Goal: Task Accomplishment & Management: Complete application form

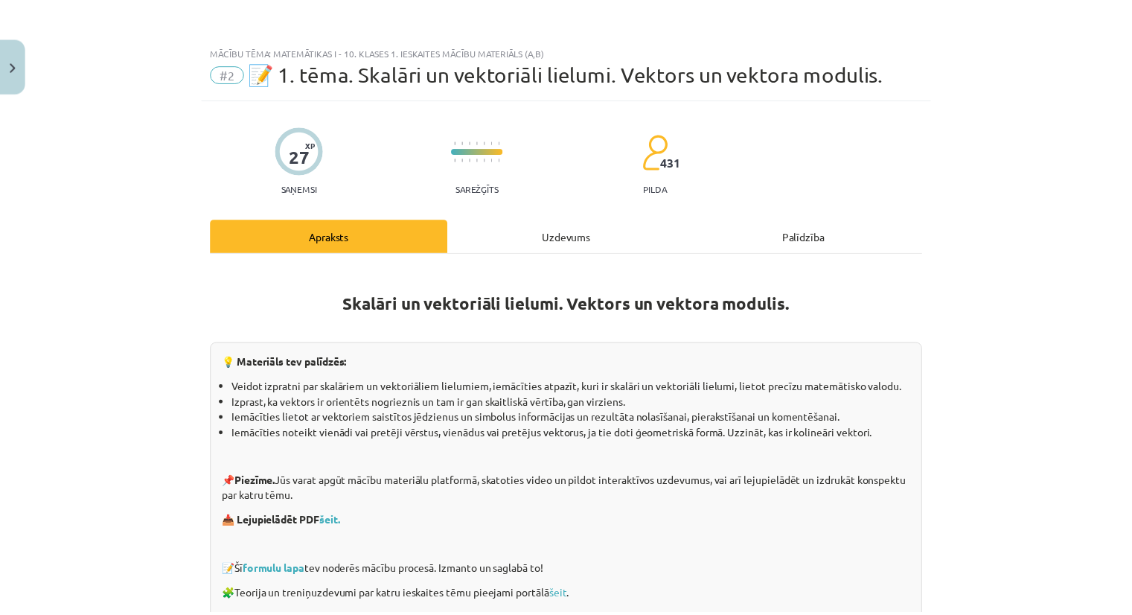
scroll to position [223, 0]
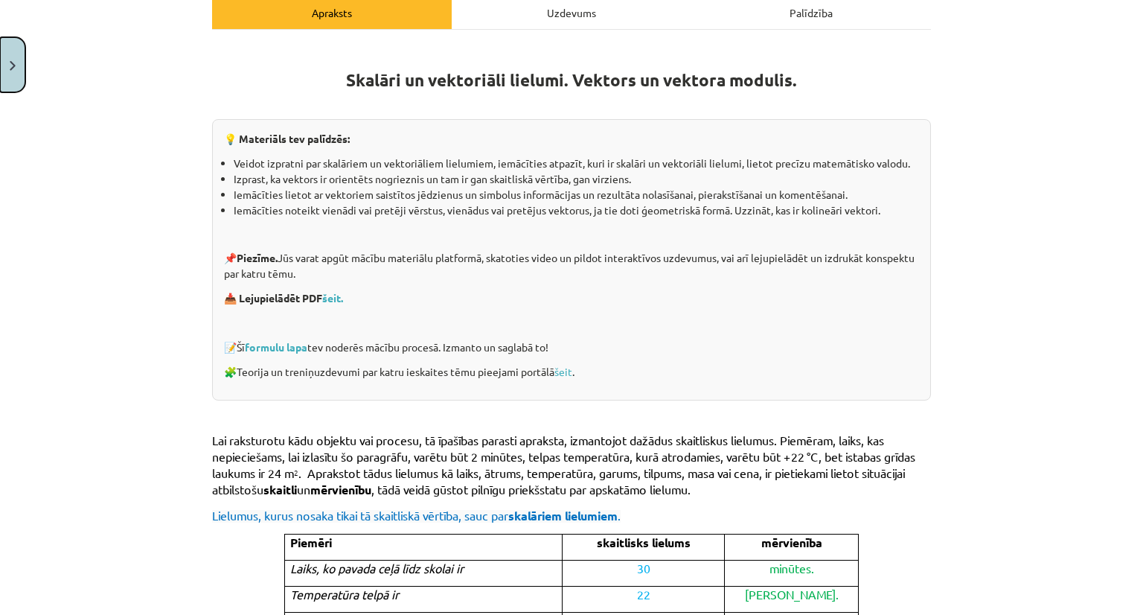
click at [7, 54] on button "Close" at bounding box center [12, 64] width 25 height 55
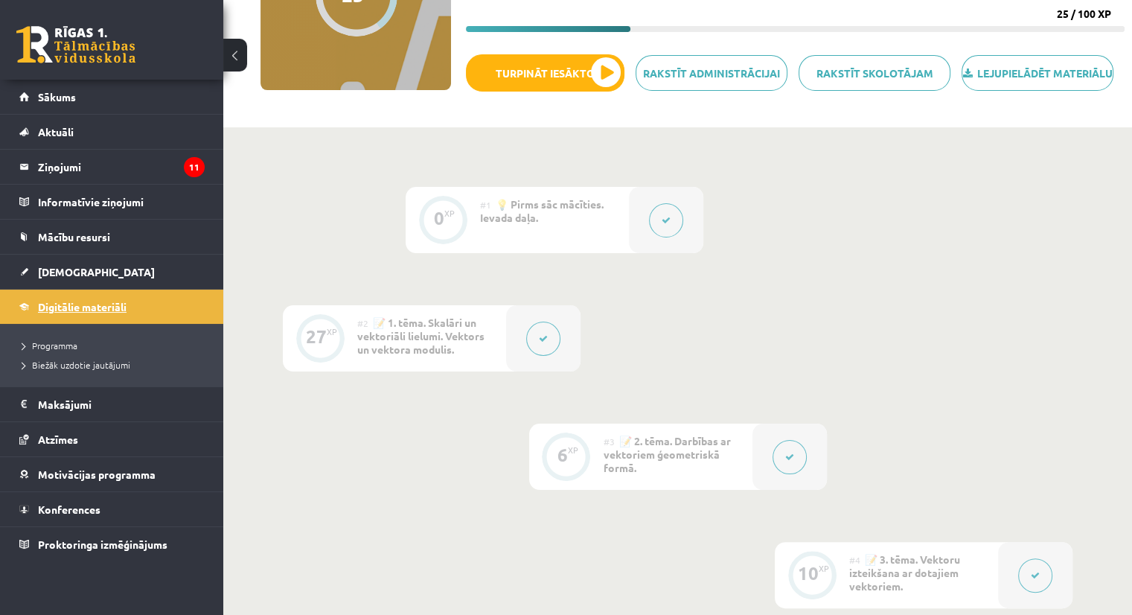
click at [57, 293] on link "Digitālie materiāli" at bounding box center [111, 307] width 185 height 34
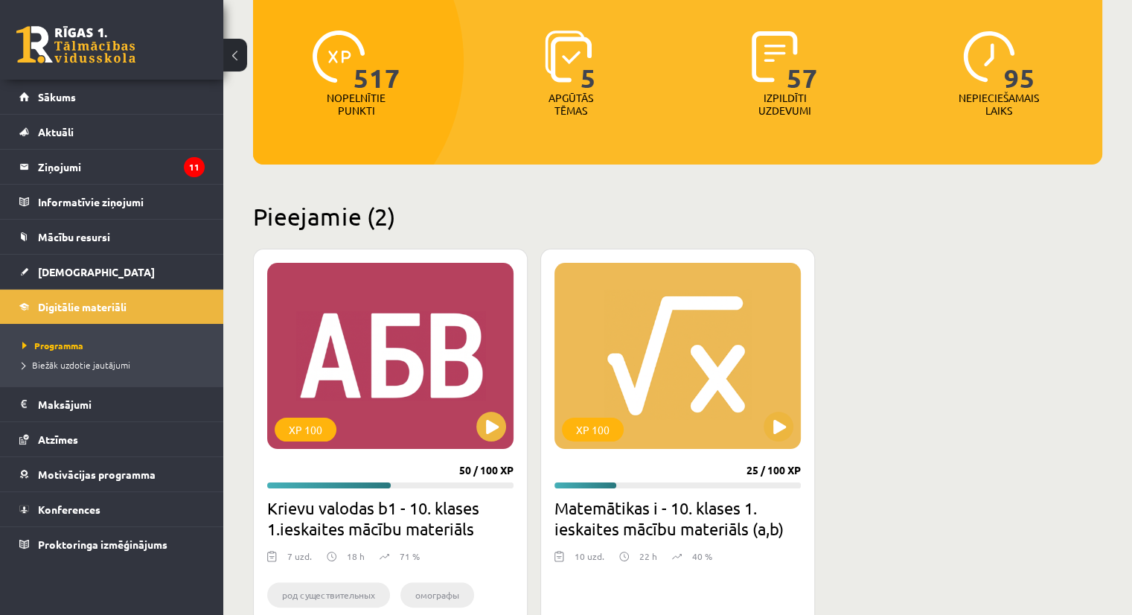
scroll to position [176, 0]
click at [774, 432] on button at bounding box center [779, 427] width 30 height 30
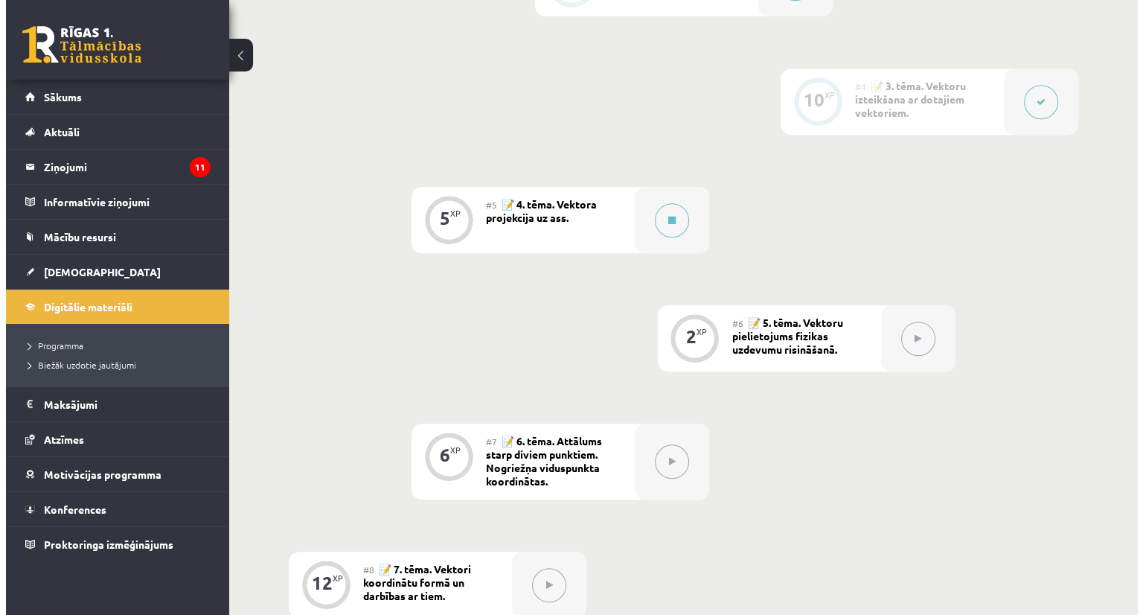
scroll to position [688, 0]
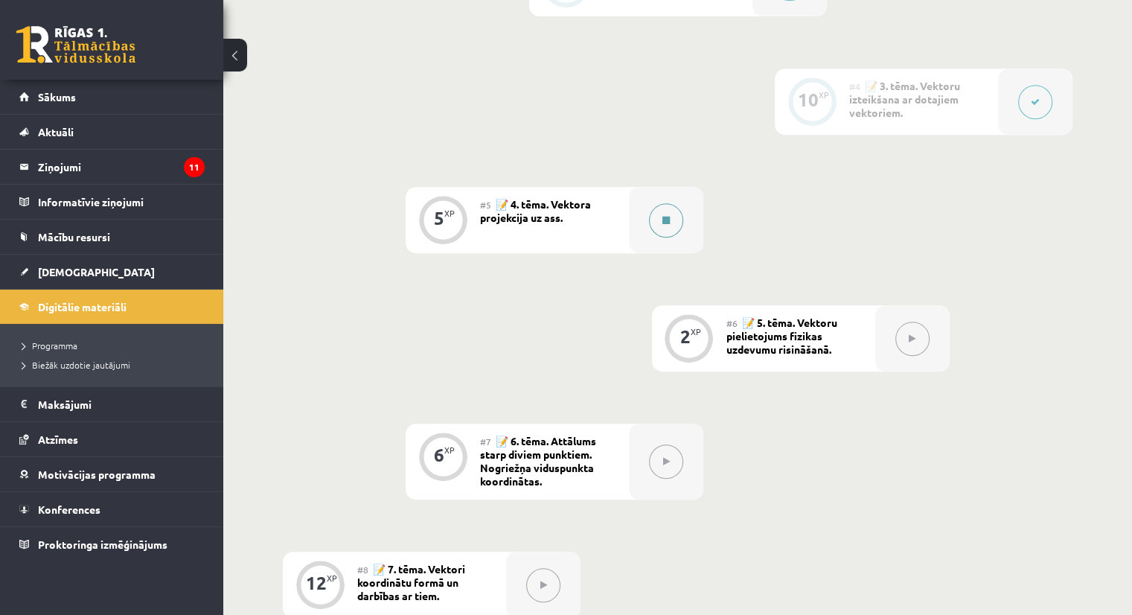
click at [671, 219] on button at bounding box center [666, 220] width 34 height 34
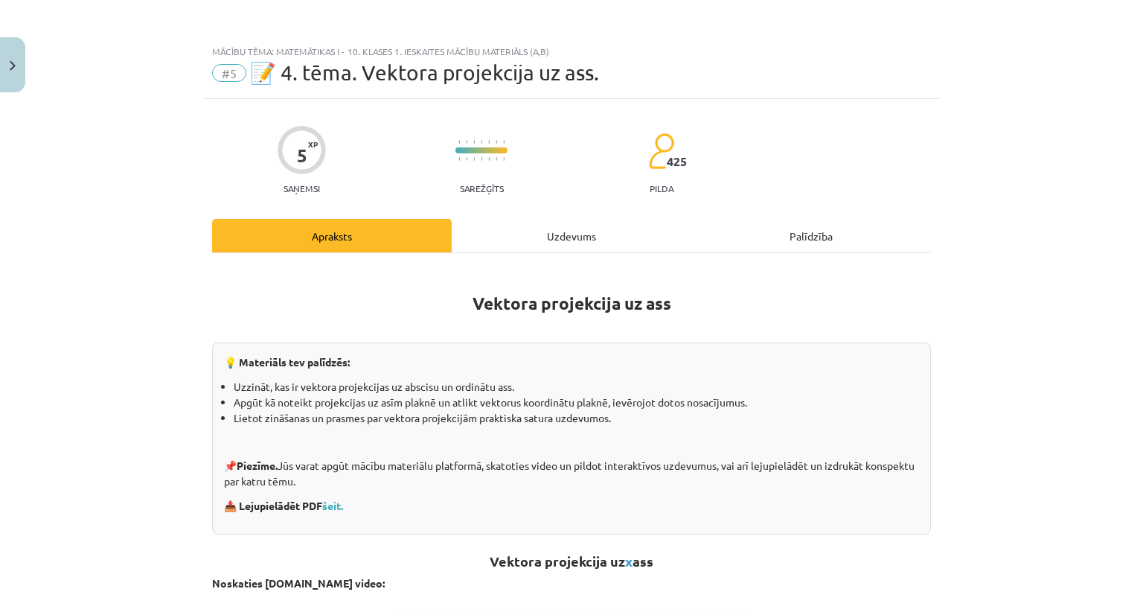
click at [607, 239] on div "Uzdevums" at bounding box center [572, 235] width 240 height 33
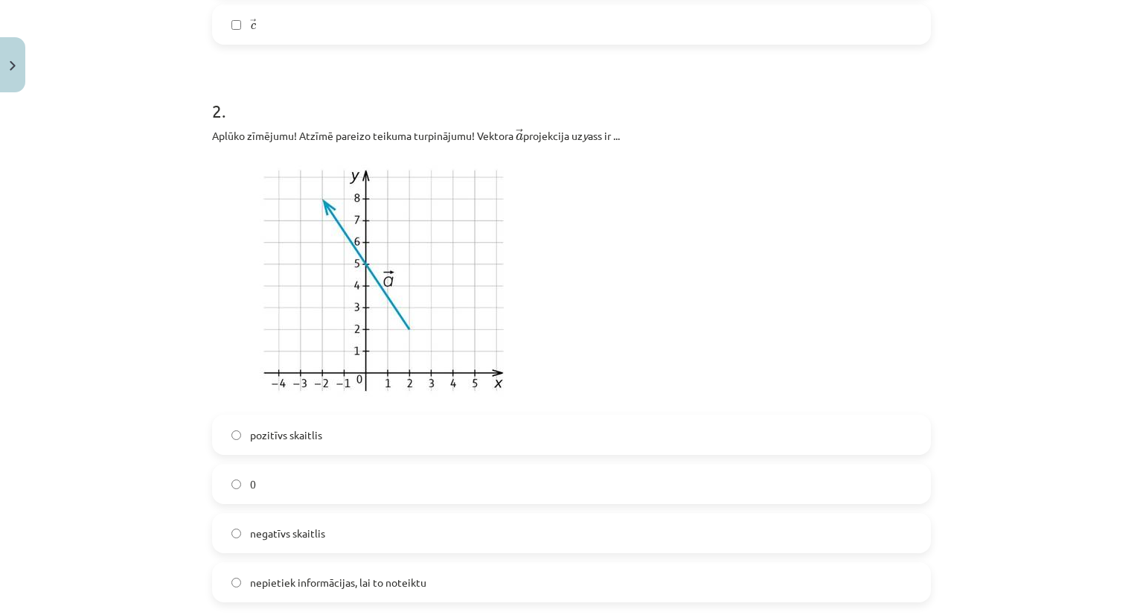
scroll to position [1204, 0]
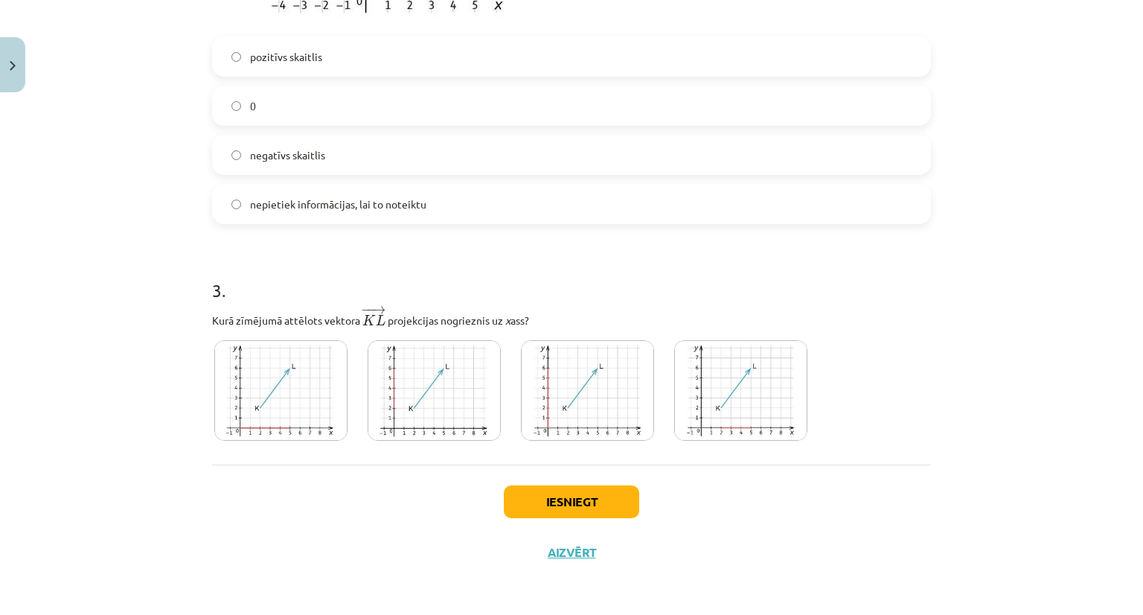
click at [720, 383] on img at bounding box center [740, 390] width 133 height 100
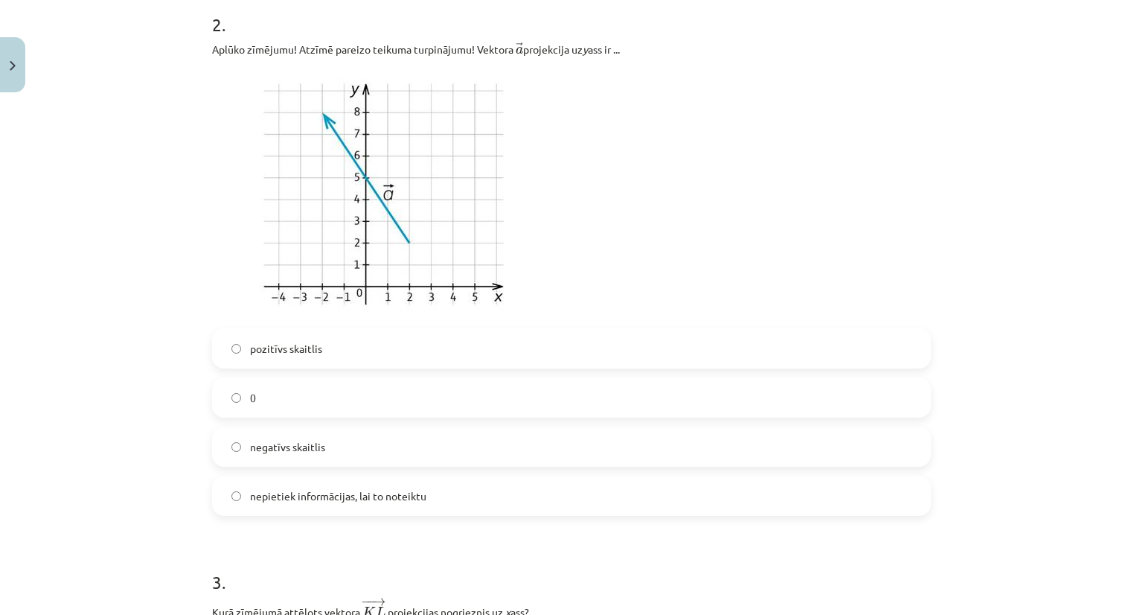
scroll to position [911, 0]
click at [250, 343] on span "pozitīvs skaitlis" at bounding box center [286, 350] width 72 height 16
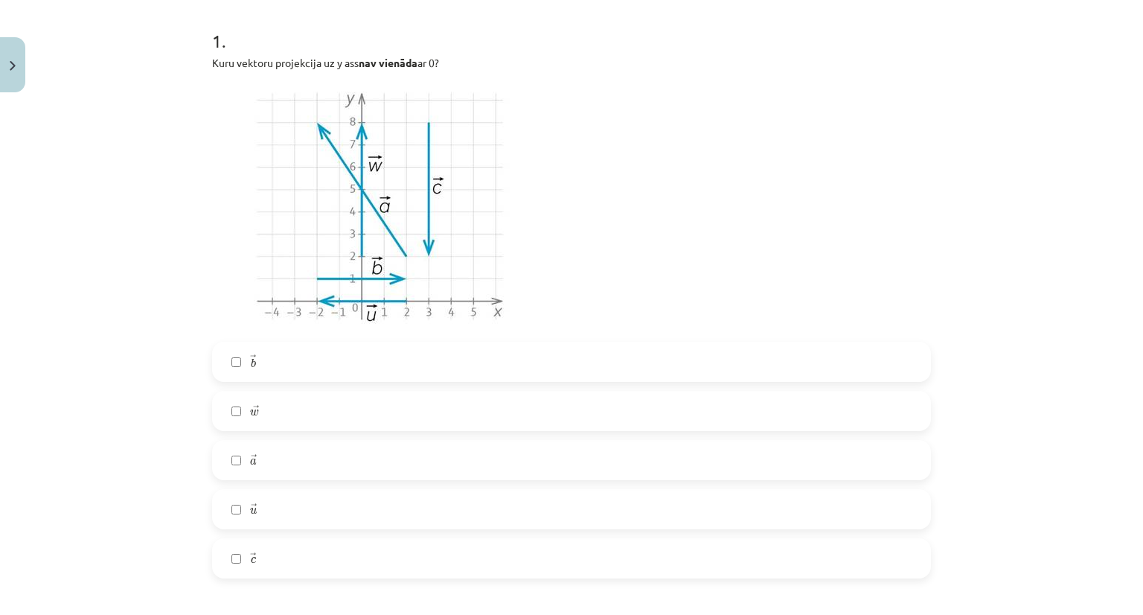
scroll to position [308, 0]
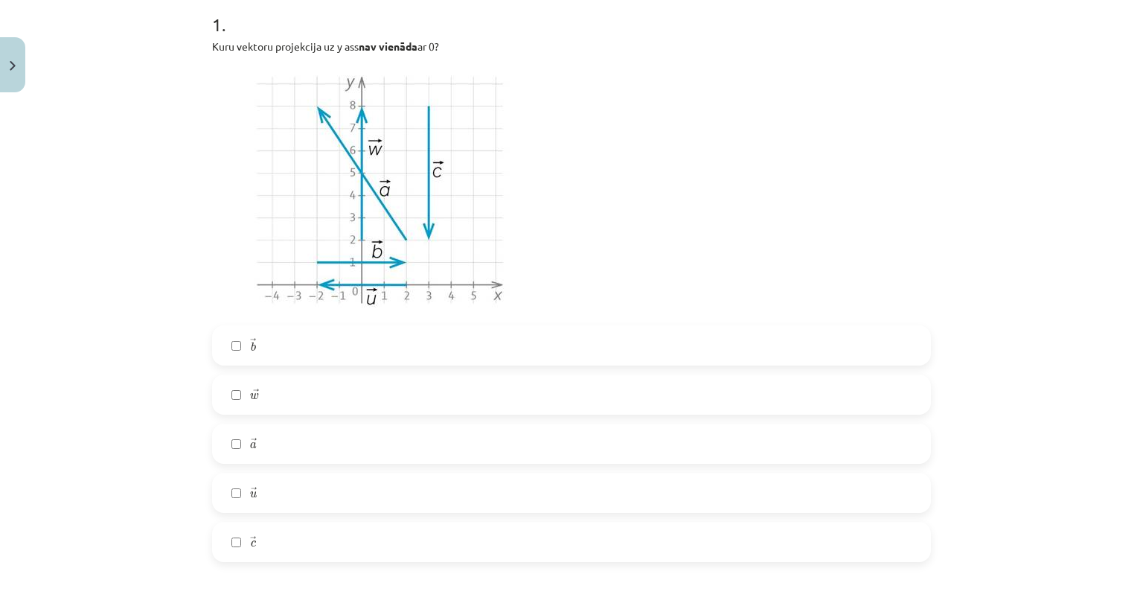
drag, startPoint x: 335, startPoint y: 48, endPoint x: 351, endPoint y: 53, distance: 17.2
drag, startPoint x: 351, startPoint y: 53, endPoint x: 473, endPoint y: 39, distance: 122.1
click at [473, 39] on p "Kuru vektoru projekcija uz y ass nav vienāda ar 0?" at bounding box center [571, 47] width 719 height 16
click at [268, 546] on label "→ c c →" at bounding box center [572, 541] width 716 height 37
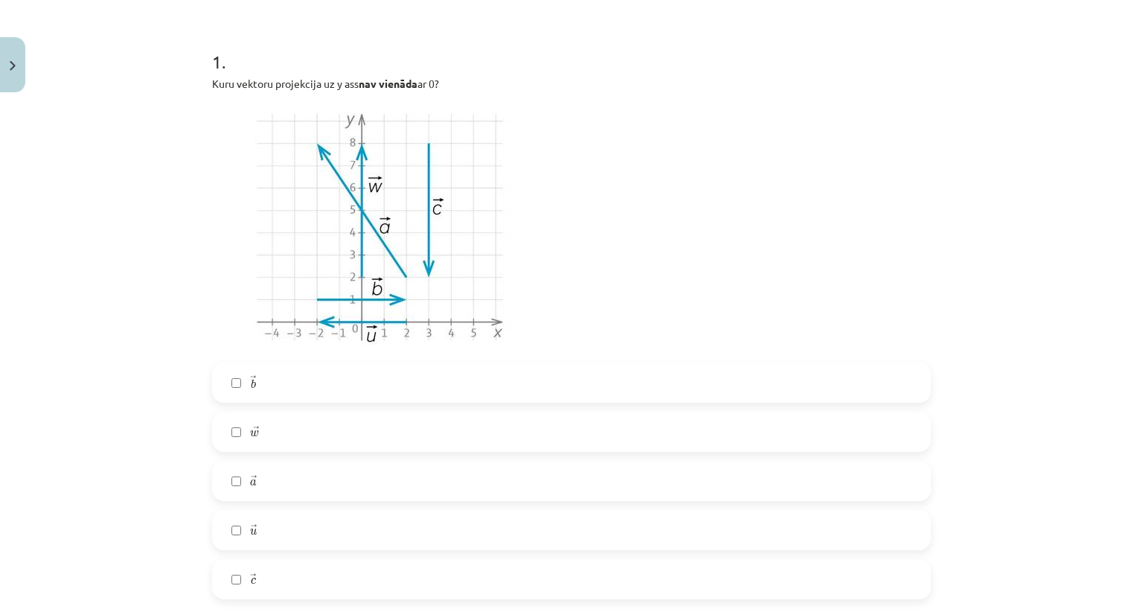
scroll to position [271, 0]
click at [12, 75] on button "Close" at bounding box center [12, 64] width 25 height 55
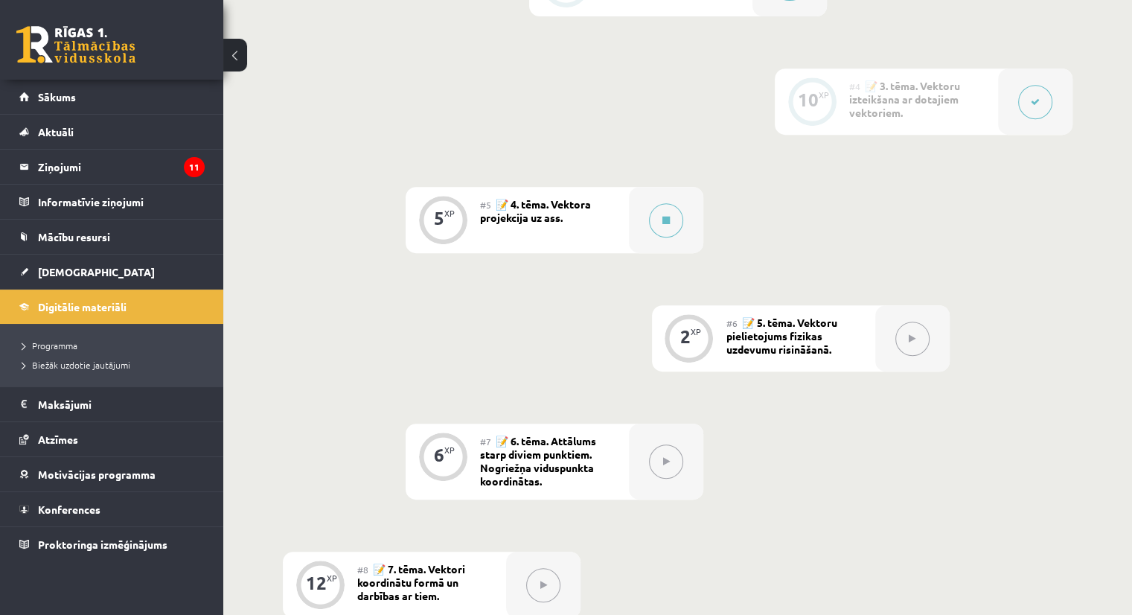
click at [230, 63] on button at bounding box center [235, 55] width 24 height 33
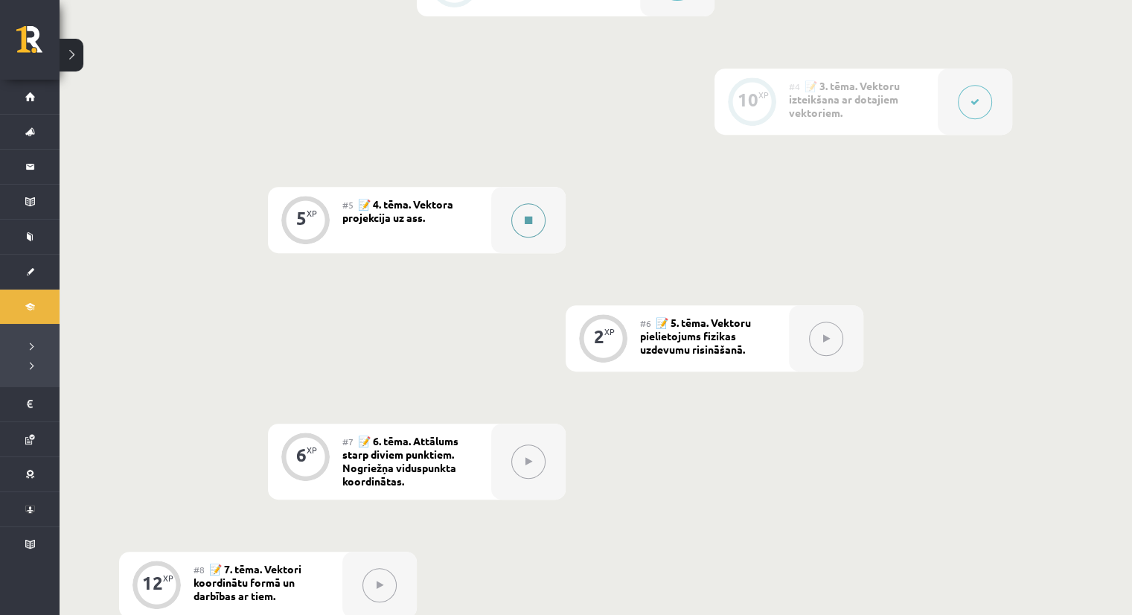
click at [534, 217] on button at bounding box center [528, 220] width 34 height 34
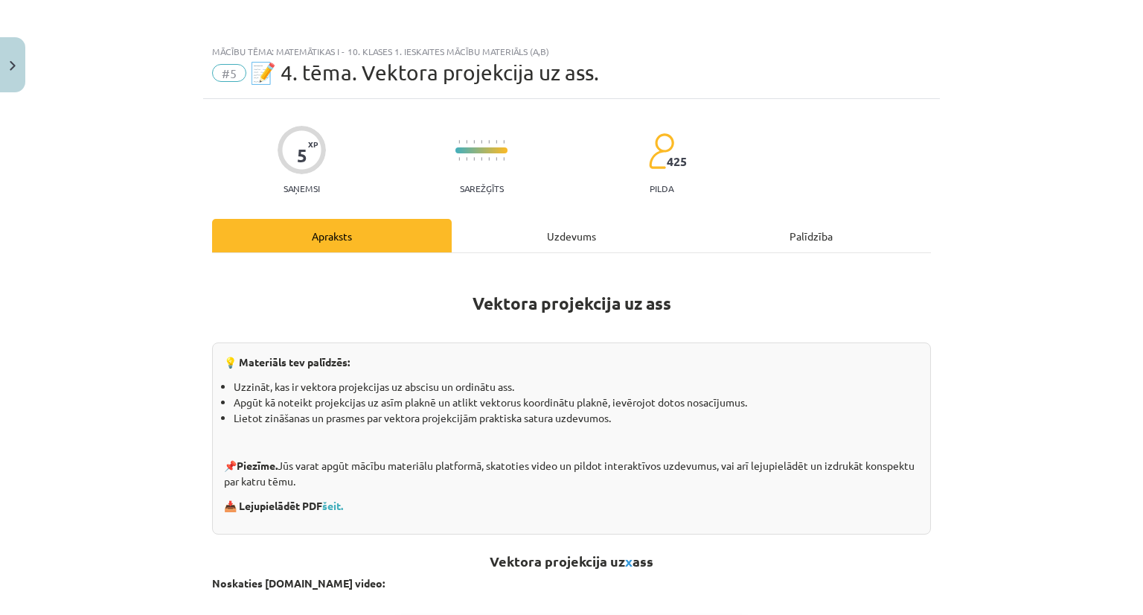
click at [569, 223] on div "Uzdevums" at bounding box center [572, 235] width 240 height 33
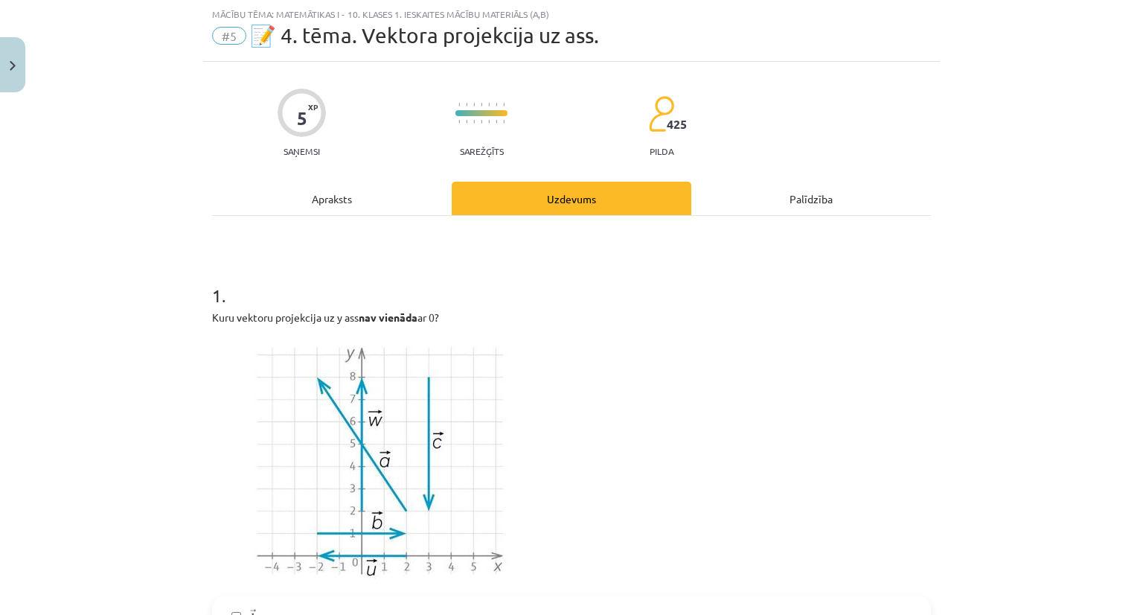
scroll to position [394, 0]
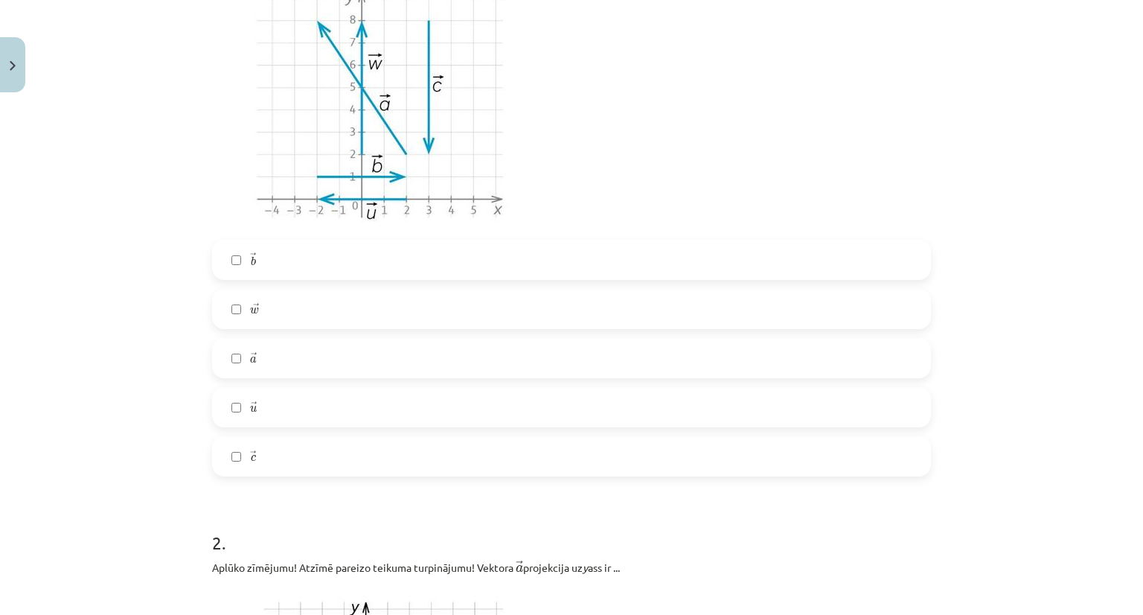
click at [234, 470] on label "→ c c →" at bounding box center [572, 456] width 716 height 37
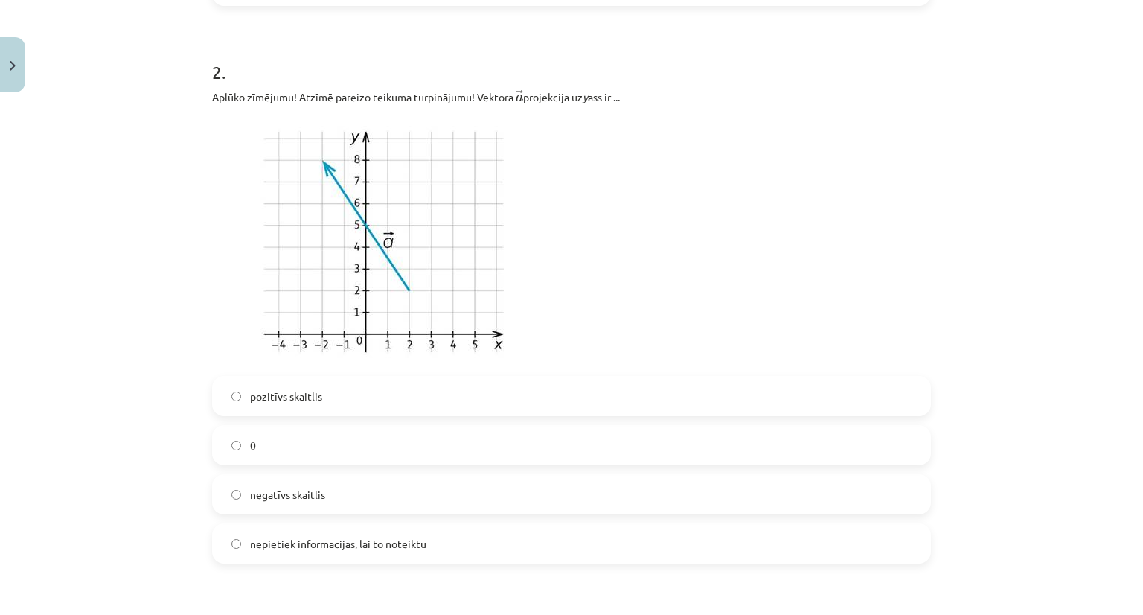
scroll to position [881, 0]
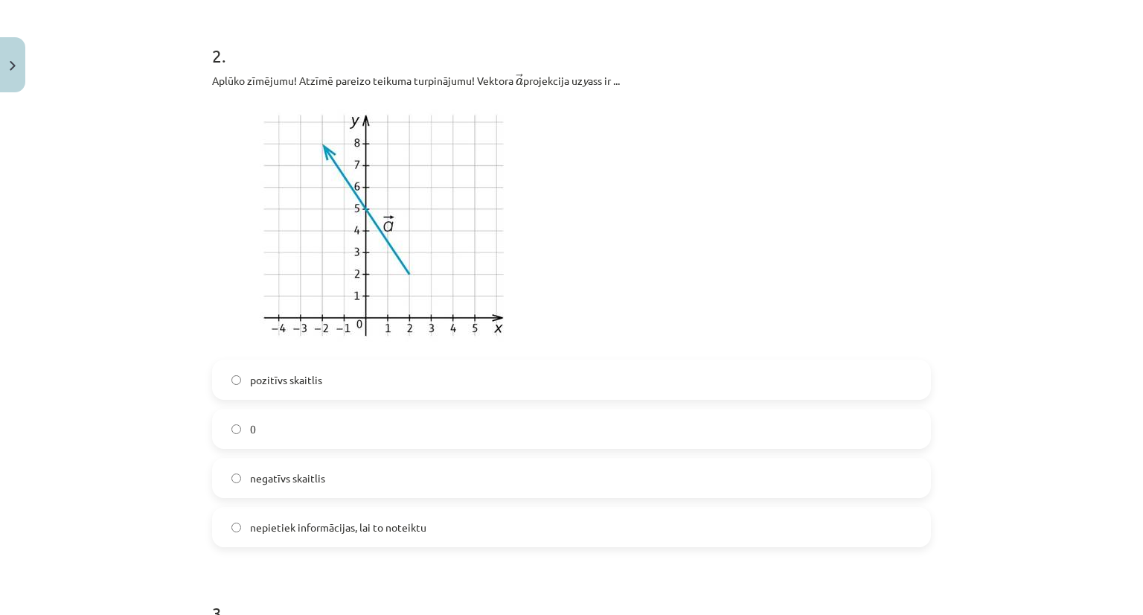
click at [235, 383] on label "pozitīvs skaitlis" at bounding box center [572, 379] width 716 height 37
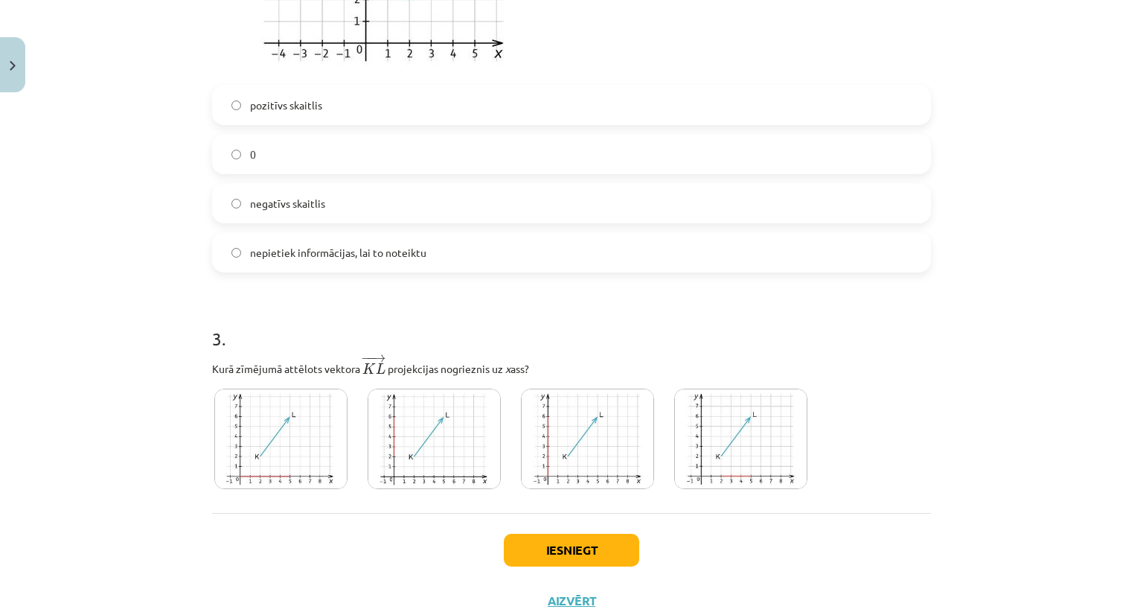
scroll to position [1204, 0]
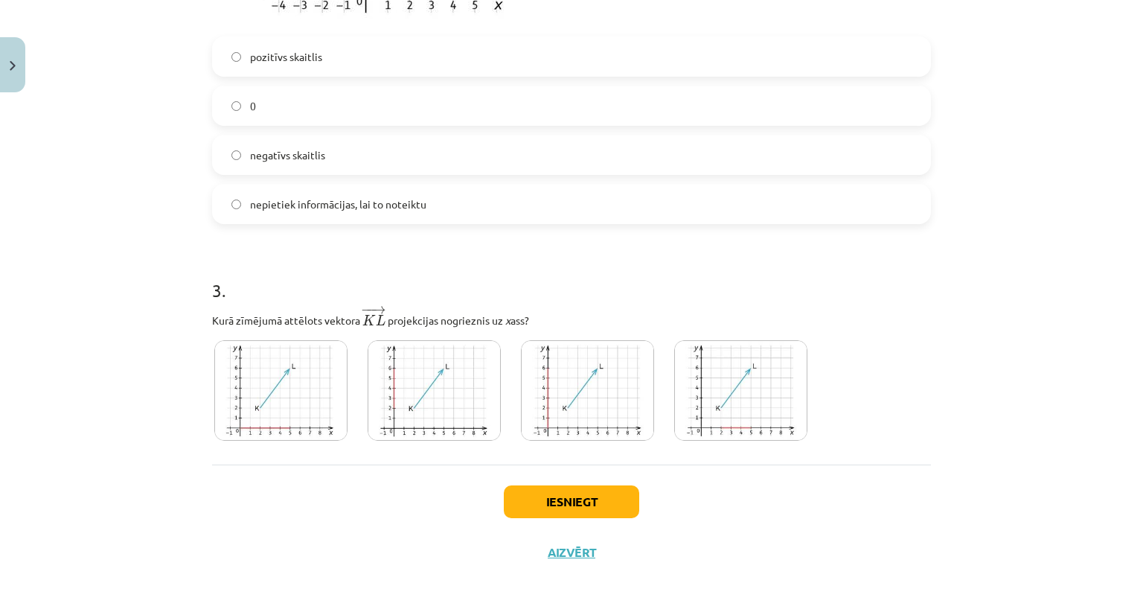
click at [683, 373] on img at bounding box center [740, 390] width 133 height 100
click at [593, 510] on button "Iesniegt" at bounding box center [571, 501] width 135 height 33
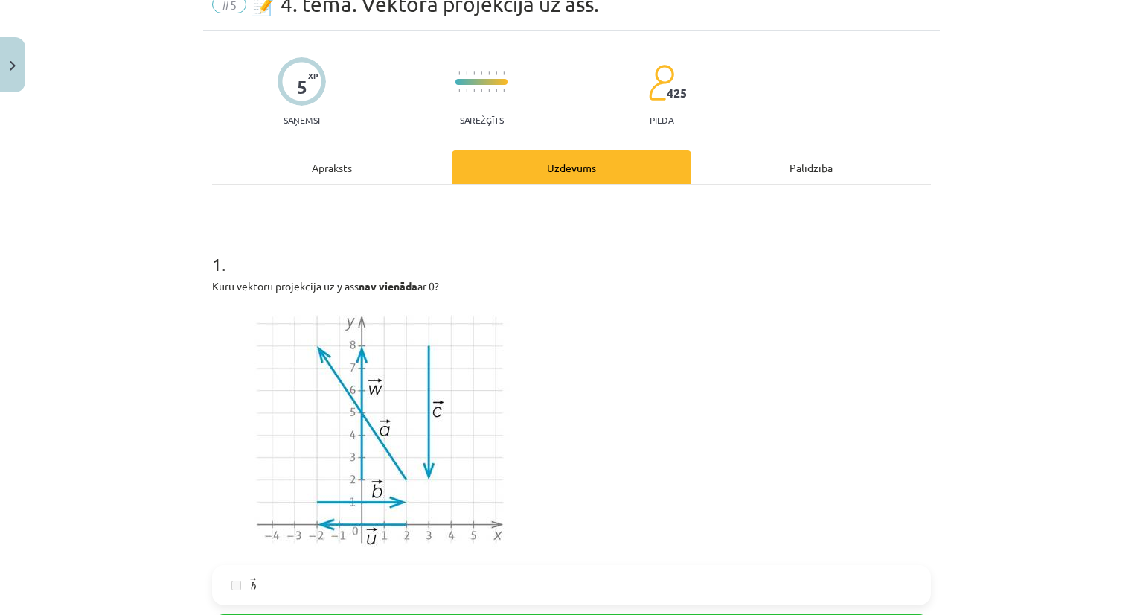
scroll to position [0, 0]
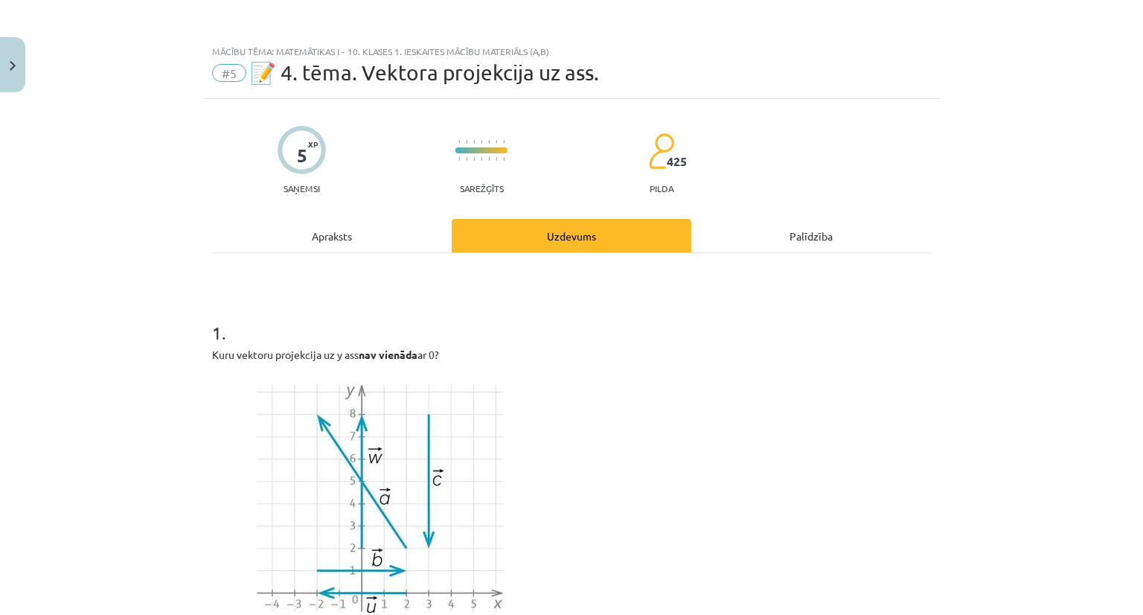
click at [263, 239] on div "Apraksts" at bounding box center [332, 235] width 240 height 33
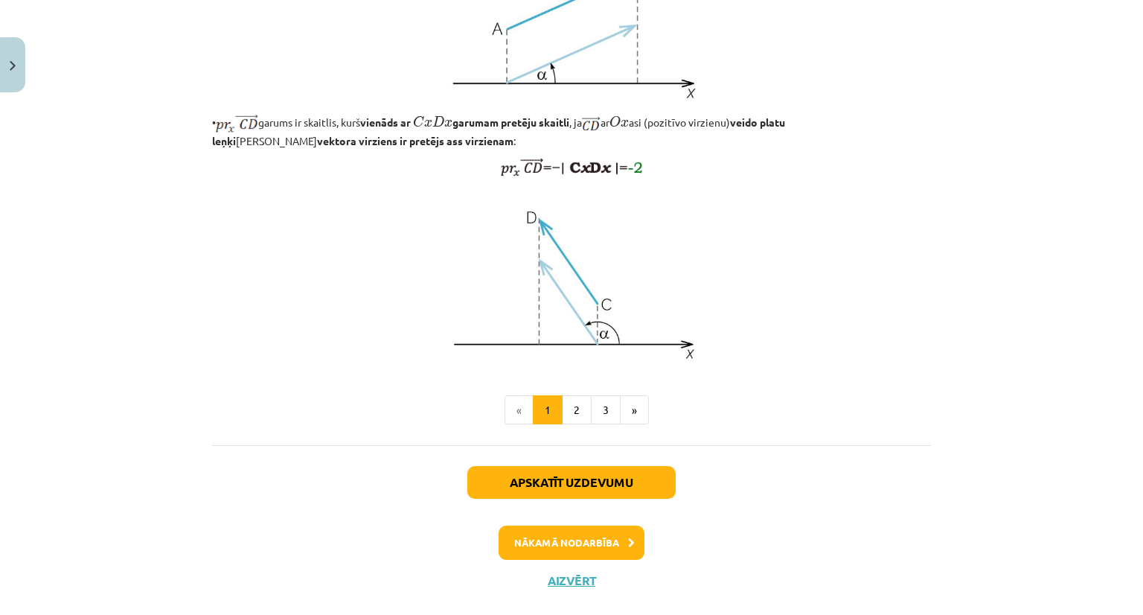
scroll to position [1198, 0]
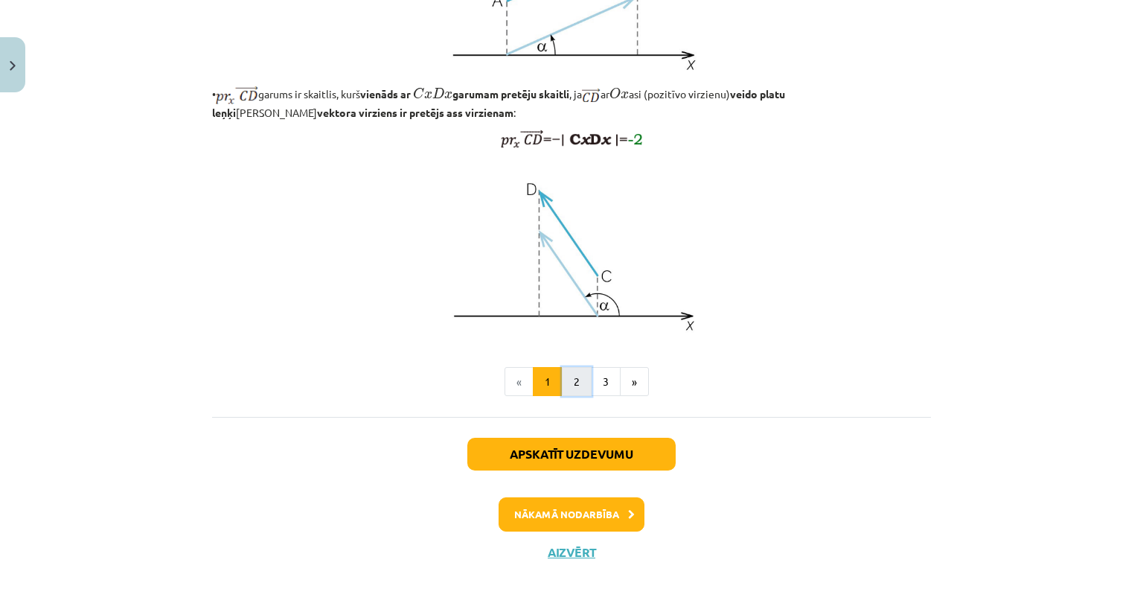
click at [563, 386] on button "2" at bounding box center [577, 382] width 30 height 30
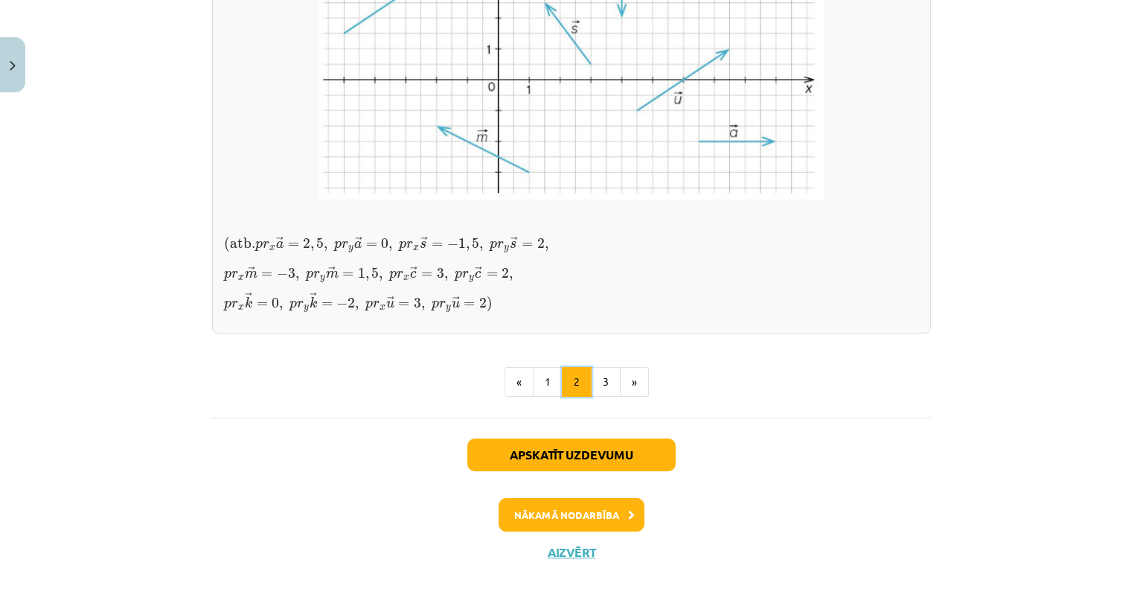
scroll to position [1324, 0]
click at [596, 388] on button "3" at bounding box center [606, 382] width 30 height 30
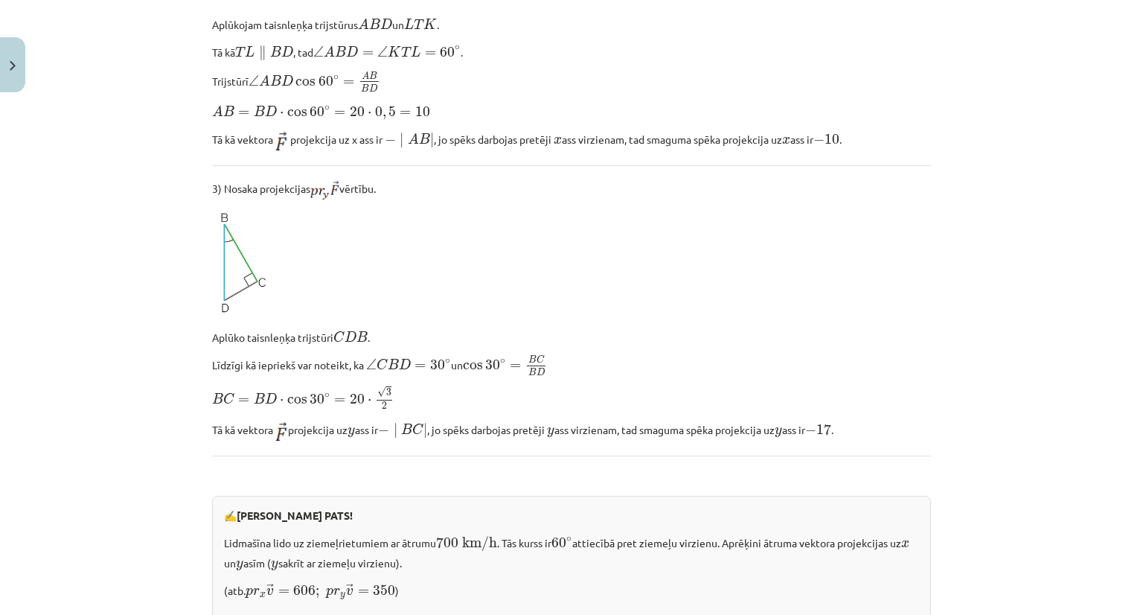
scroll to position [1507, 0]
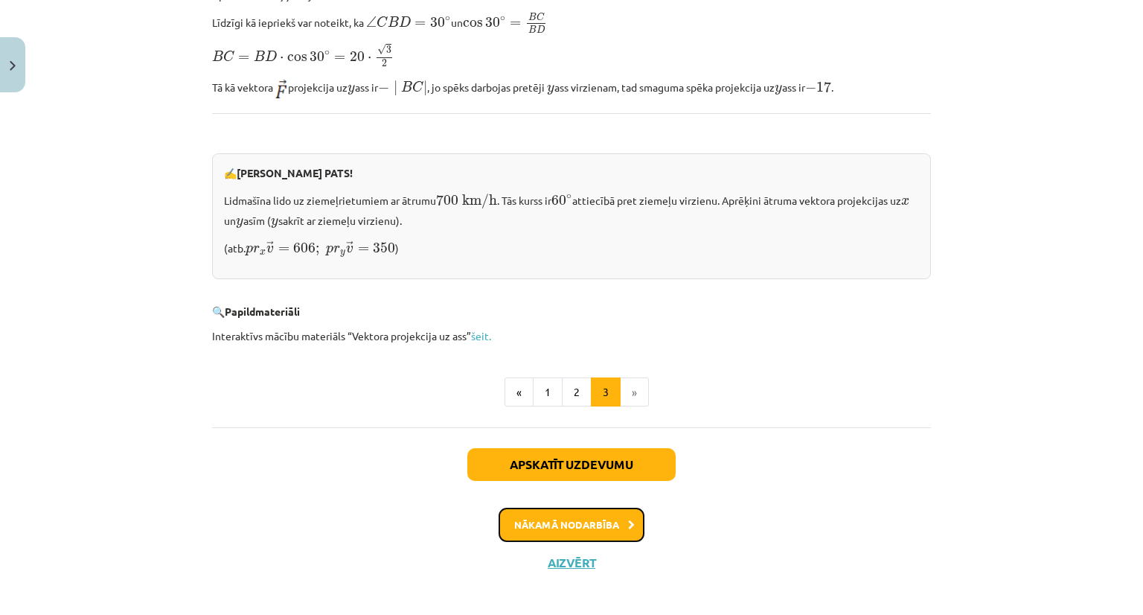
click at [533, 509] on button "Nākamā nodarbība" at bounding box center [572, 525] width 146 height 34
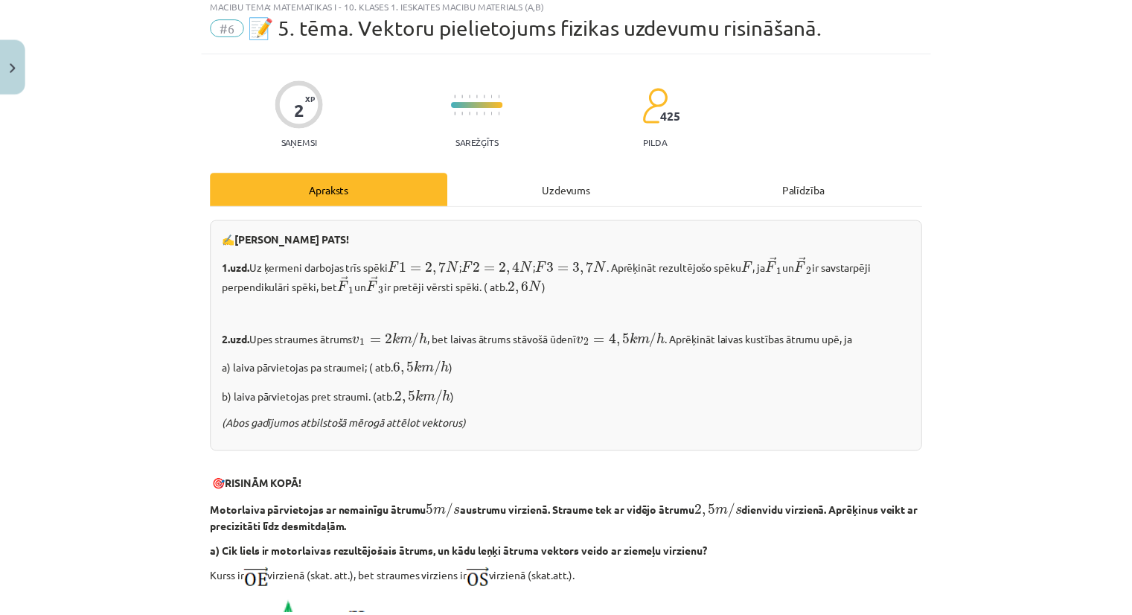
scroll to position [37, 0]
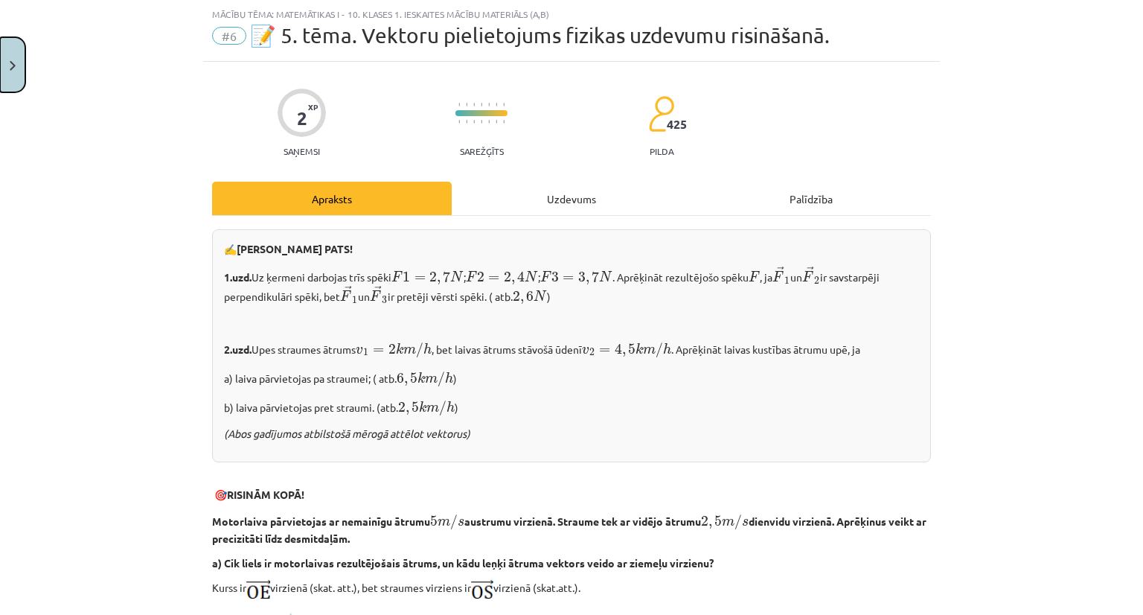
click at [16, 45] on button "Close" at bounding box center [12, 64] width 25 height 55
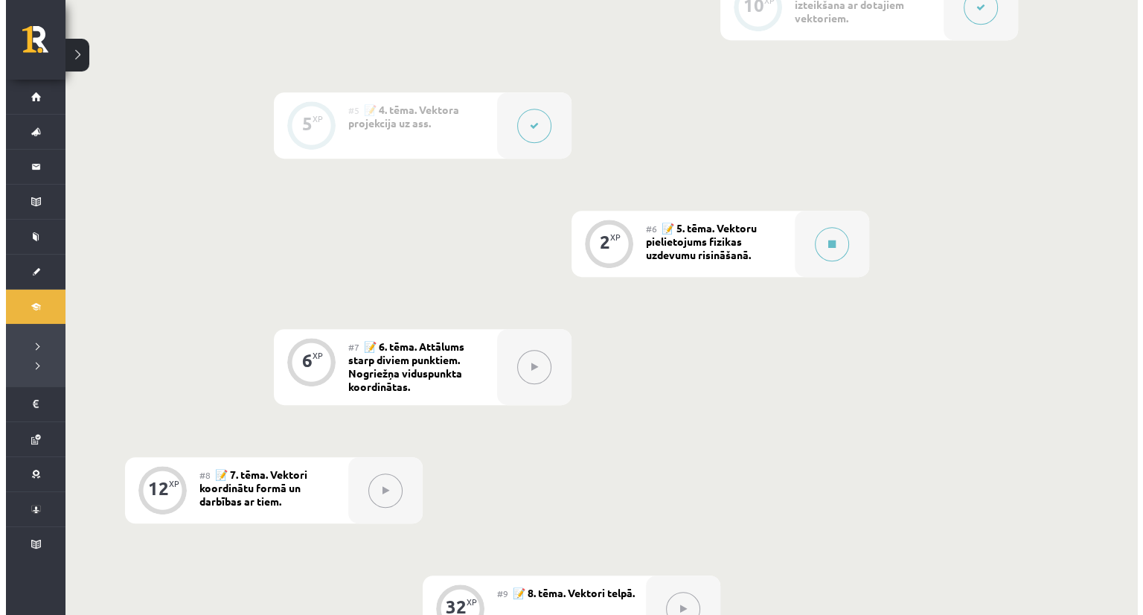
scroll to position [768, 0]
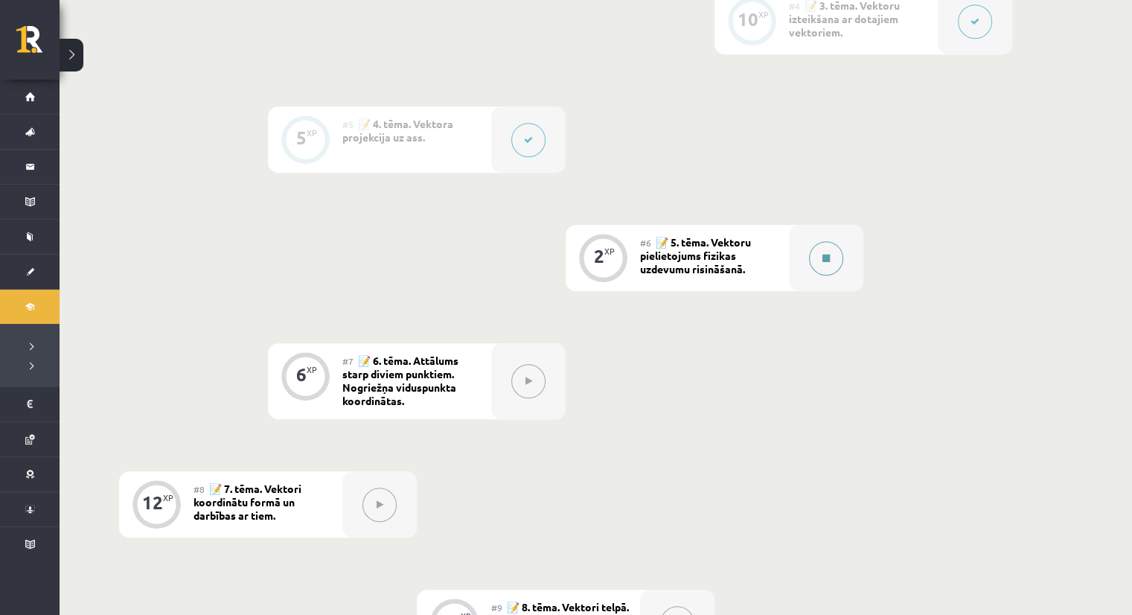
click at [829, 254] on icon at bounding box center [826, 258] width 7 height 9
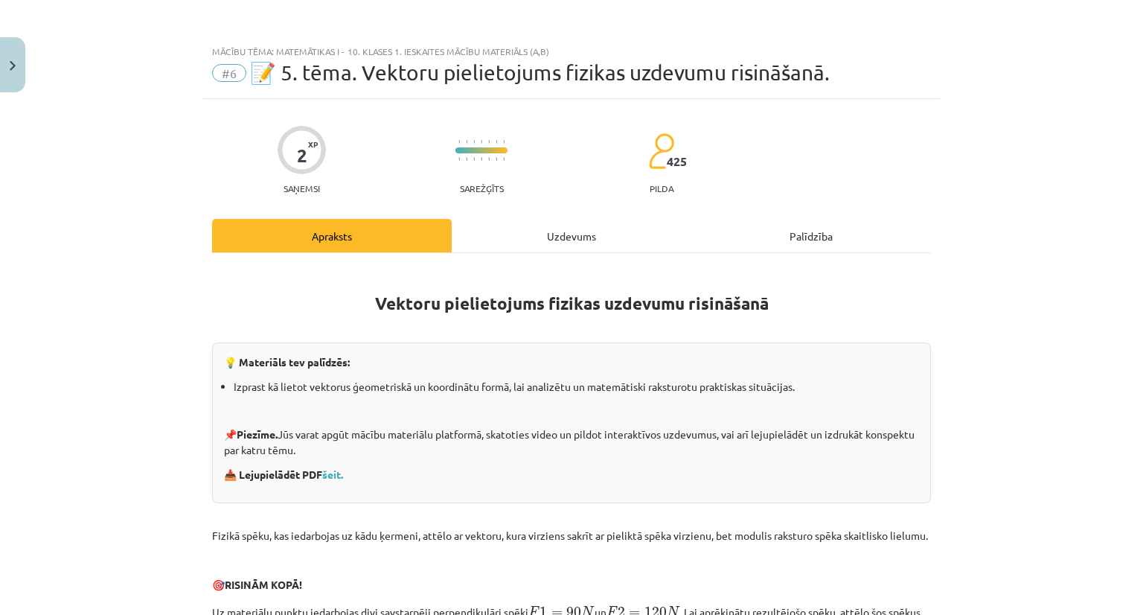
click at [517, 231] on div "Uzdevums" at bounding box center [572, 235] width 240 height 33
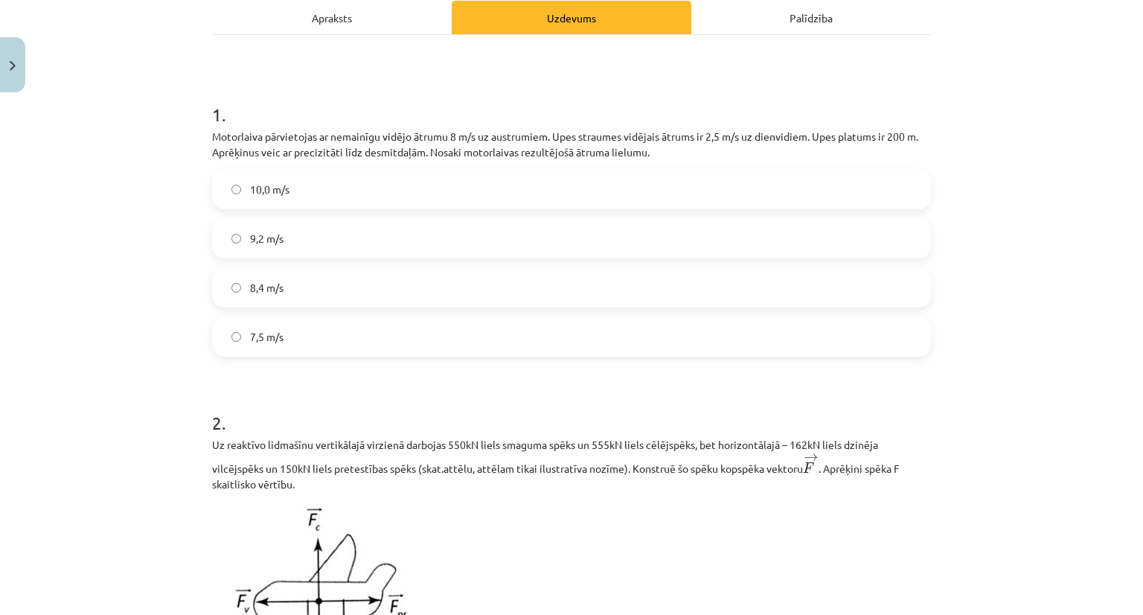
scroll to position [0, 0]
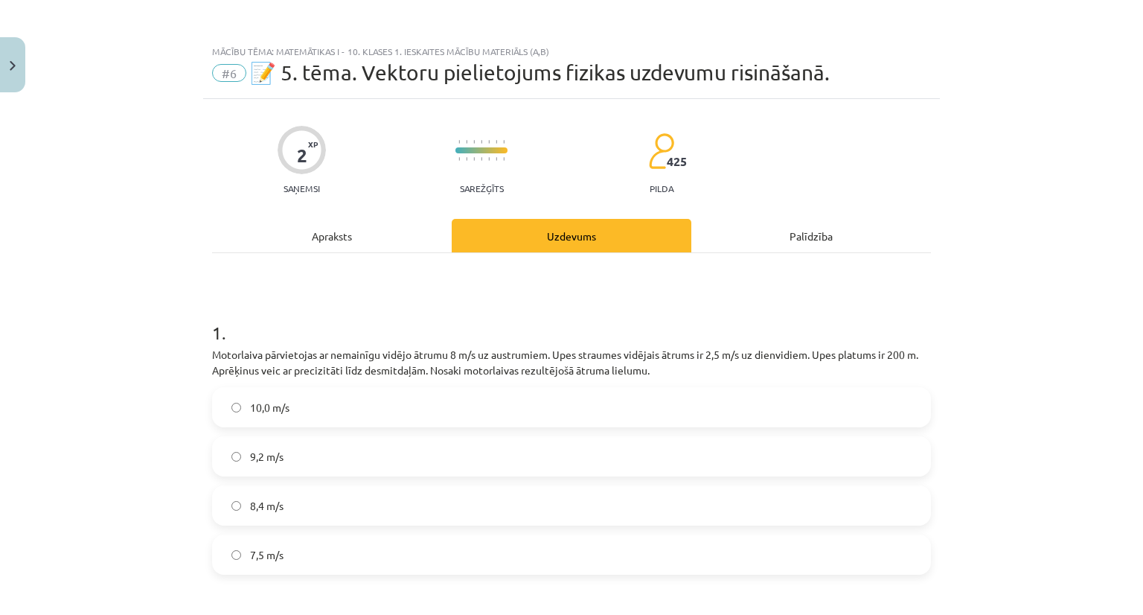
click at [295, 244] on div "Apraksts" at bounding box center [332, 235] width 240 height 33
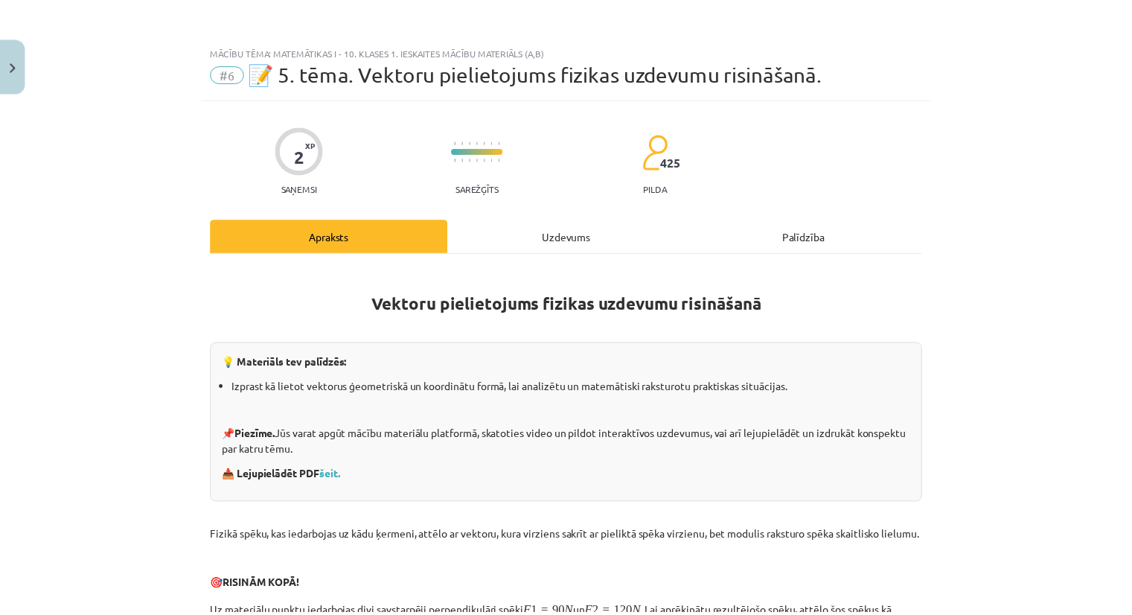
scroll to position [37, 0]
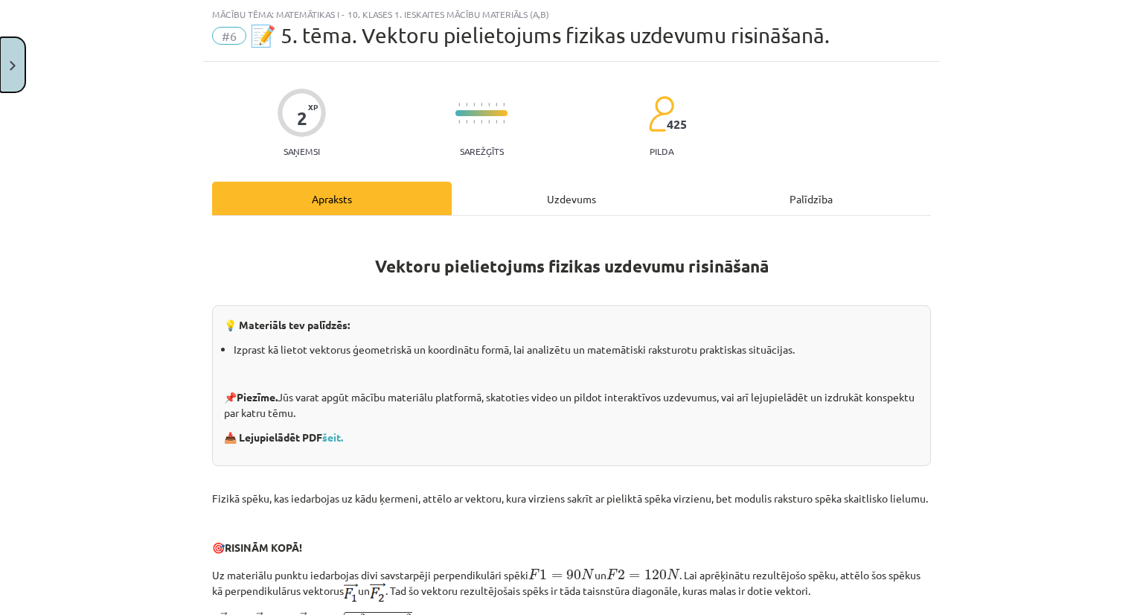
click at [9, 51] on button "Close" at bounding box center [12, 64] width 25 height 55
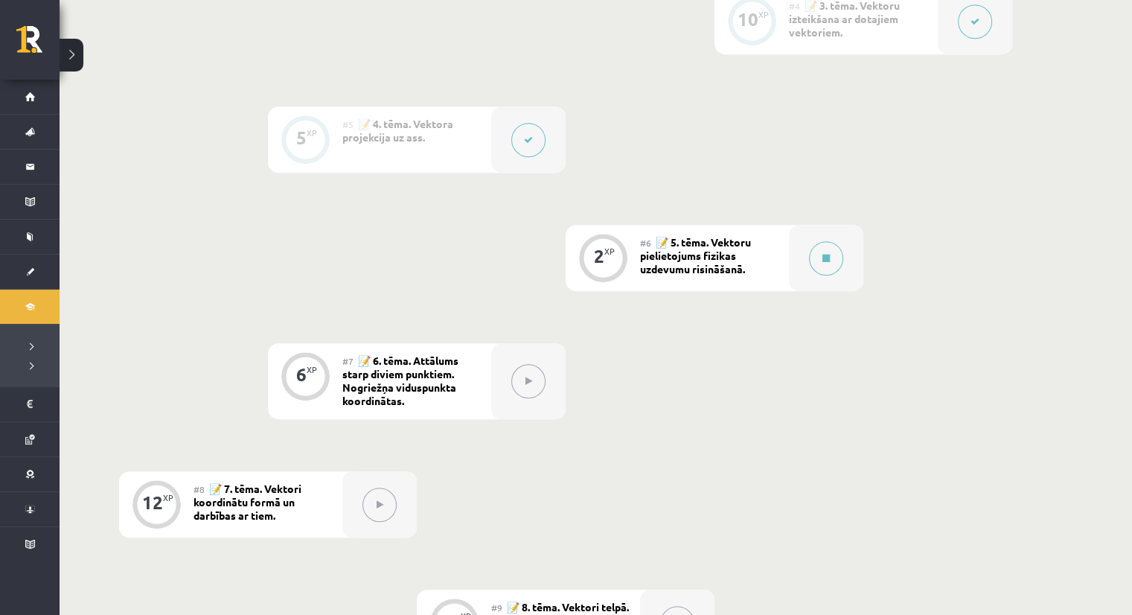
click at [726, 372] on div "0 XP #1 💡 Pirms sāc mācīties. Ievada daļa. 27 XP #2 📝 1. tēma. Skalāri un vekto…" at bounding box center [565, 203] width 893 height 1141
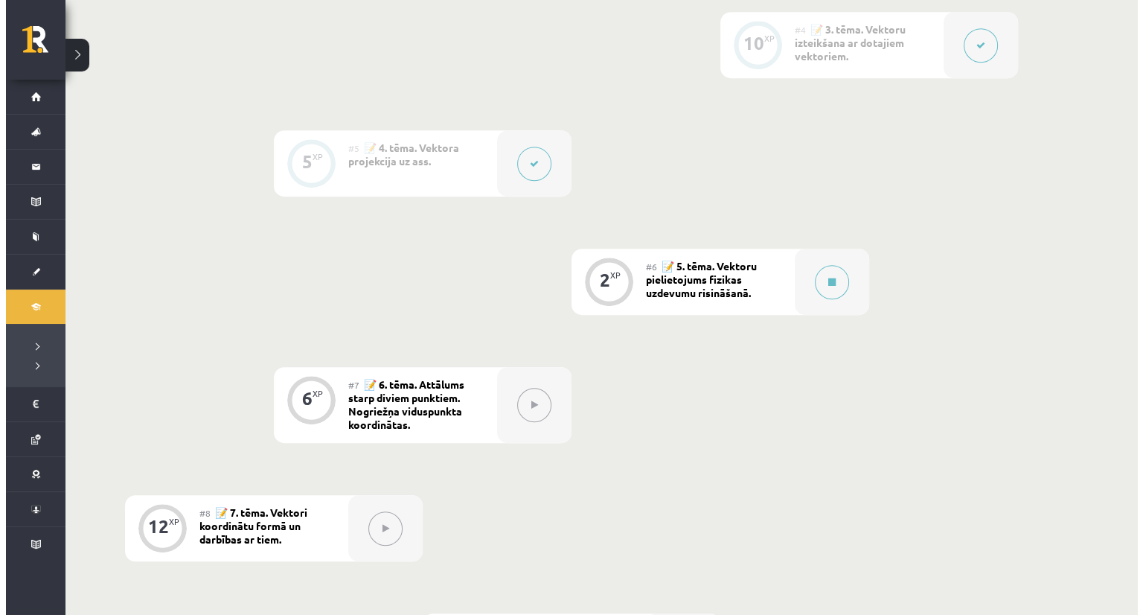
scroll to position [746, 0]
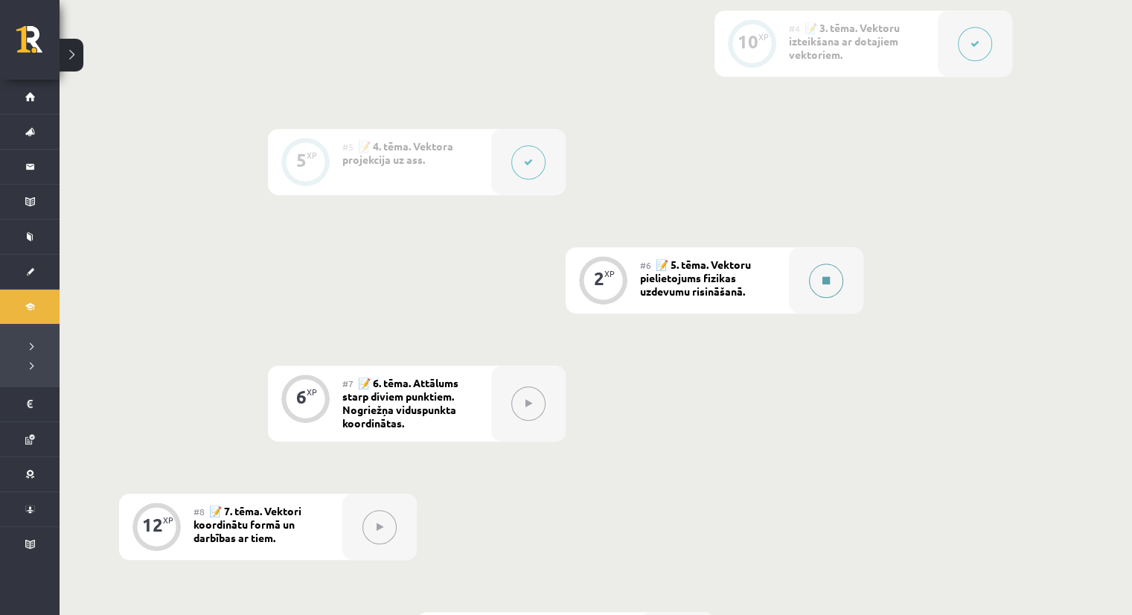
click at [828, 290] on button at bounding box center [826, 281] width 34 height 34
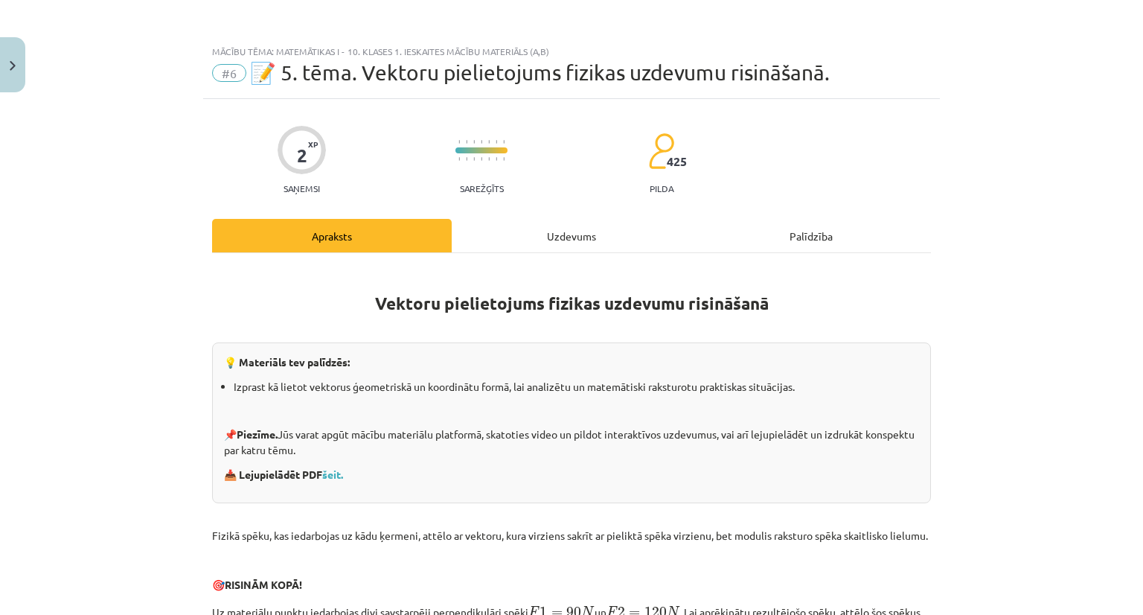
click at [517, 246] on div "Uzdevums" at bounding box center [572, 235] width 240 height 33
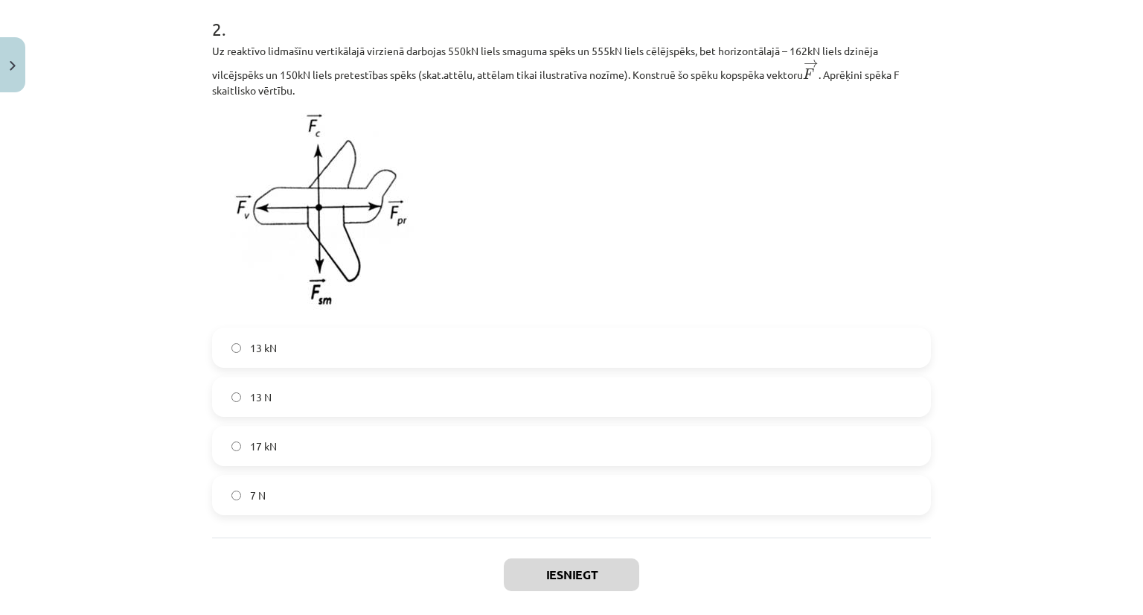
scroll to position [686, 0]
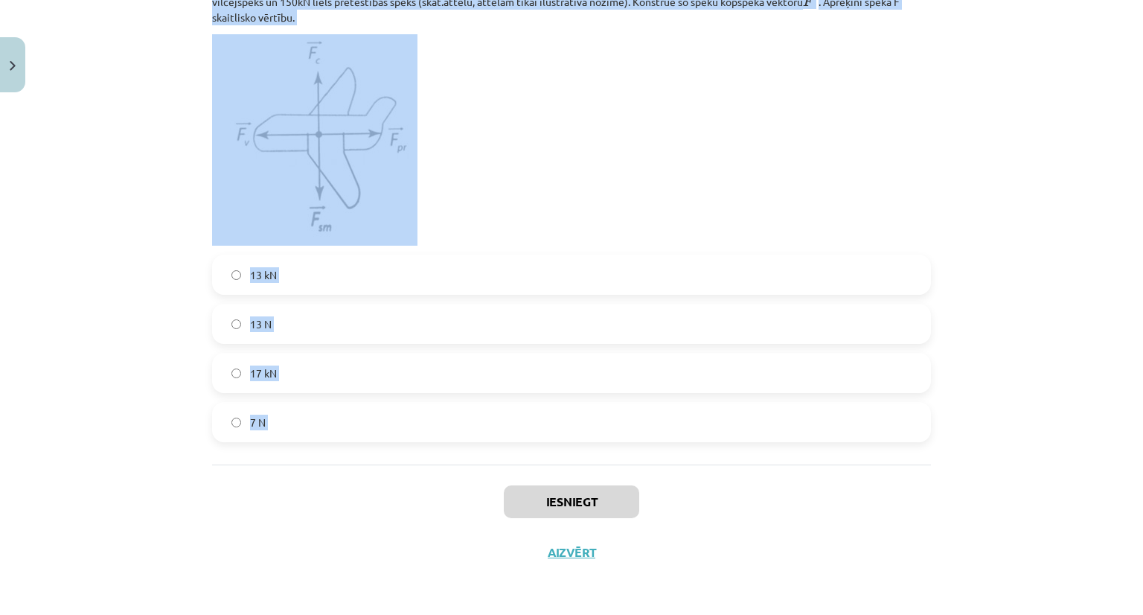
drag, startPoint x: 207, startPoint y: 138, endPoint x: 419, endPoint y: 470, distance: 393.4
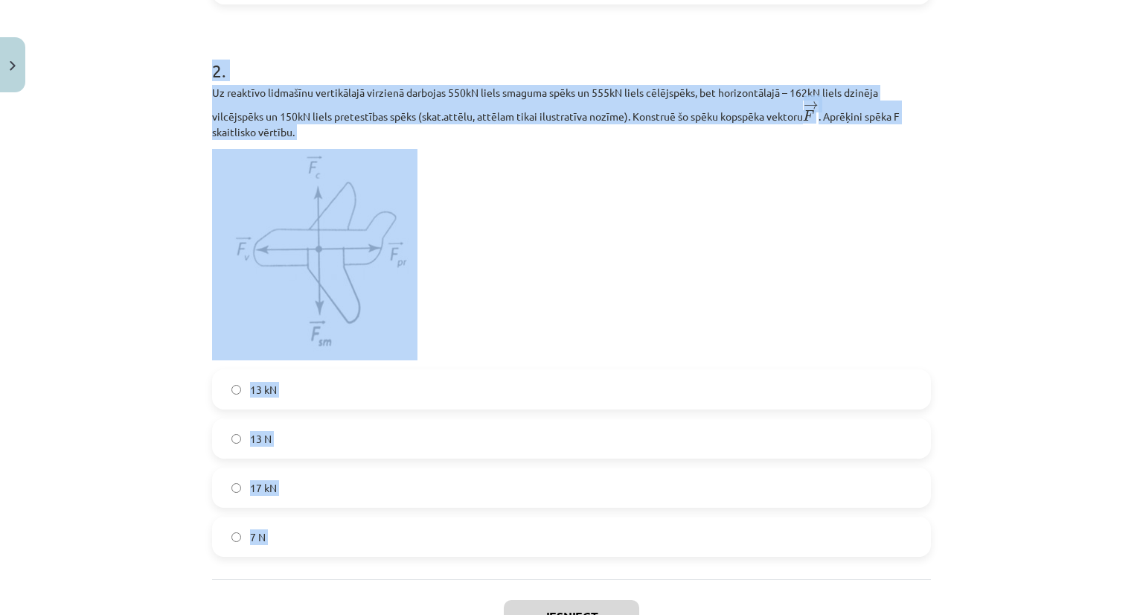
scroll to position [569, 0]
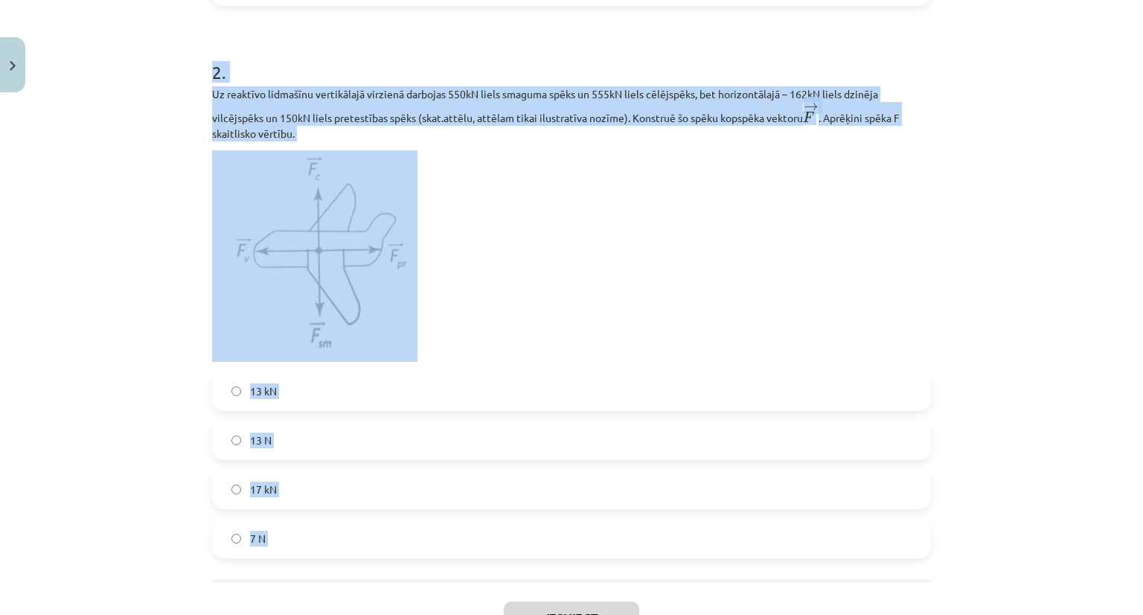
copy form "Motorlaiva pārvietojas ar nemainīgu vidējo ātrumu 8 m/s uz austrumiem. Upes str…"
click at [203, 328] on div "2 XP Saņemsi Sarežģīts 425 pilda Apraksts Uzdevums Palīdzība 1 . Motorlaiva pār…" at bounding box center [571, 112] width 737 height 1164
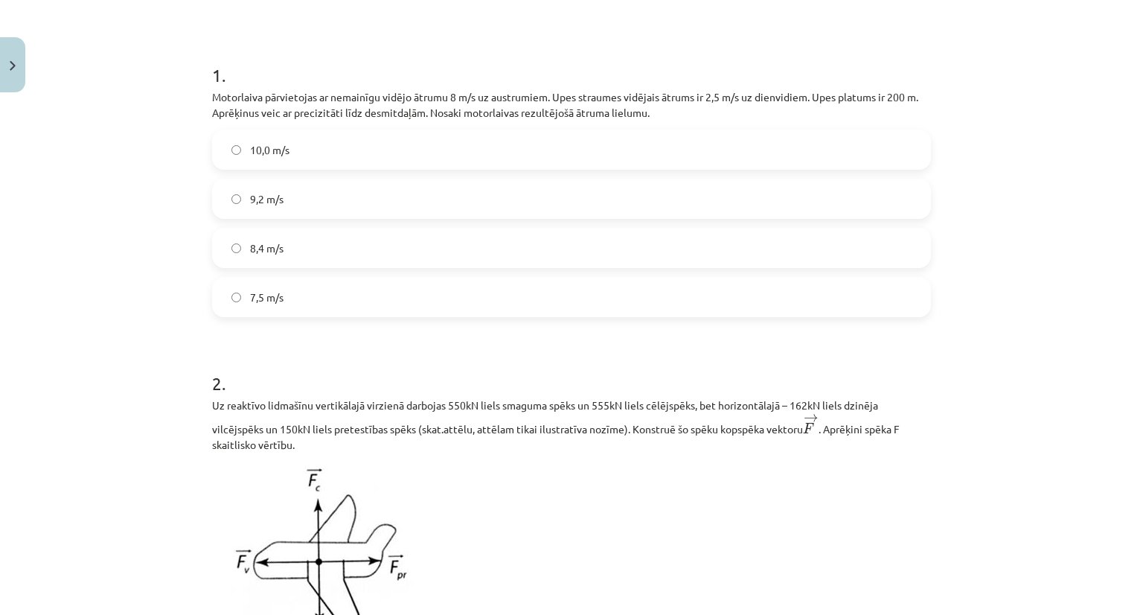
scroll to position [249, 0]
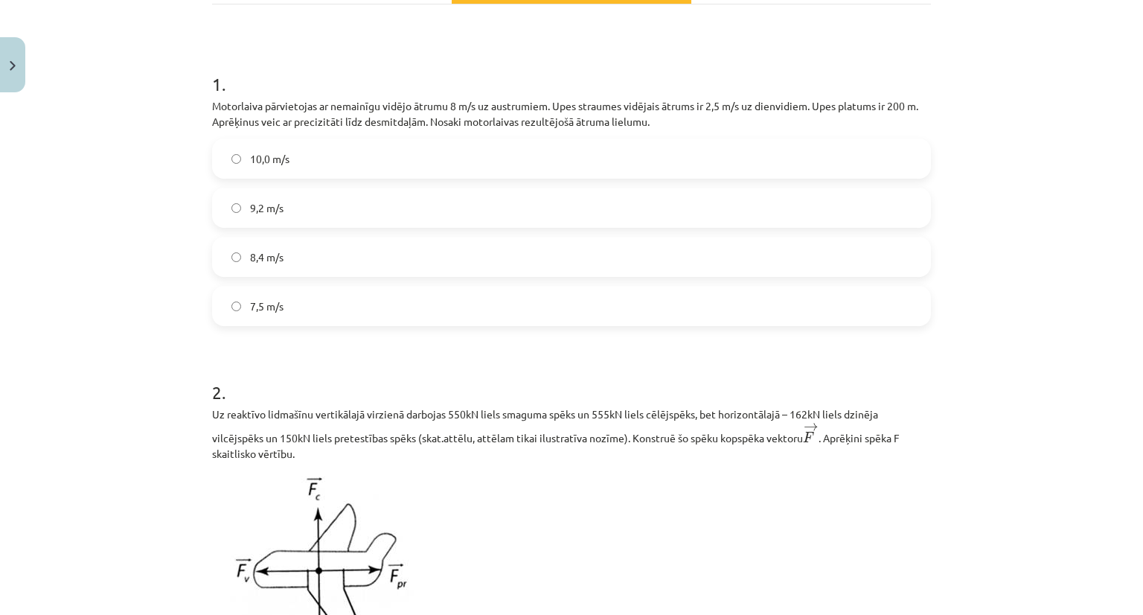
click at [290, 254] on label "8,4 m/s" at bounding box center [572, 256] width 716 height 37
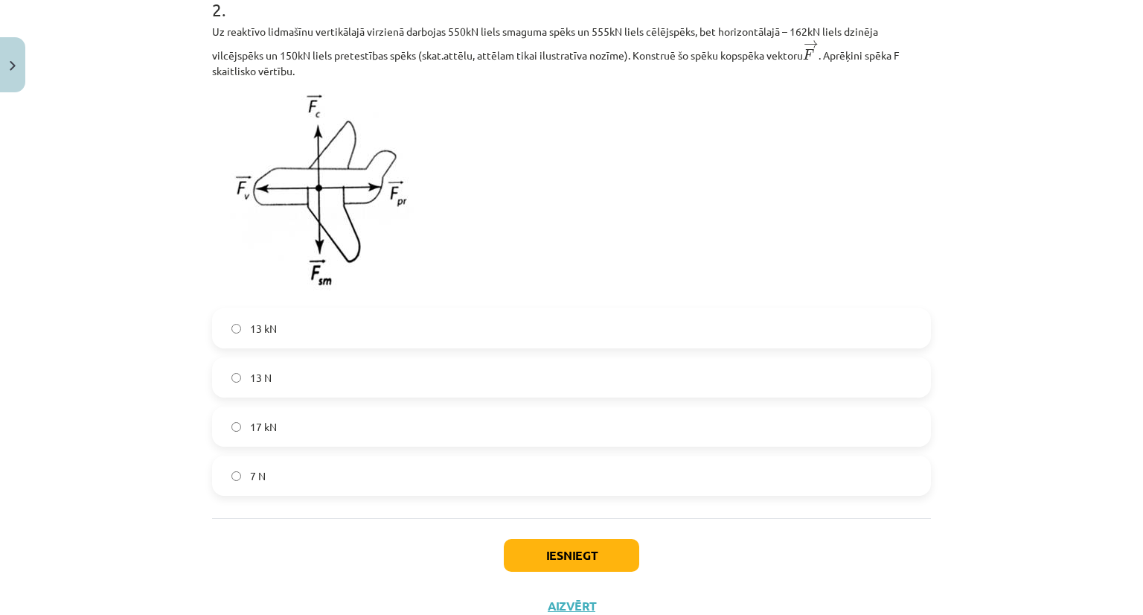
scroll to position [633, 0]
click at [267, 331] on span "13 kN" at bounding box center [263, 327] width 27 height 16
click at [552, 566] on button "Iesniegt" at bounding box center [571, 553] width 135 height 33
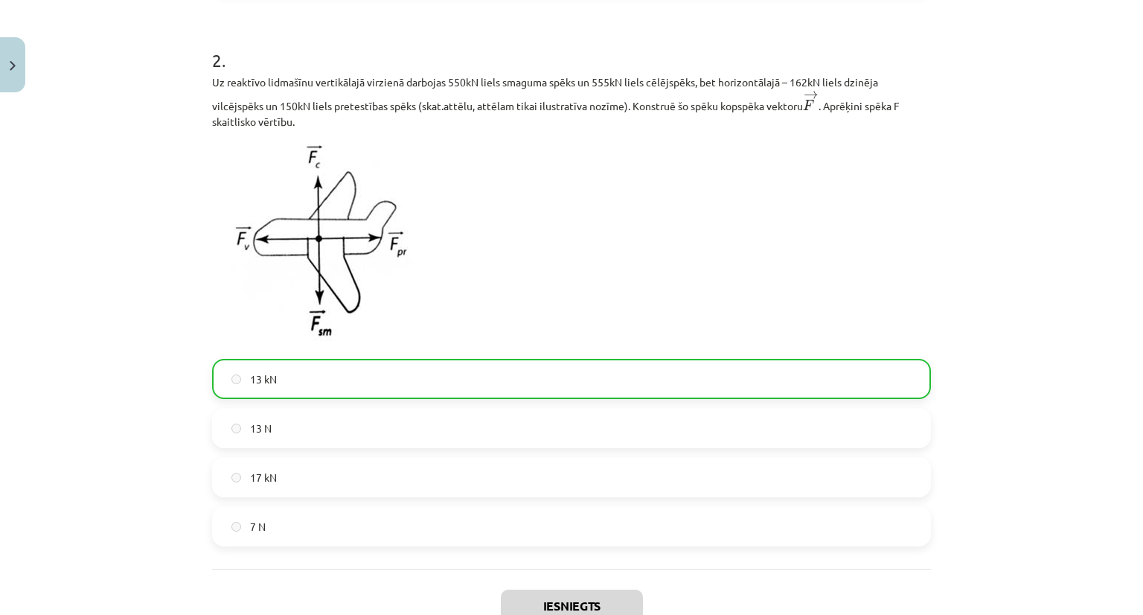
scroll to position [732, 0]
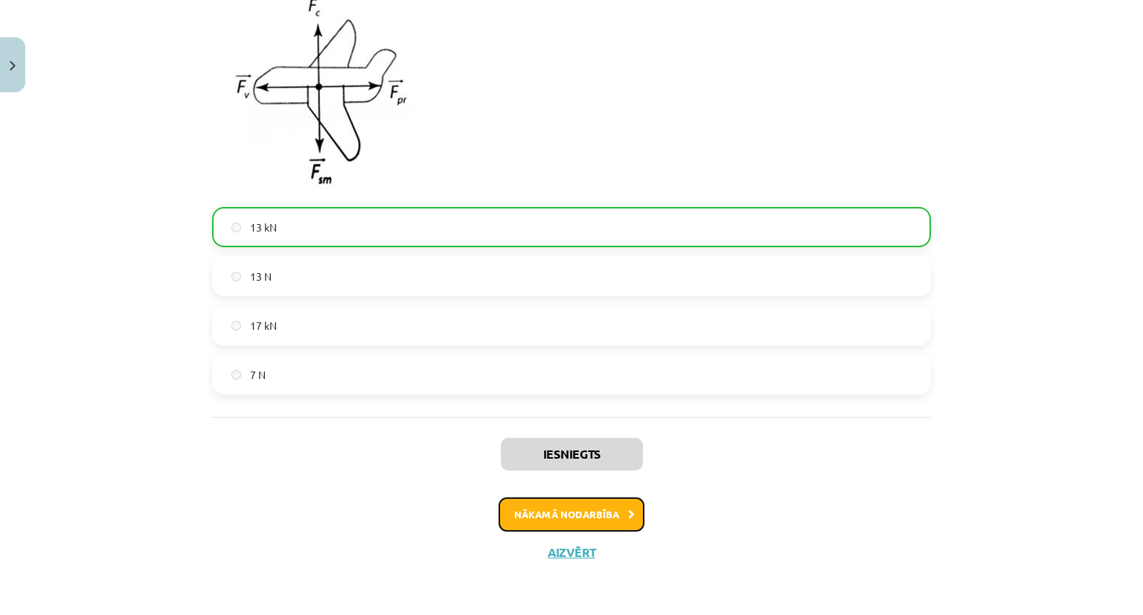
click at [500, 509] on button "Nākamā nodarbība" at bounding box center [572, 514] width 146 height 34
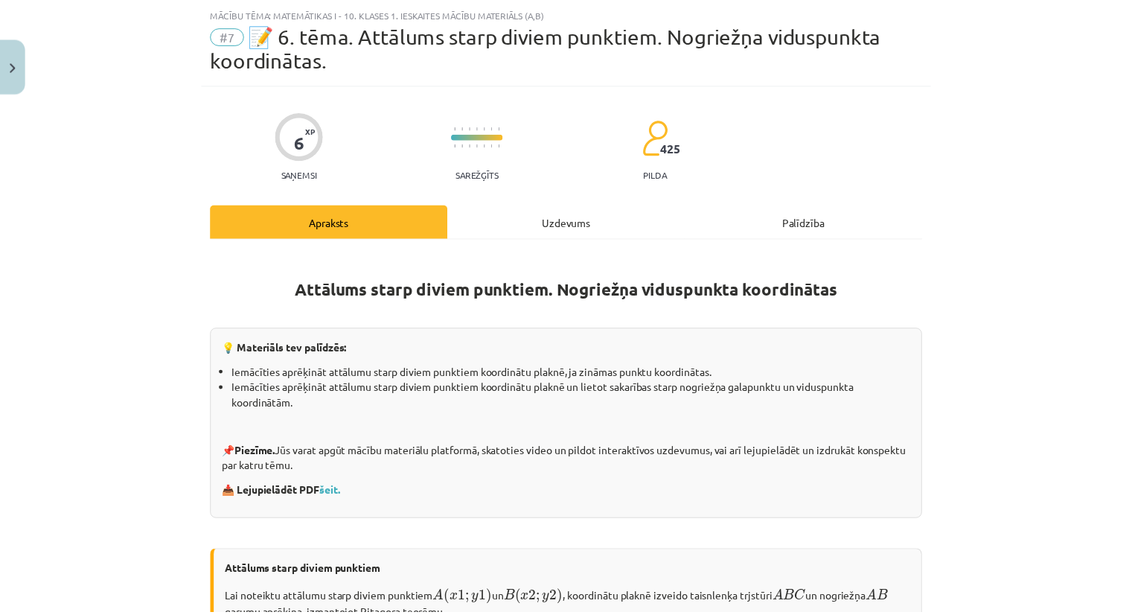
scroll to position [37, 0]
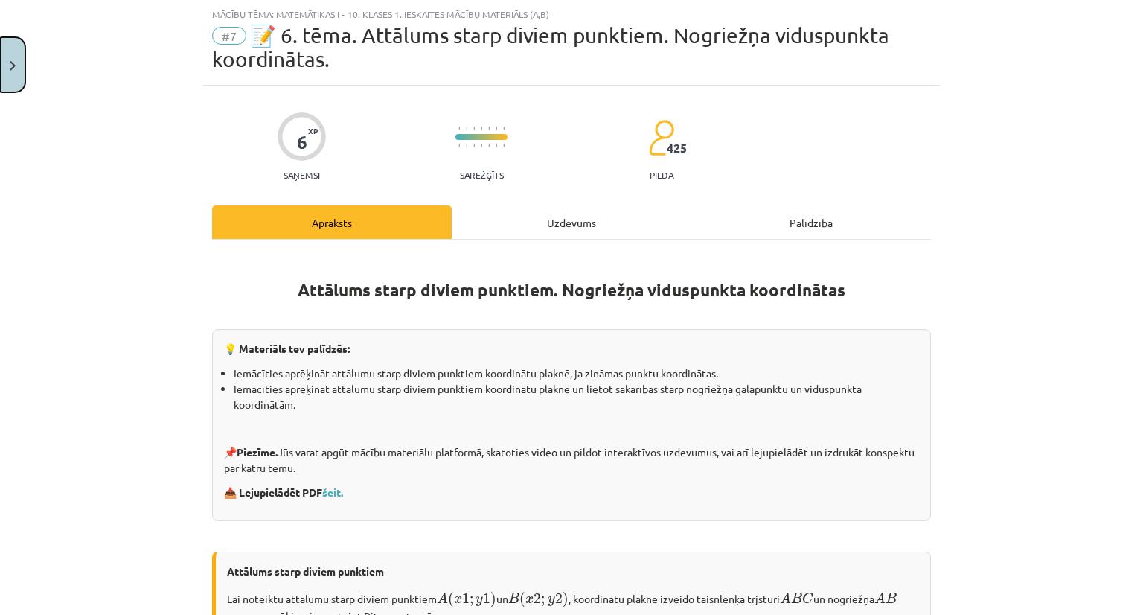
click at [19, 74] on button "Close" at bounding box center [12, 64] width 25 height 55
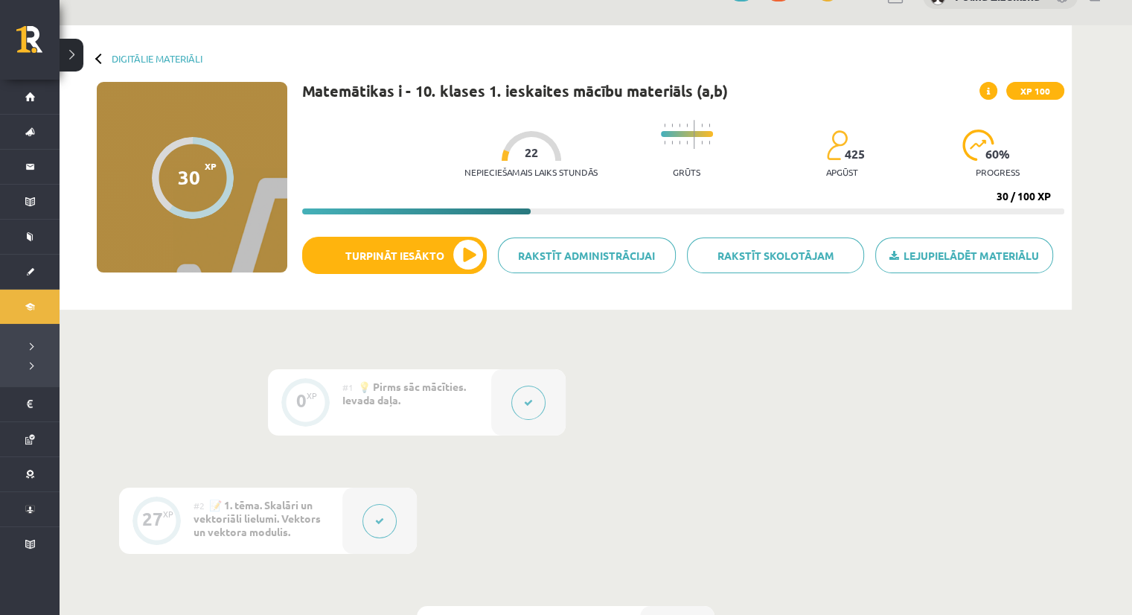
scroll to position [0, 0]
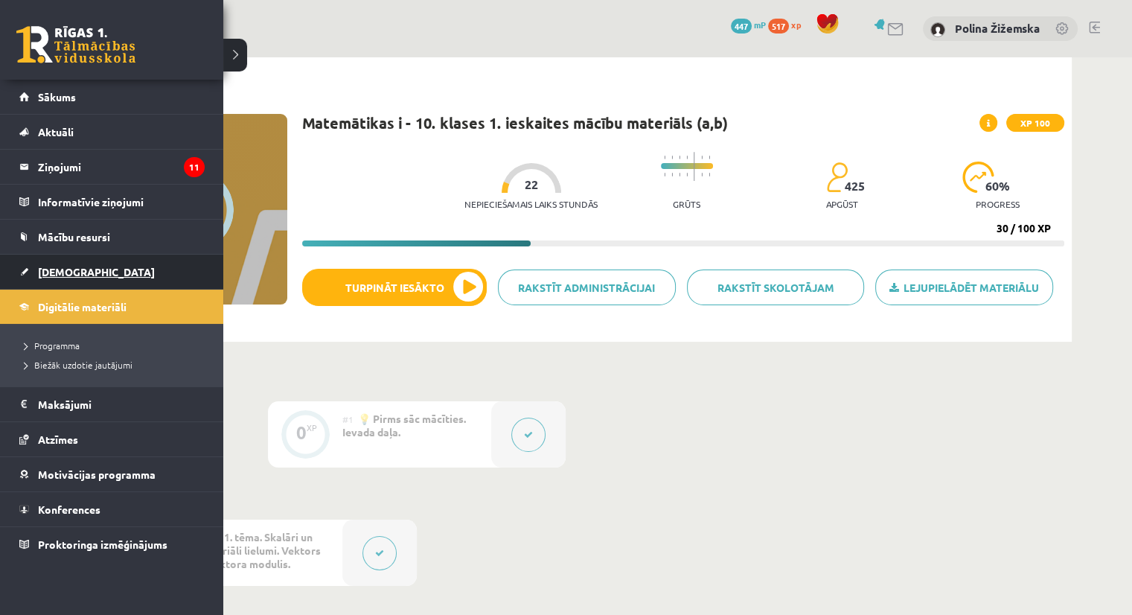
click at [71, 265] on span "[DEMOGRAPHIC_DATA]" at bounding box center [96, 271] width 117 height 13
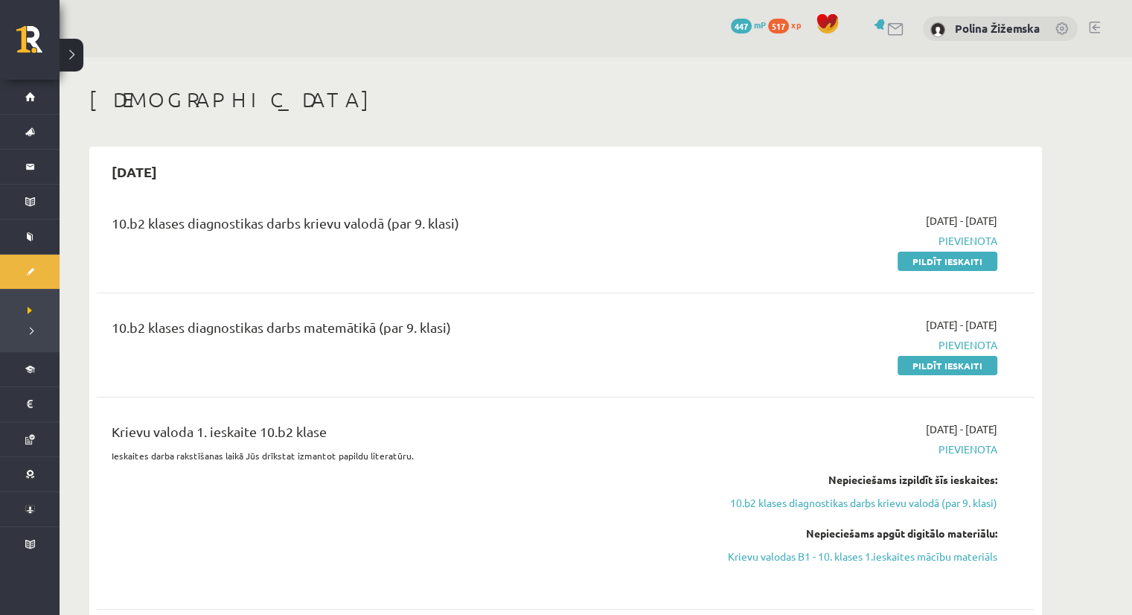
click at [974, 263] on link "Pildīt ieskaiti" at bounding box center [948, 261] width 100 height 19
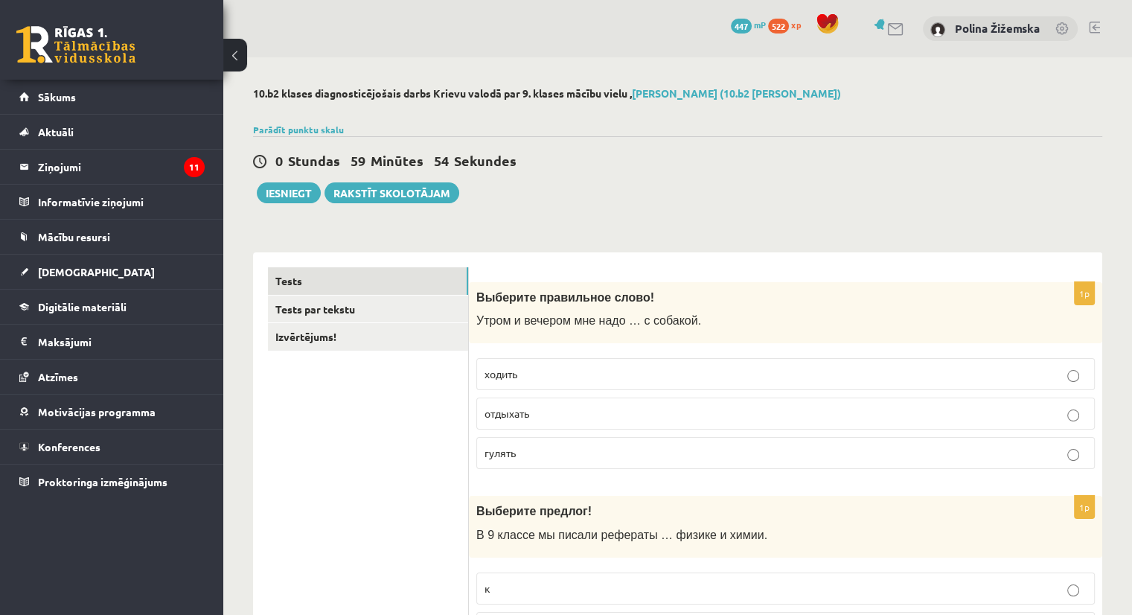
click at [518, 455] on p "гулять" at bounding box center [786, 453] width 602 height 16
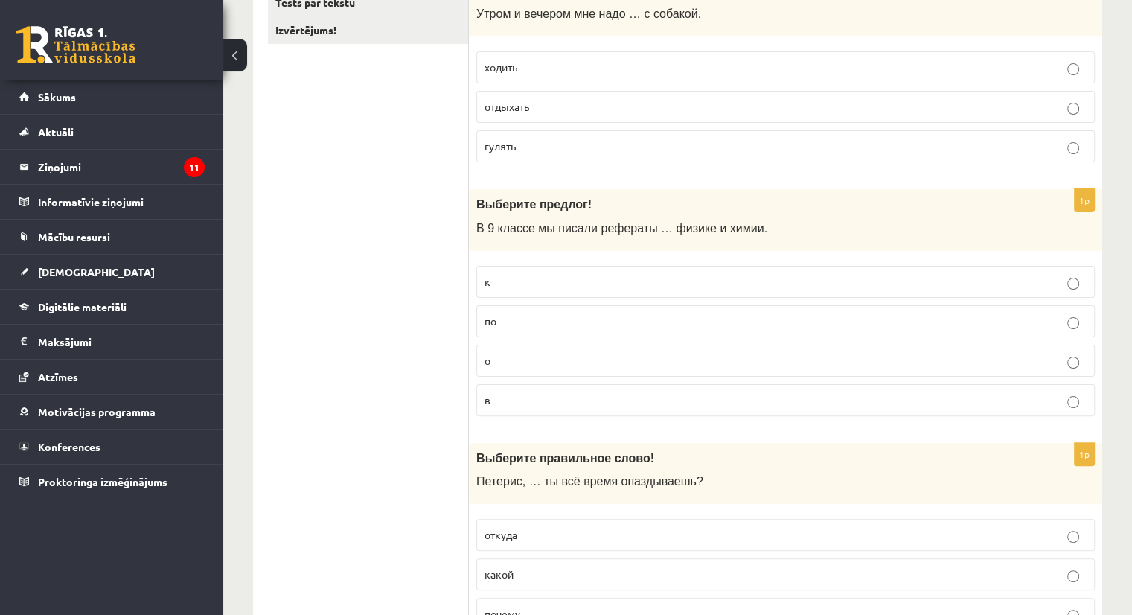
scroll to position [339, 0]
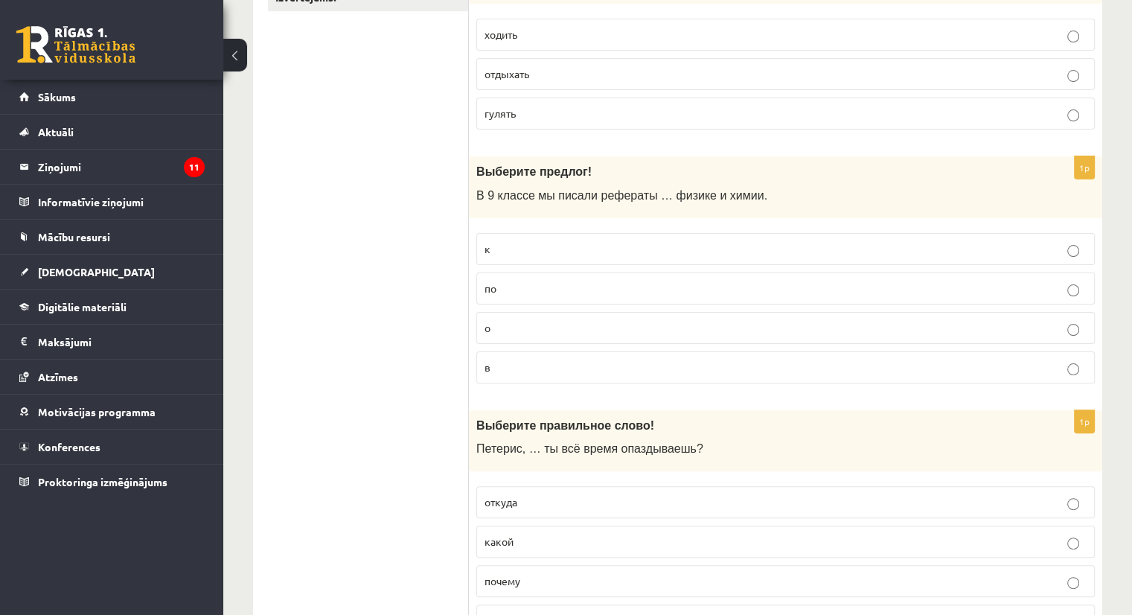
click at [549, 287] on p "по" at bounding box center [786, 289] width 602 height 16
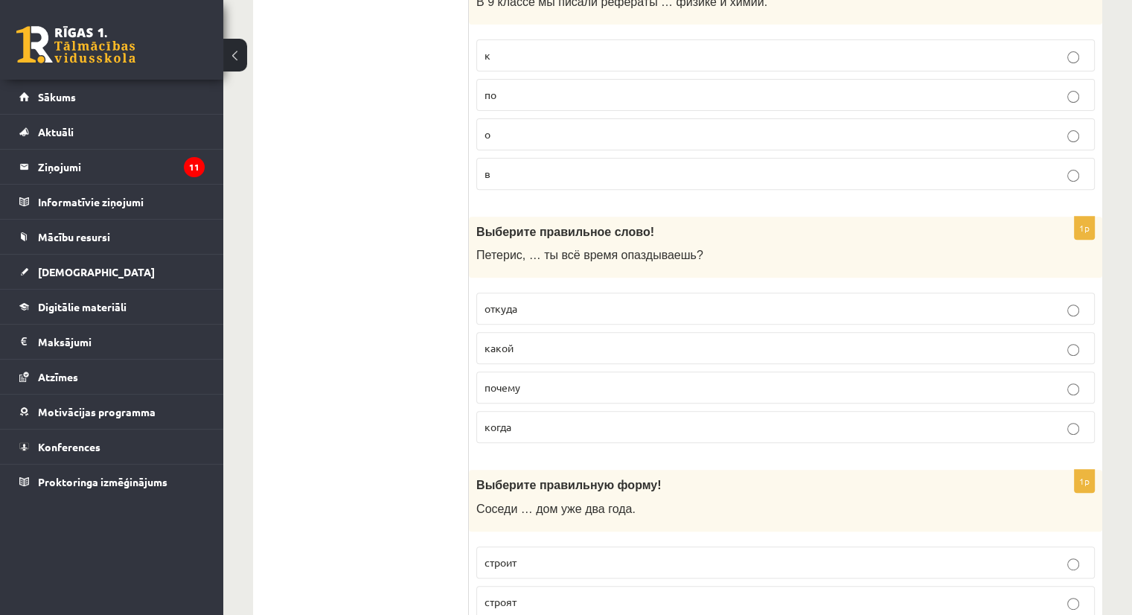
scroll to position [604, 0]
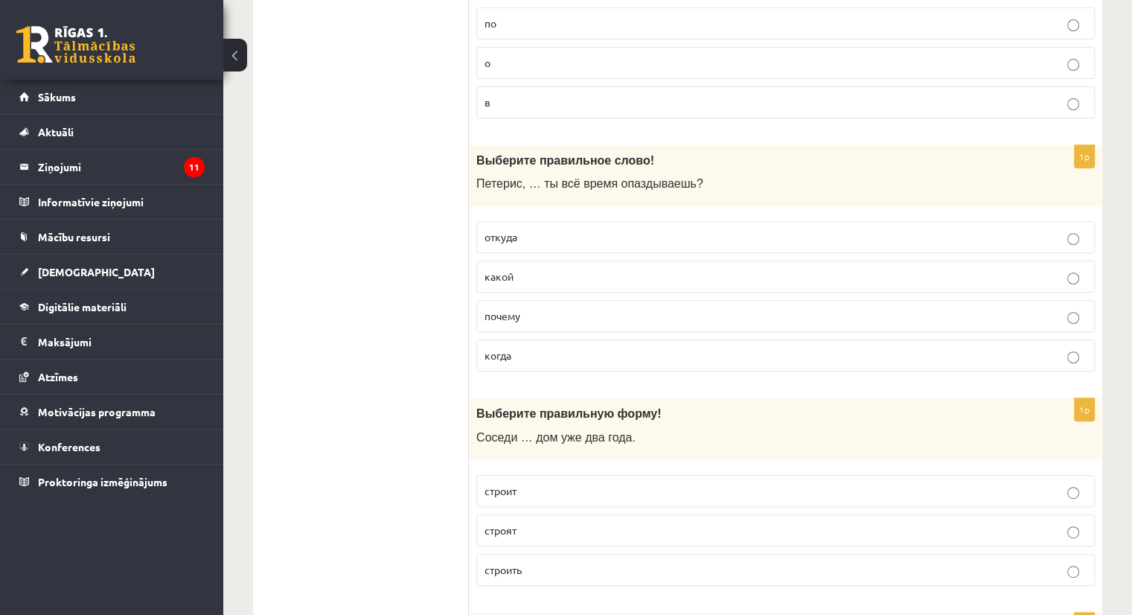
click at [508, 308] on p "почему" at bounding box center [786, 316] width 602 height 16
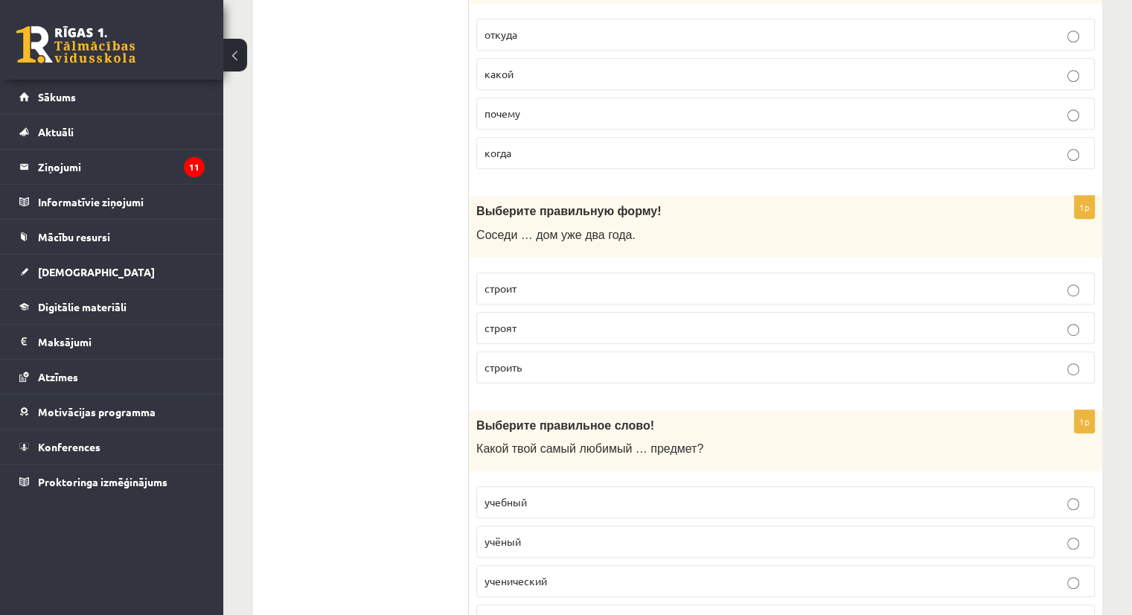
scroll to position [809, 0]
click at [494, 320] on span "строят" at bounding box center [501, 325] width 32 height 13
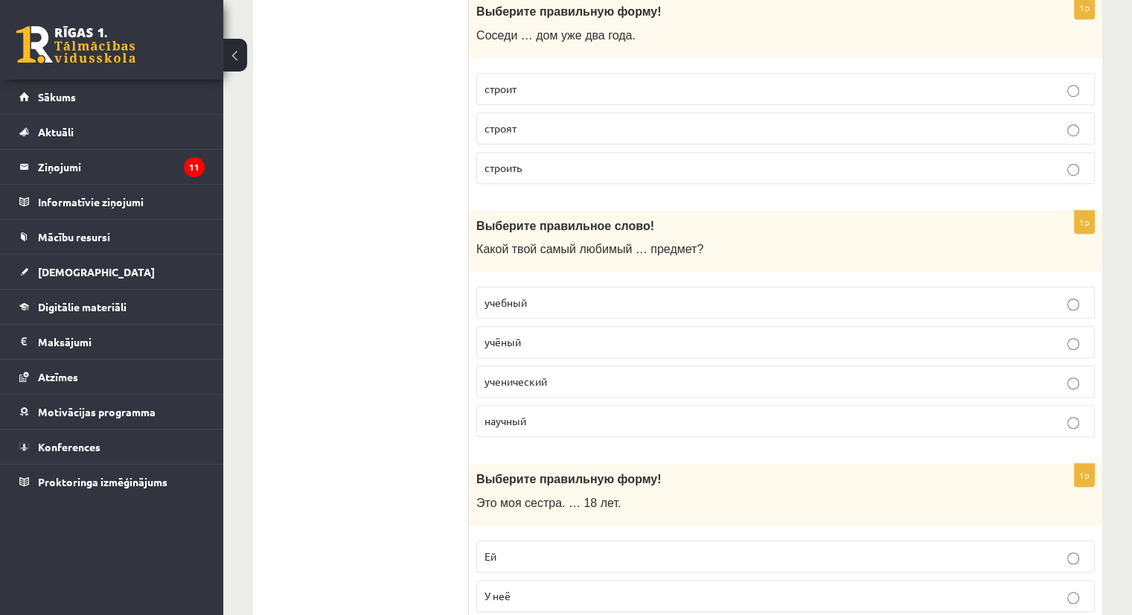
scroll to position [1015, 0]
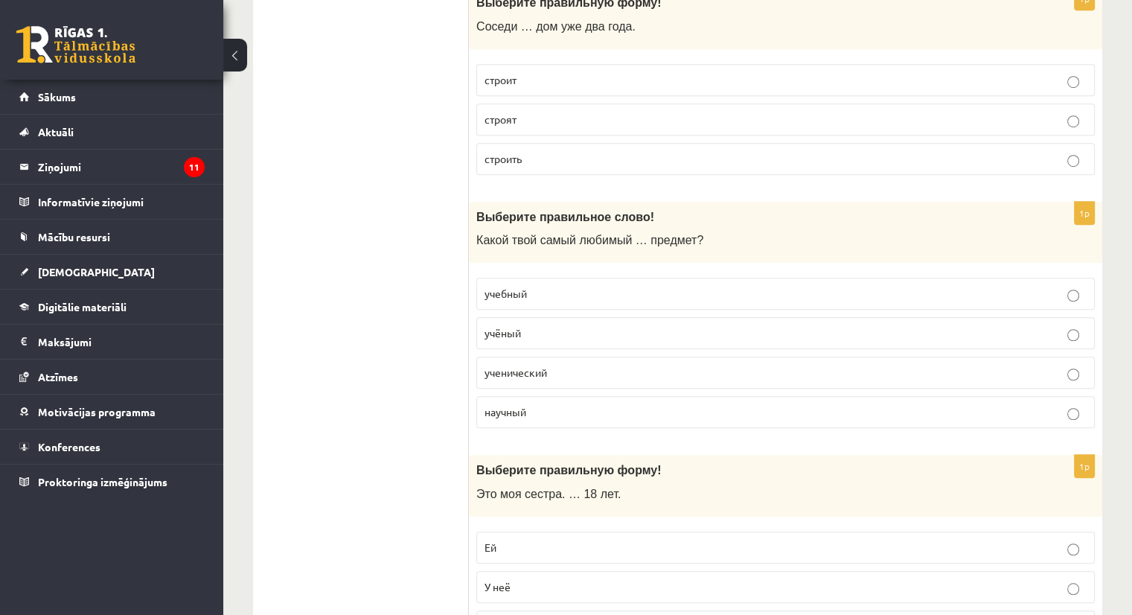
click at [494, 397] on label "научный" at bounding box center [785, 412] width 619 height 32
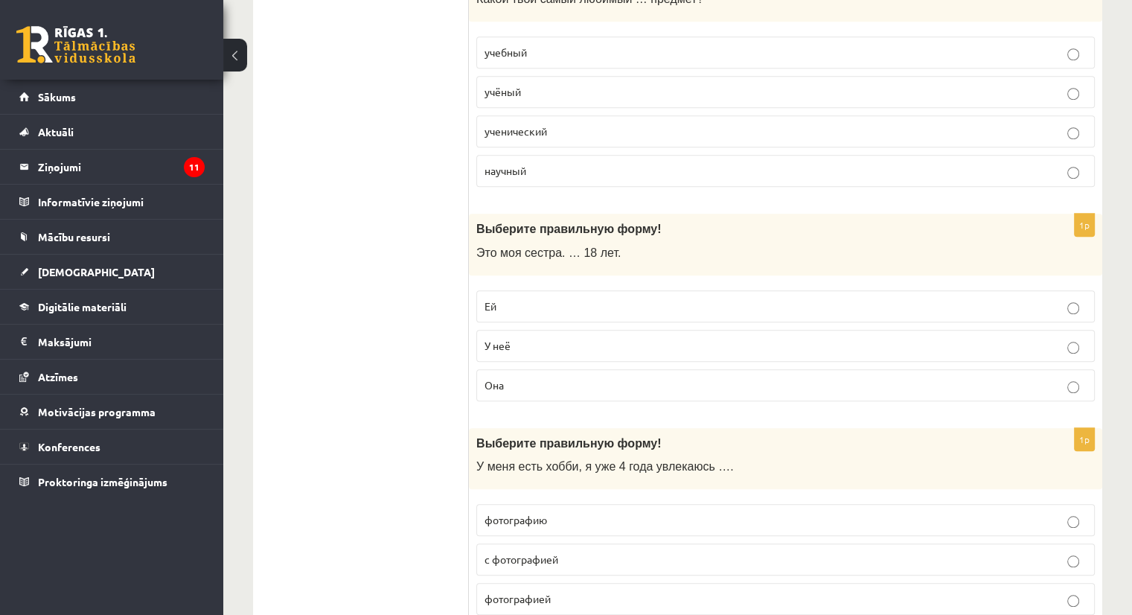
scroll to position [1258, 0]
click at [503, 302] on p "Ей" at bounding box center [786, 305] width 602 height 16
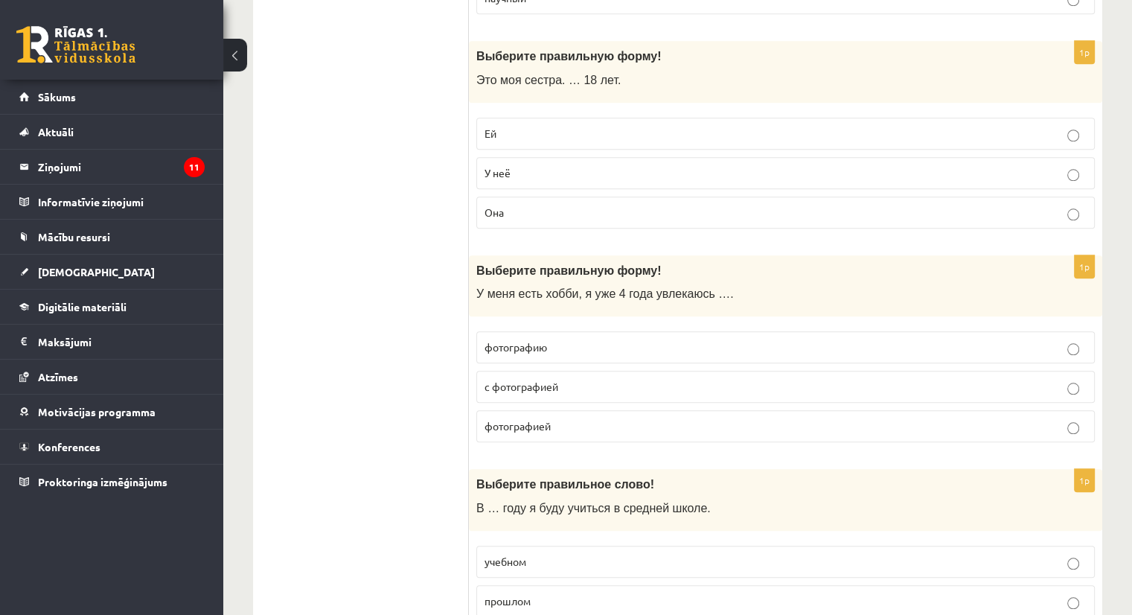
scroll to position [1437, 0]
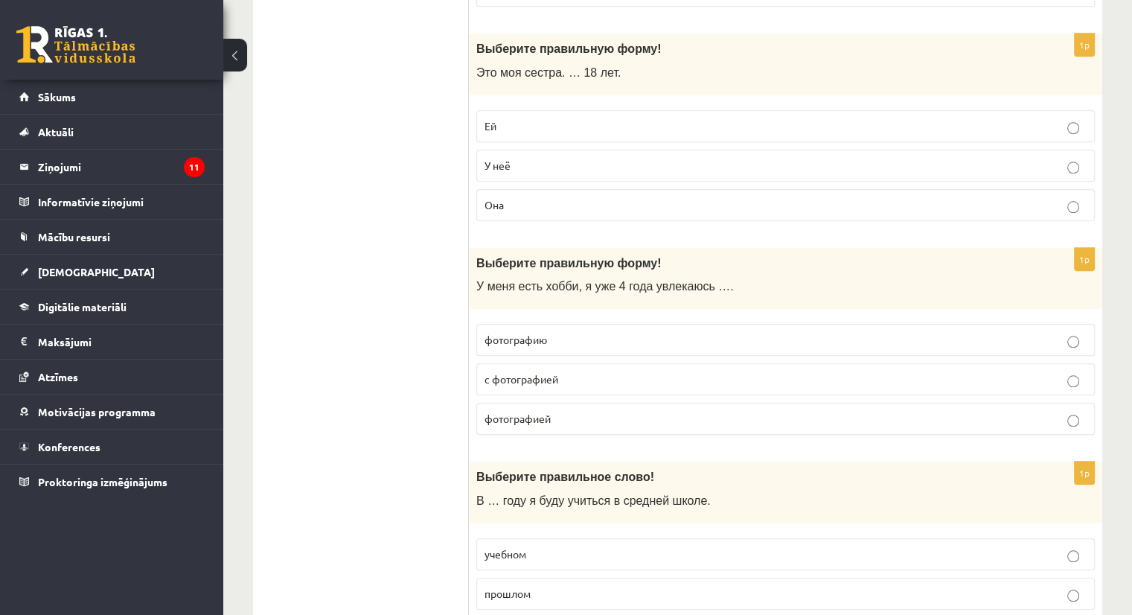
click at [516, 403] on label "фотографией" at bounding box center [785, 419] width 619 height 32
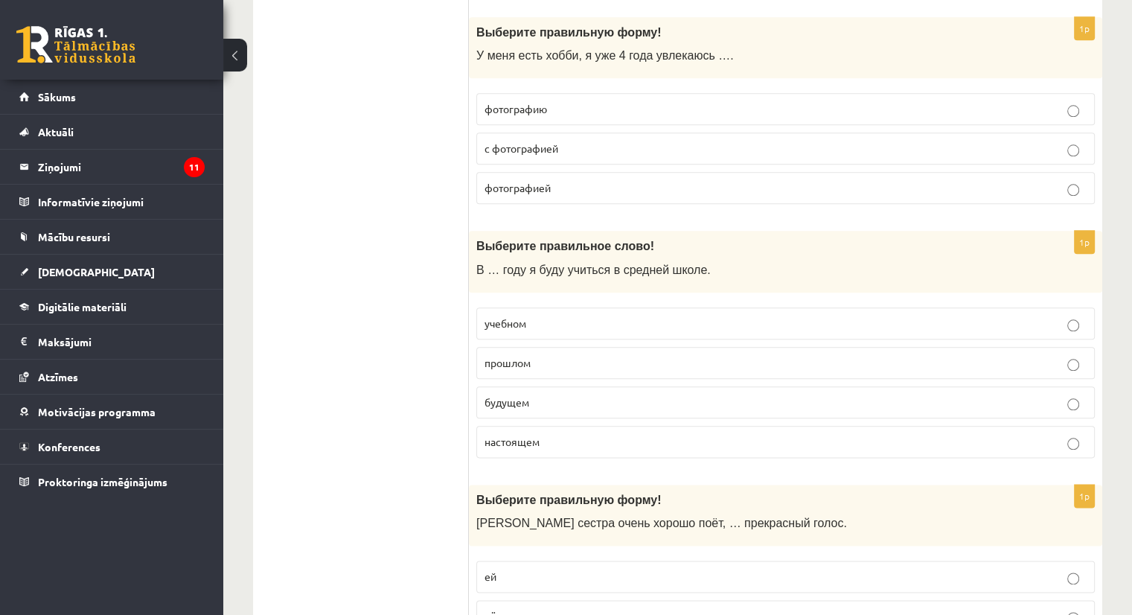
scroll to position [1669, 0]
click at [505, 315] on span "учебном" at bounding box center [506, 321] width 42 height 13
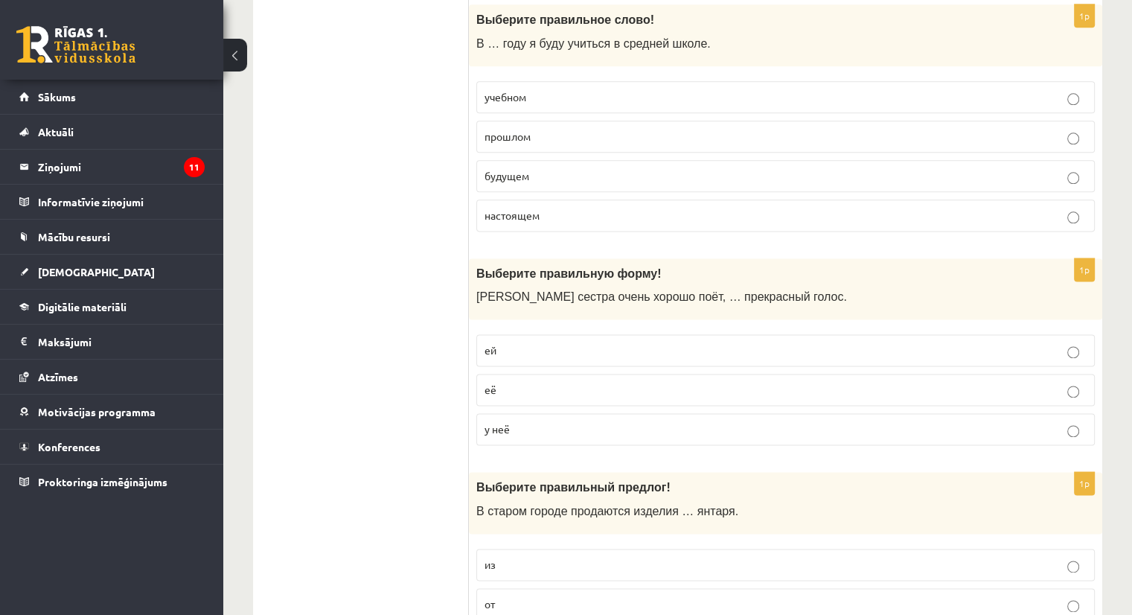
scroll to position [1895, 0]
click at [514, 420] on p "у неё" at bounding box center [786, 428] width 602 height 16
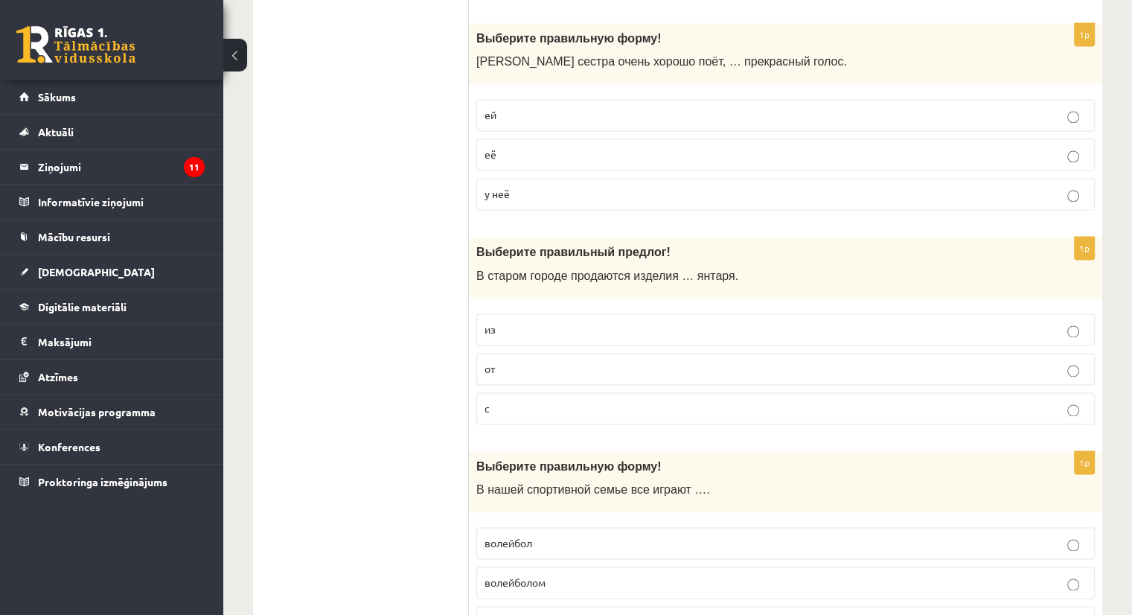
scroll to position [2136, 0]
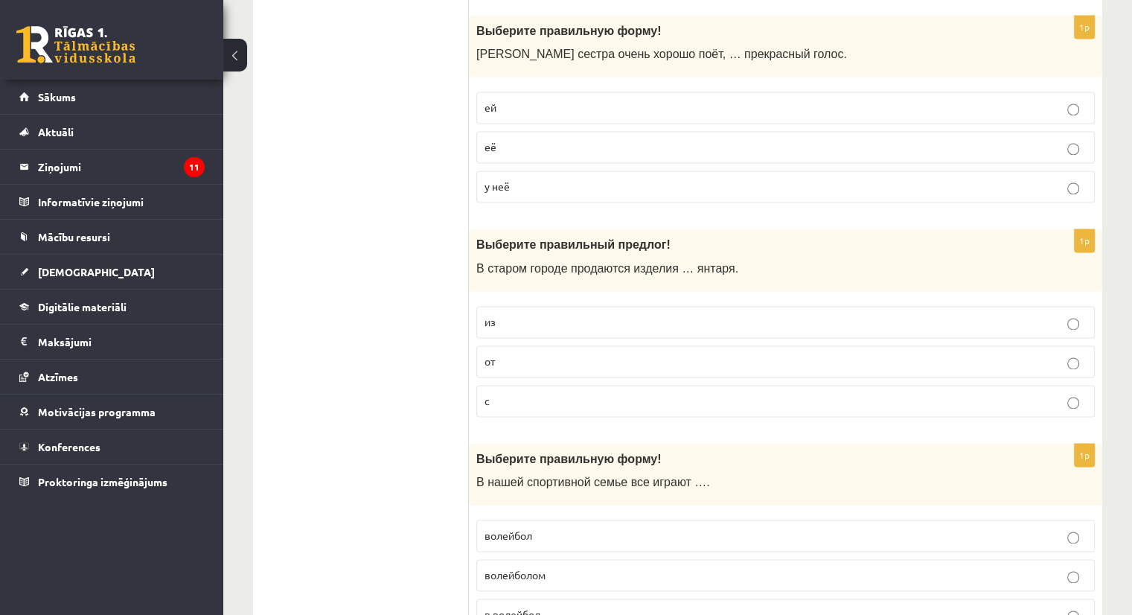
click at [500, 314] on p "из" at bounding box center [786, 322] width 602 height 16
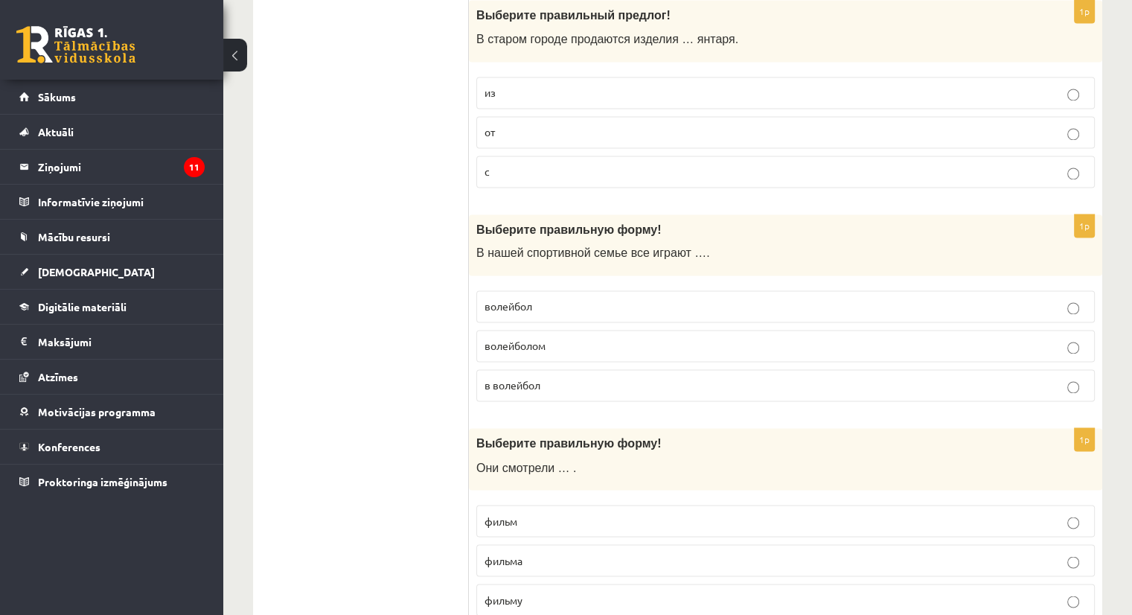
scroll to position [2367, 0]
click at [516, 377] on span "в волейбол" at bounding box center [513, 383] width 56 height 13
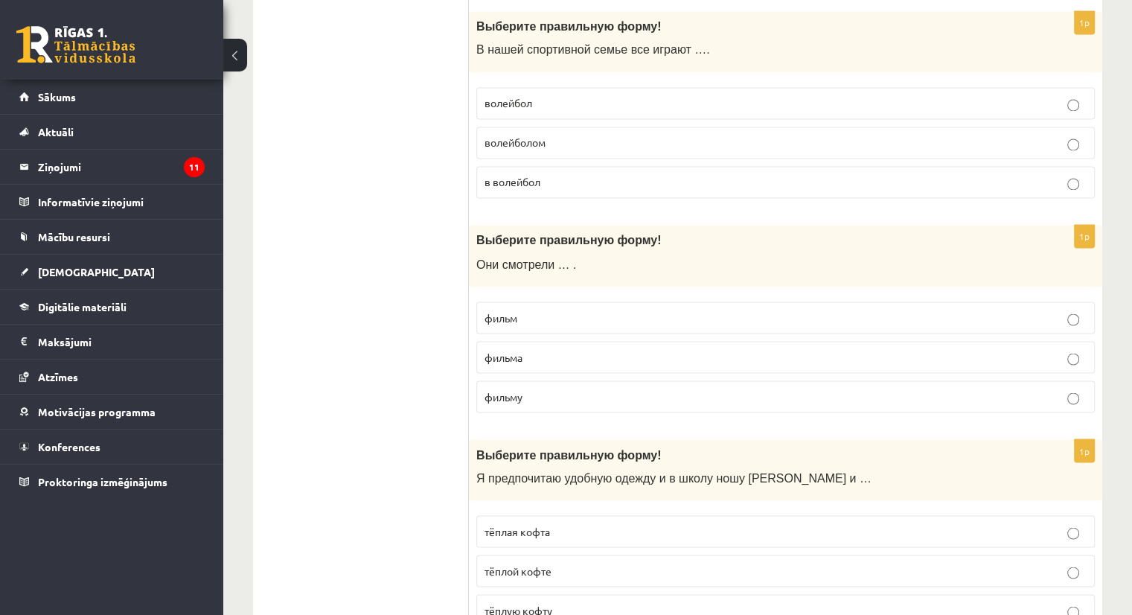
scroll to position [2570, 0]
click at [512, 310] on span "фильм" at bounding box center [501, 316] width 33 height 13
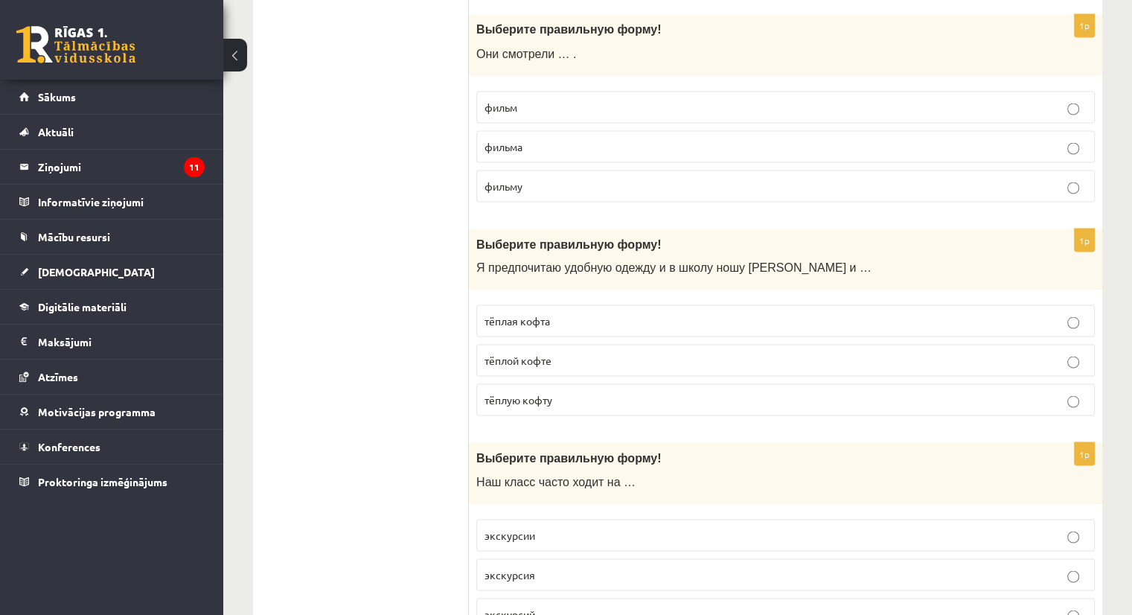
scroll to position [2784, 0]
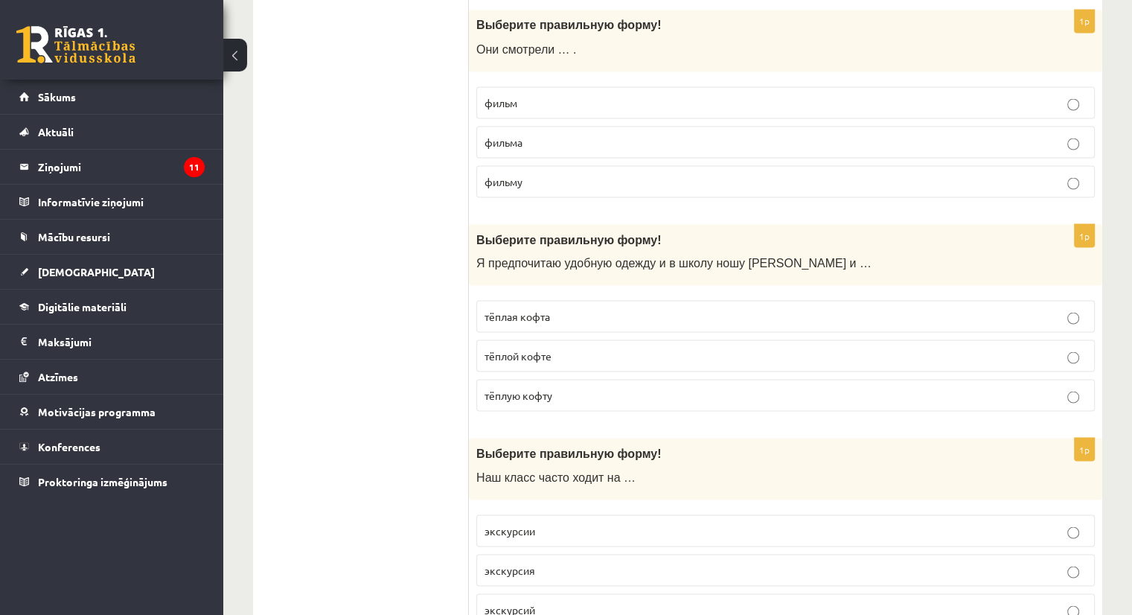
click at [517, 388] on span "тёплую кофту" at bounding box center [519, 394] width 68 height 13
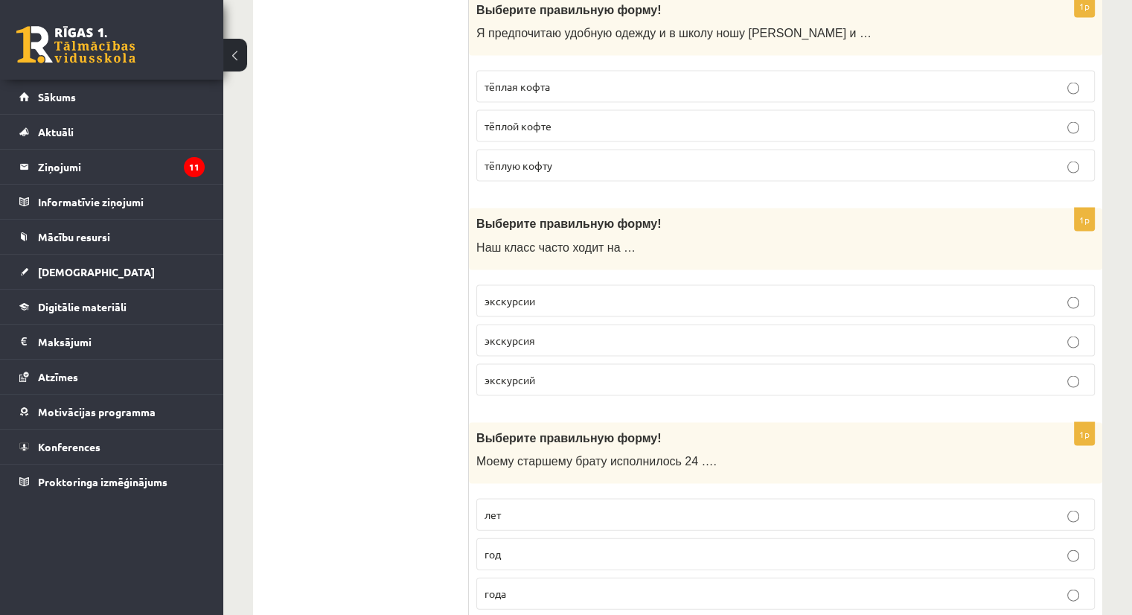
scroll to position [3013, 0]
click at [514, 294] on span "экскурсии" at bounding box center [510, 300] width 51 height 13
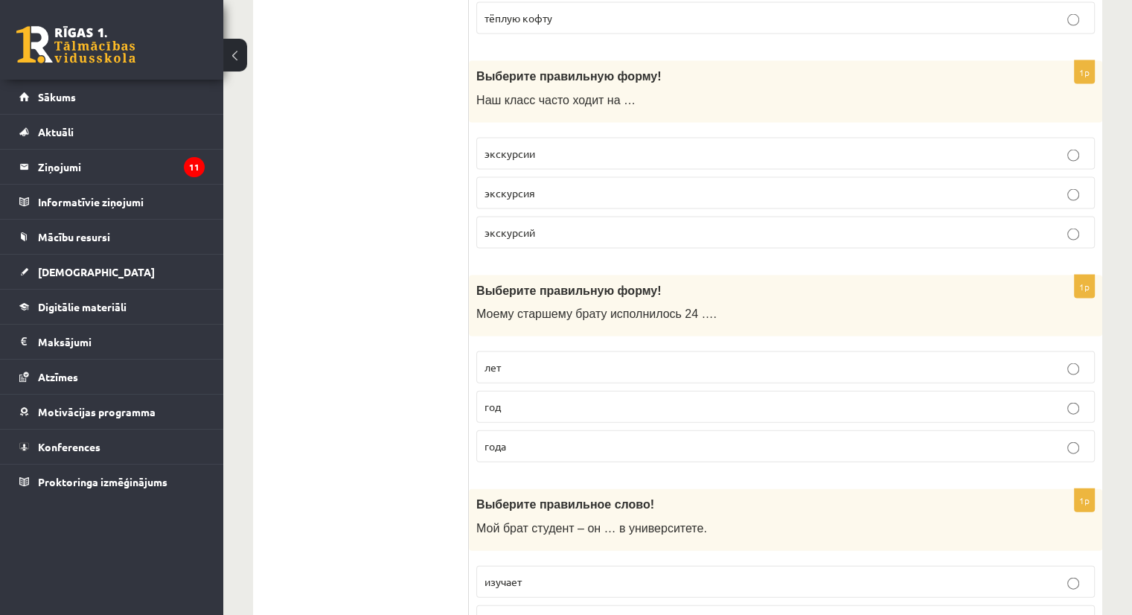
scroll to position [3165, 0]
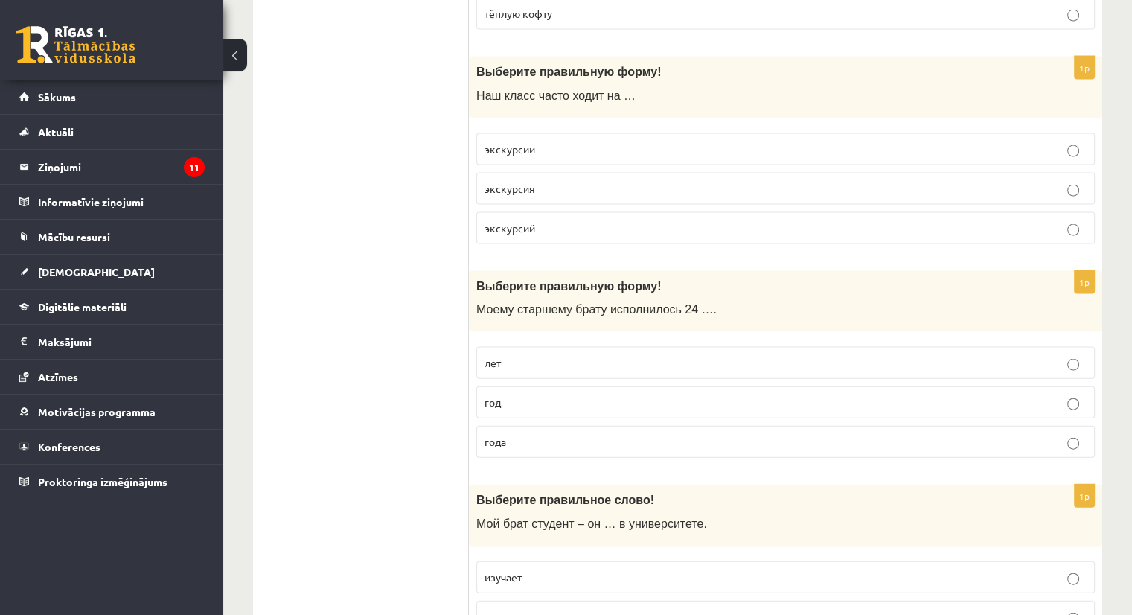
click at [500, 435] on span "года" at bounding box center [496, 441] width 22 height 13
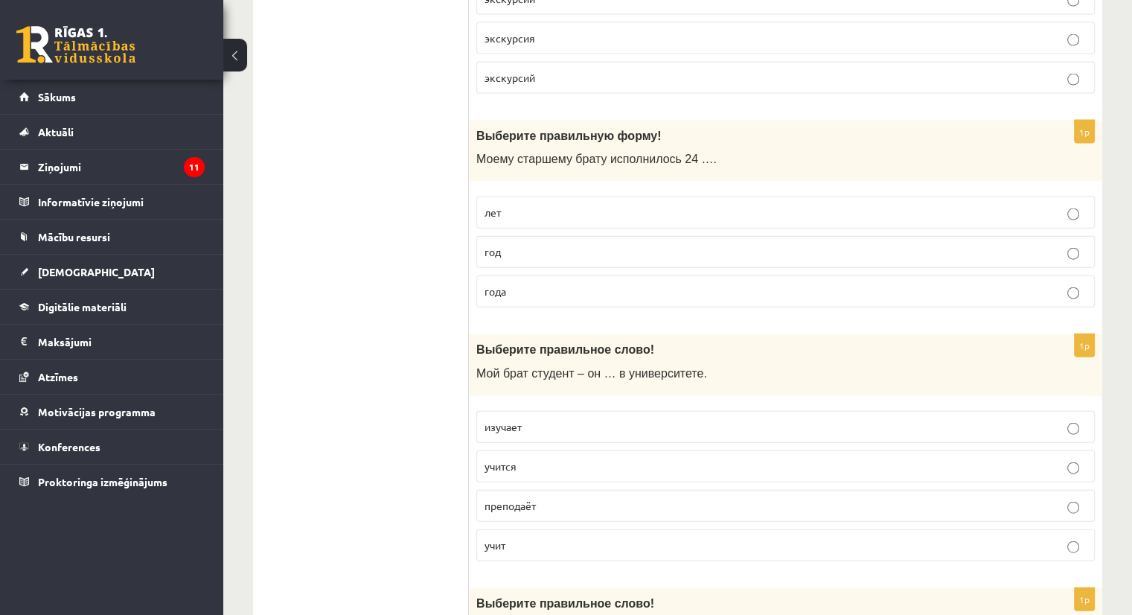
scroll to position [3366, 0]
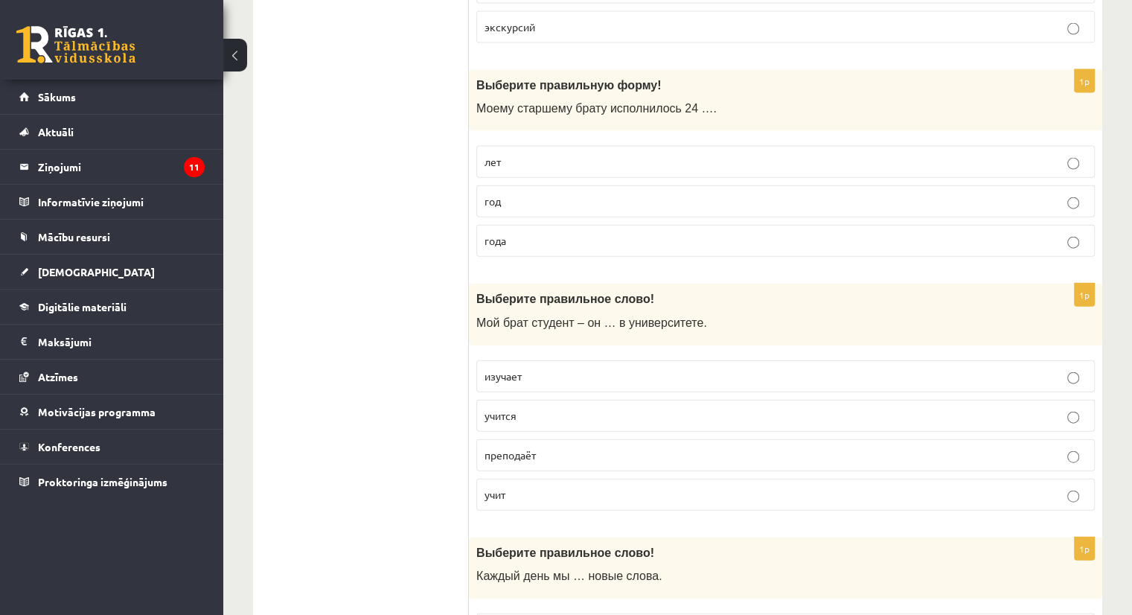
click at [518, 408] on p "учится" at bounding box center [786, 416] width 602 height 16
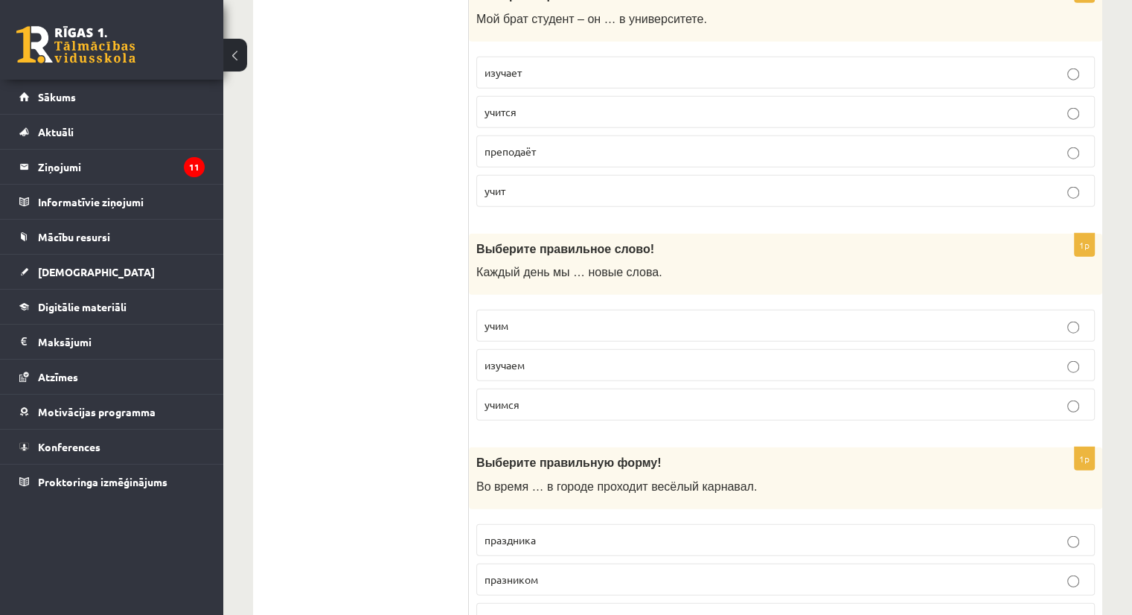
scroll to position [3674, 0]
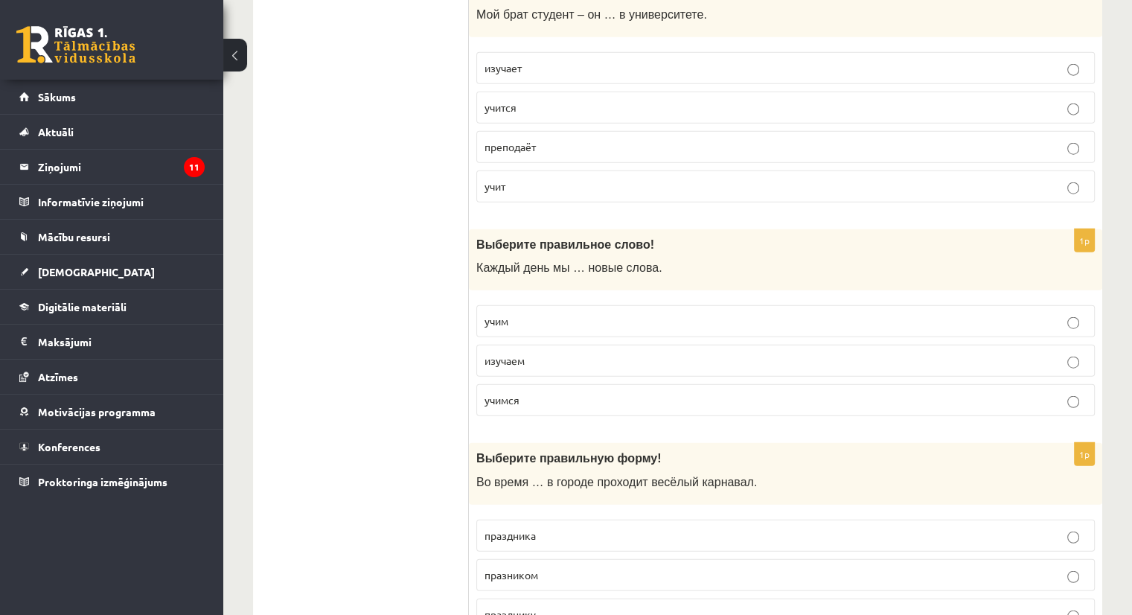
click at [535, 313] on p "учим" at bounding box center [786, 321] width 602 height 16
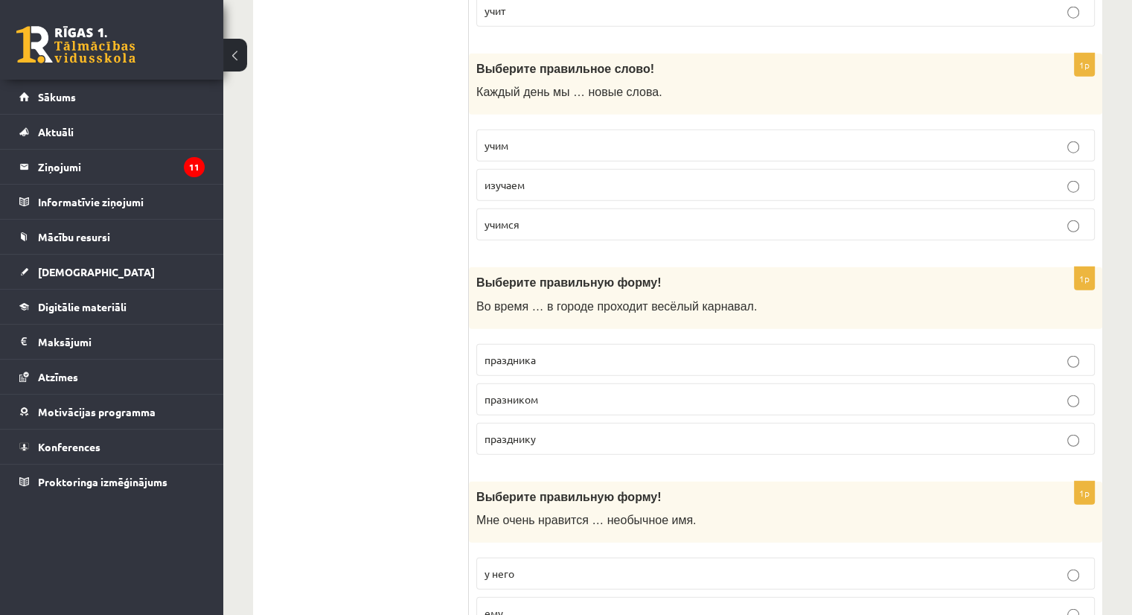
scroll to position [3852, 0]
click at [497, 351] on span "праздника" at bounding box center [510, 357] width 51 height 13
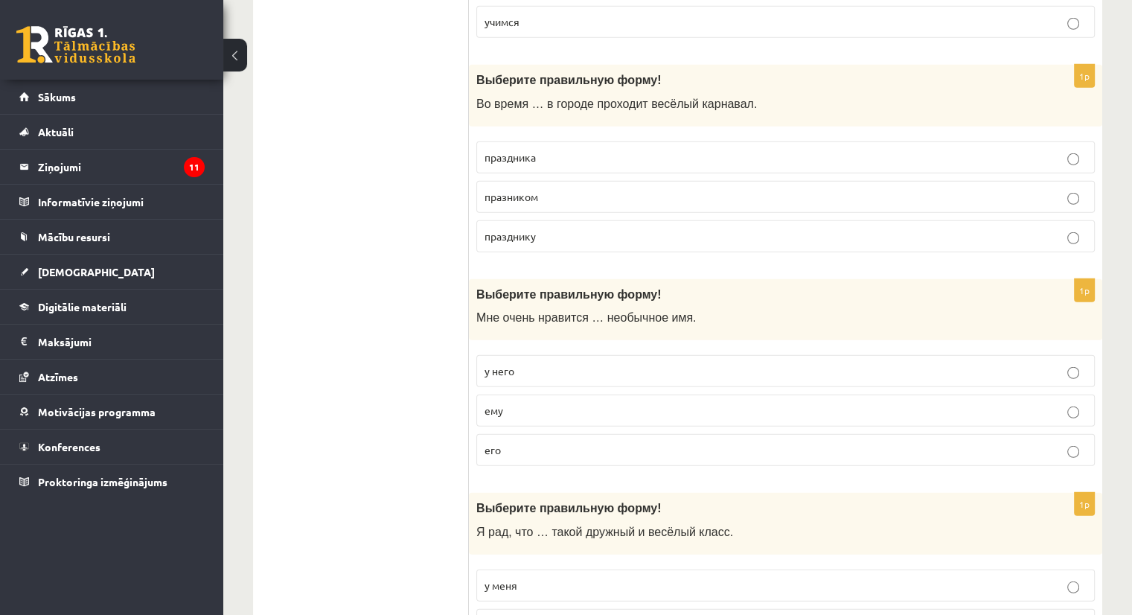
scroll to position [4055, 0]
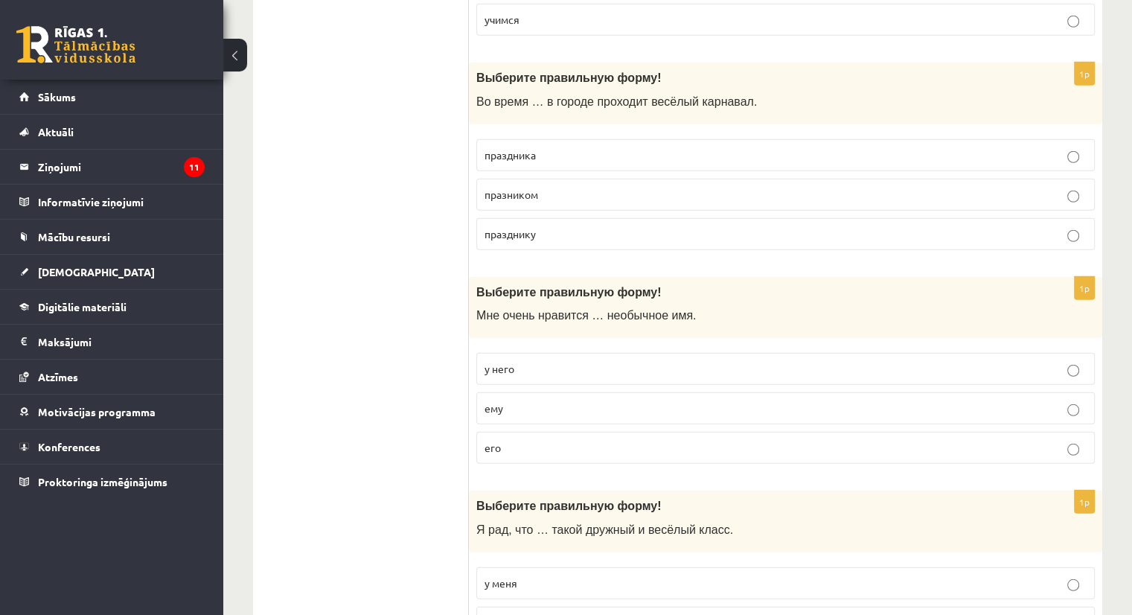
click at [500, 440] on p "его" at bounding box center [786, 448] width 602 height 16
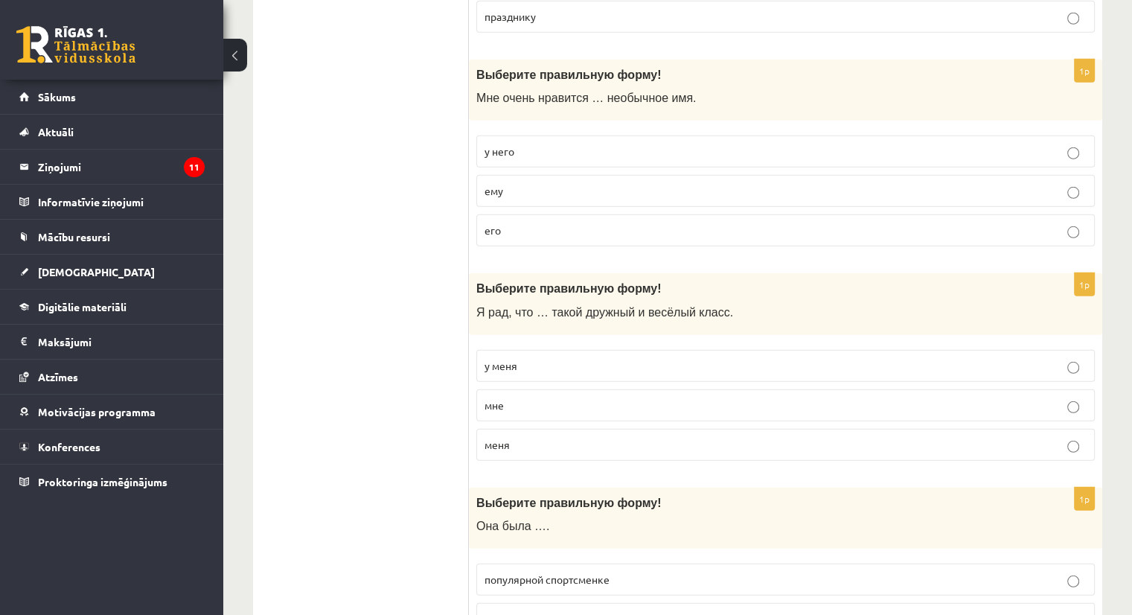
scroll to position [4276, 0]
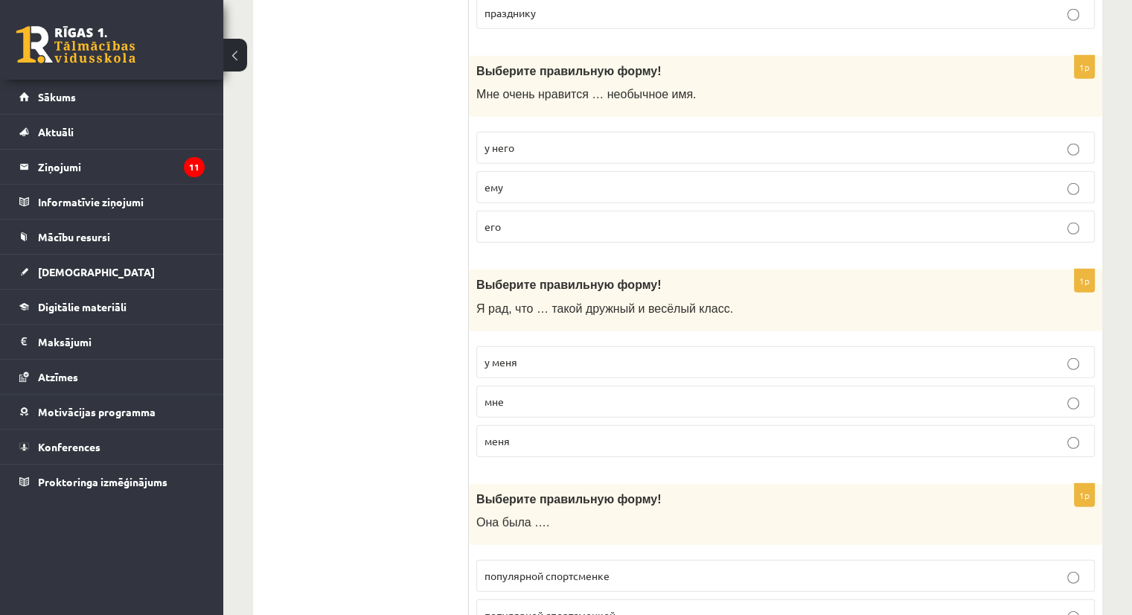
click at [502, 355] on span "у меня" at bounding box center [501, 361] width 33 height 13
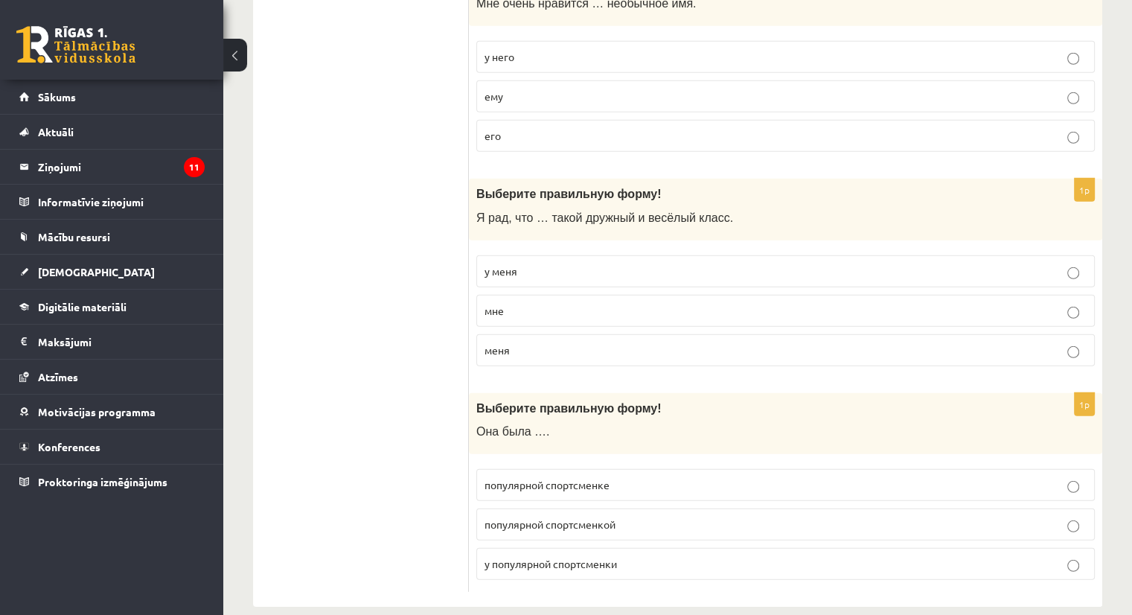
click at [503, 478] on span "популярной спортсменке" at bounding box center [547, 484] width 125 height 13
click at [506, 517] on span "популярной спортсменкой" at bounding box center [550, 523] width 131 height 13
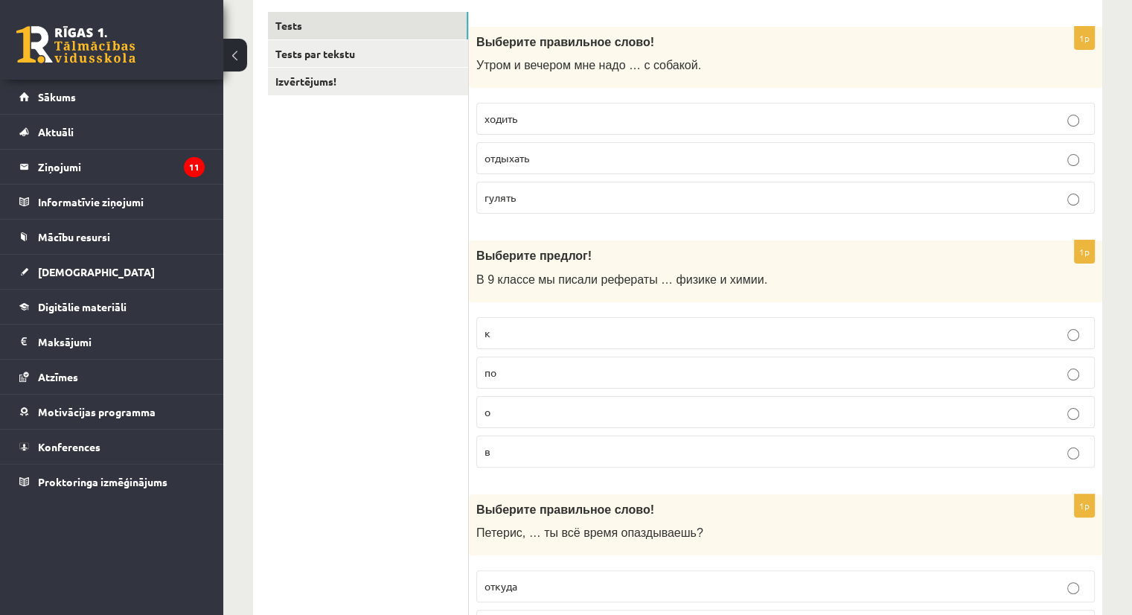
scroll to position [0, 0]
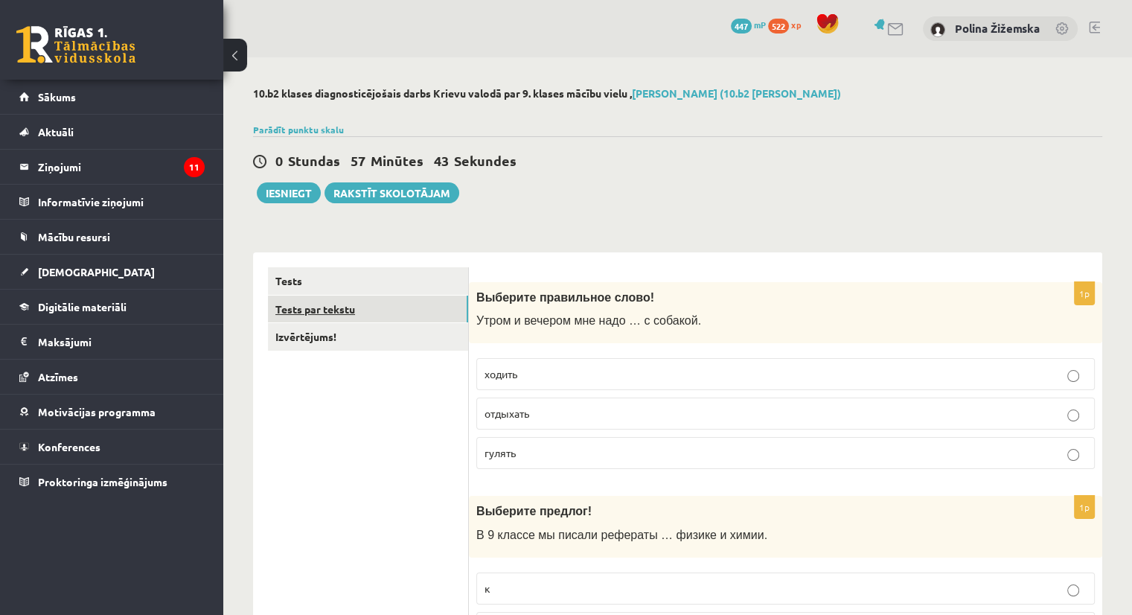
click at [321, 308] on link "Tests par tekstu" at bounding box center [368, 310] width 200 height 28
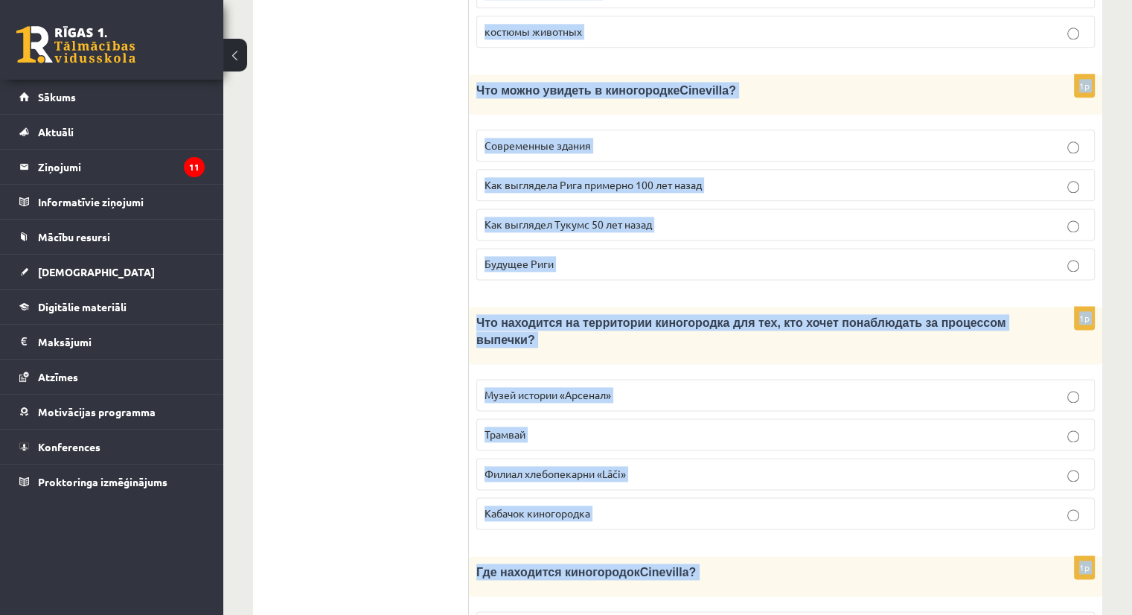
scroll to position [2048, 0]
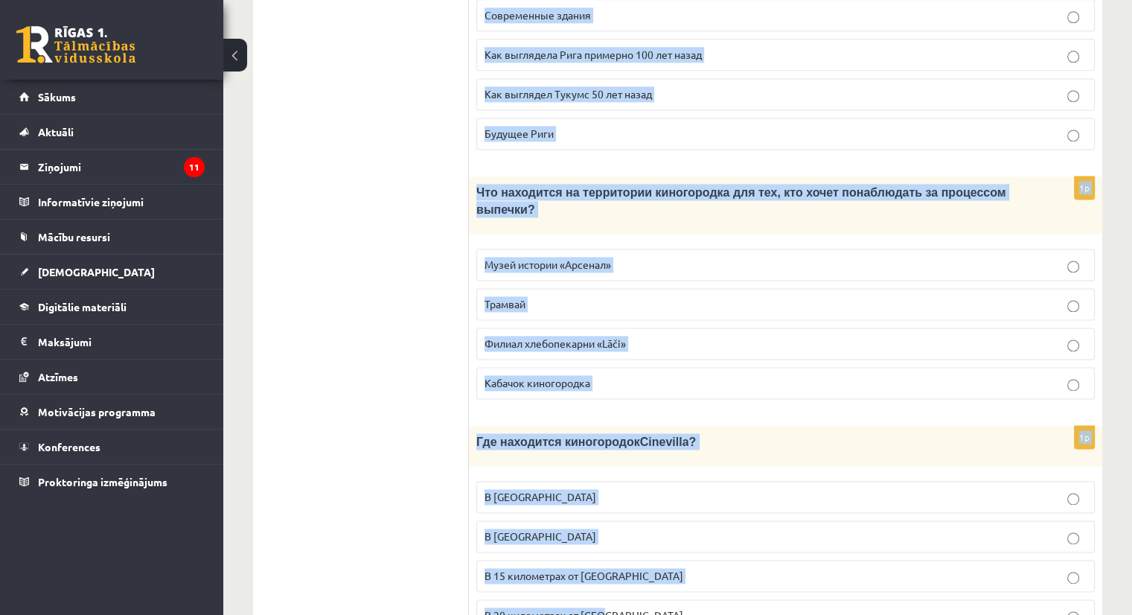
drag, startPoint x: 485, startPoint y: 25, endPoint x: 651, endPoint y: 585, distance: 584.8
copy form "Прочитайте текст «Киногородок Cinevilla », выберите правильный вариант. Киногор…"
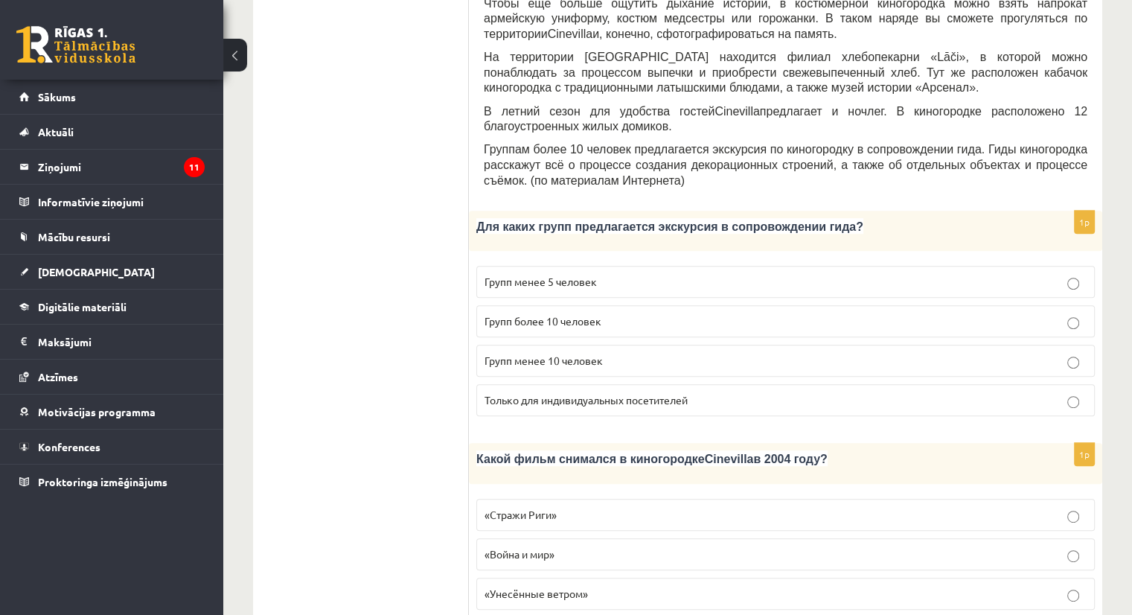
scroll to position [619, 0]
click at [545, 313] on span "Групп более 10 человек" at bounding box center [543, 319] width 117 height 13
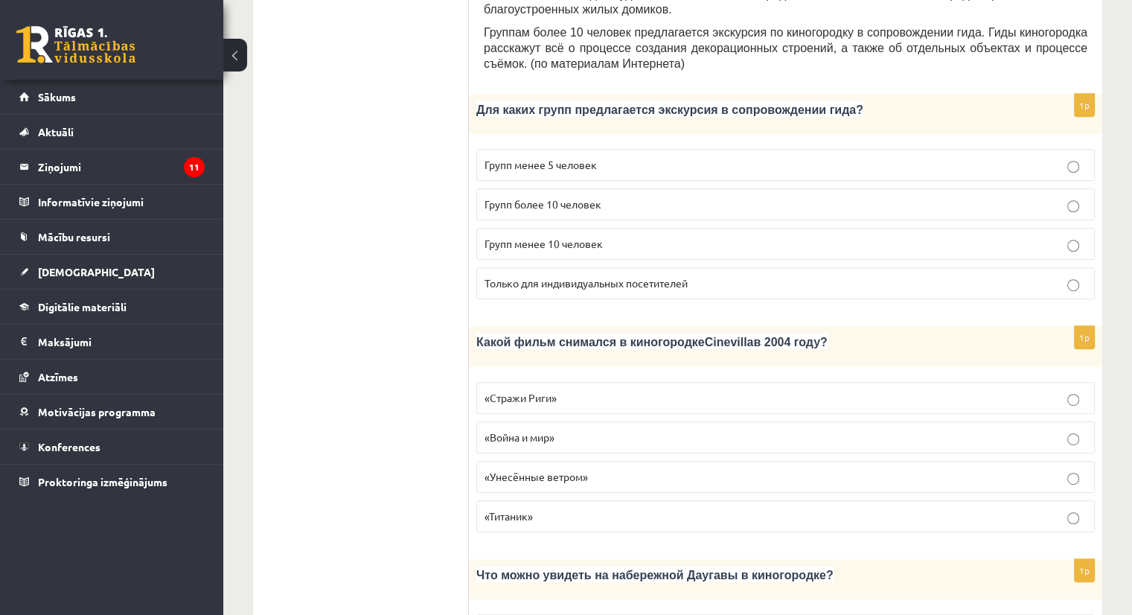
scroll to position [776, 0]
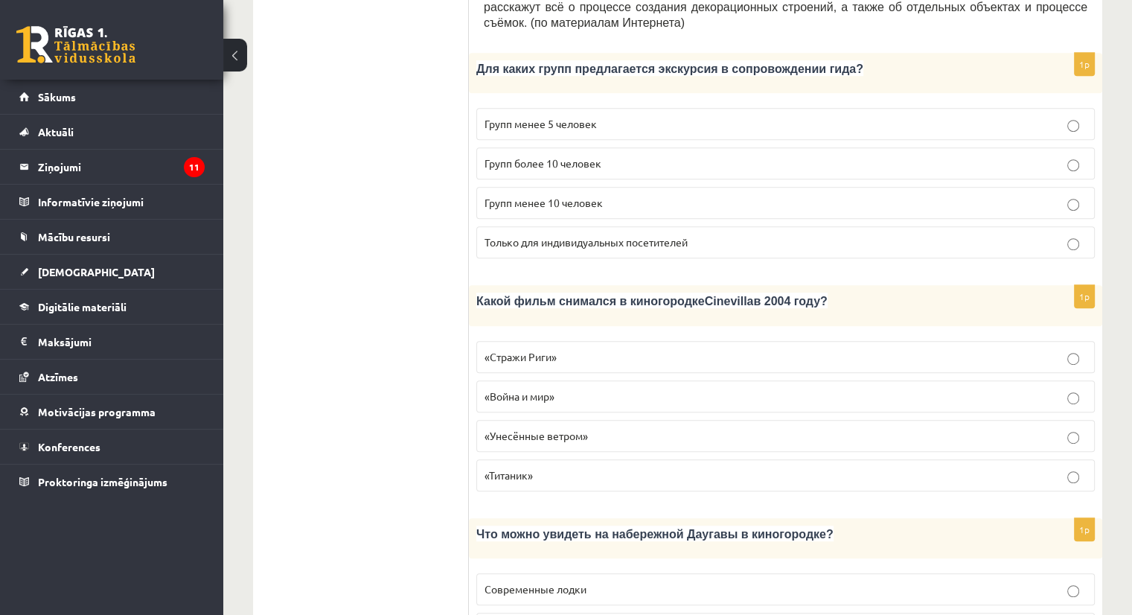
click at [575, 349] on p "«Стражи Риги»" at bounding box center [786, 357] width 602 height 16
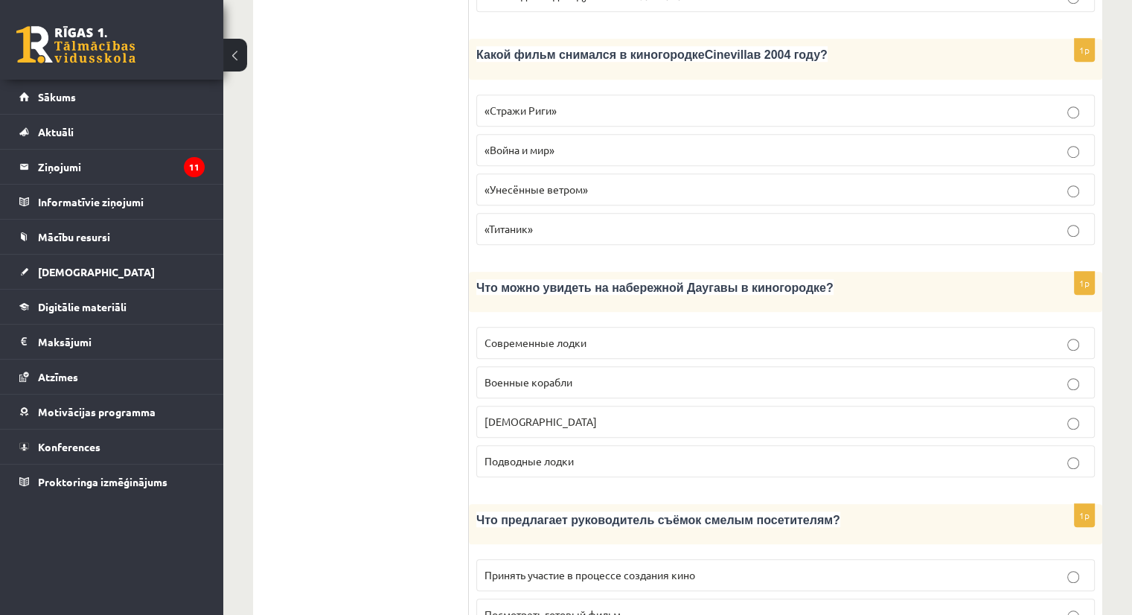
scroll to position [1024, 0]
click at [490, 413] on p "Кораблики" at bounding box center [786, 421] width 602 height 16
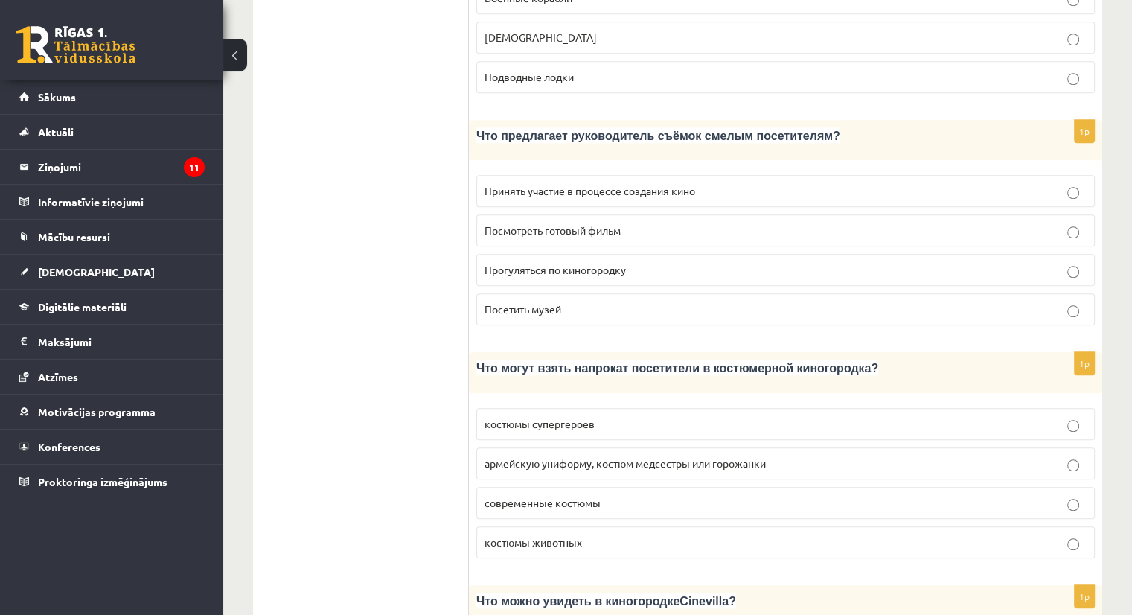
scroll to position [1411, 0]
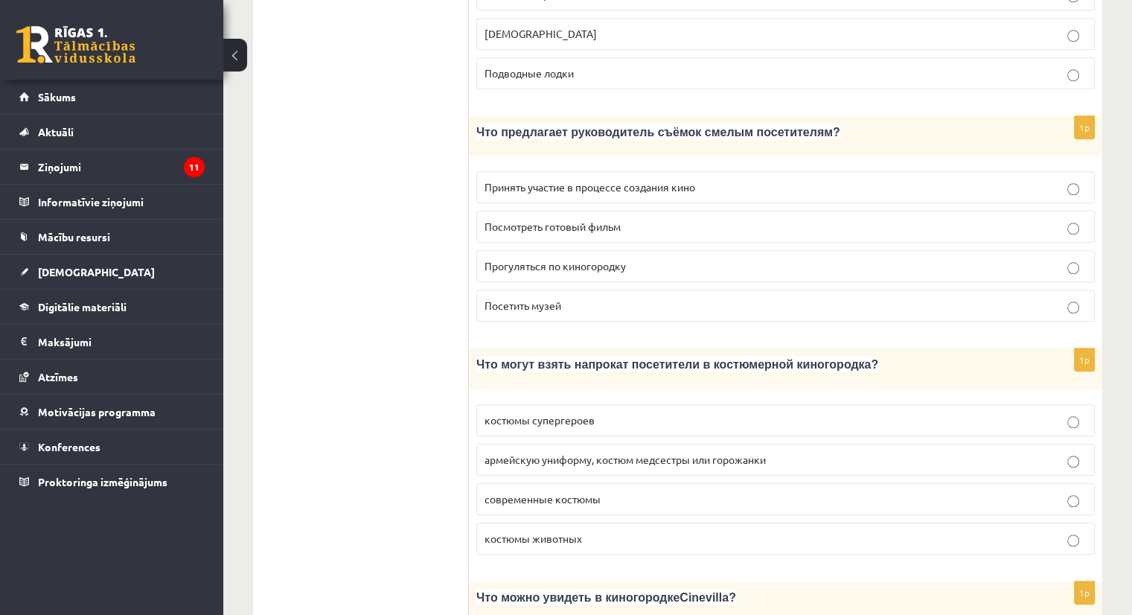
click at [604, 171] on label "Принять участие в процессе создания кино" at bounding box center [785, 187] width 619 height 32
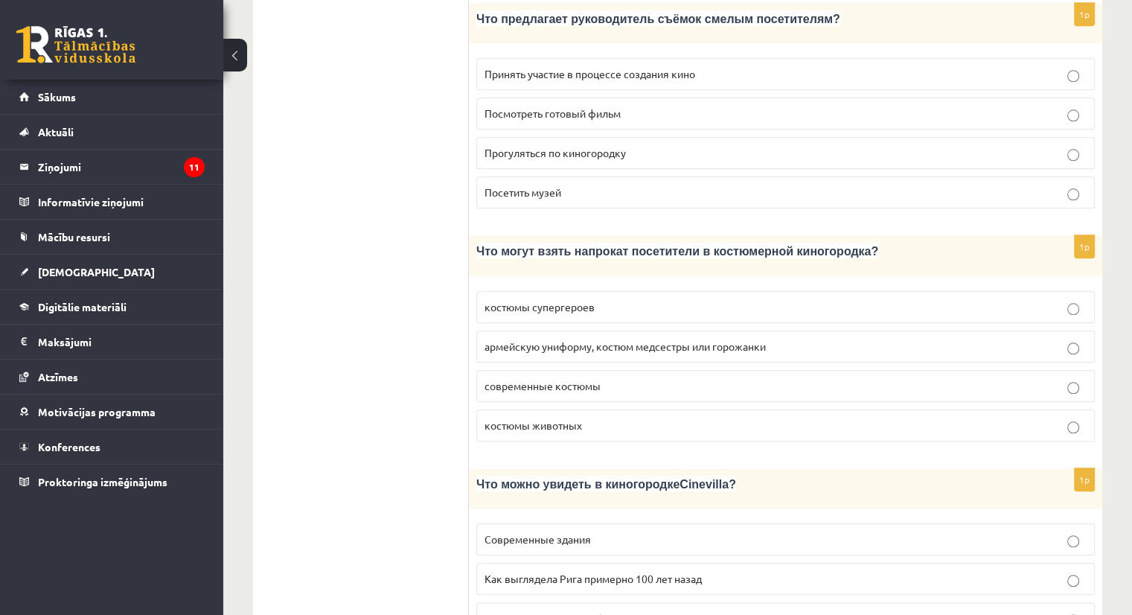
click at [581, 339] on p "армейскую униформу, костюм медсестры или горожанки" at bounding box center [786, 347] width 602 height 16
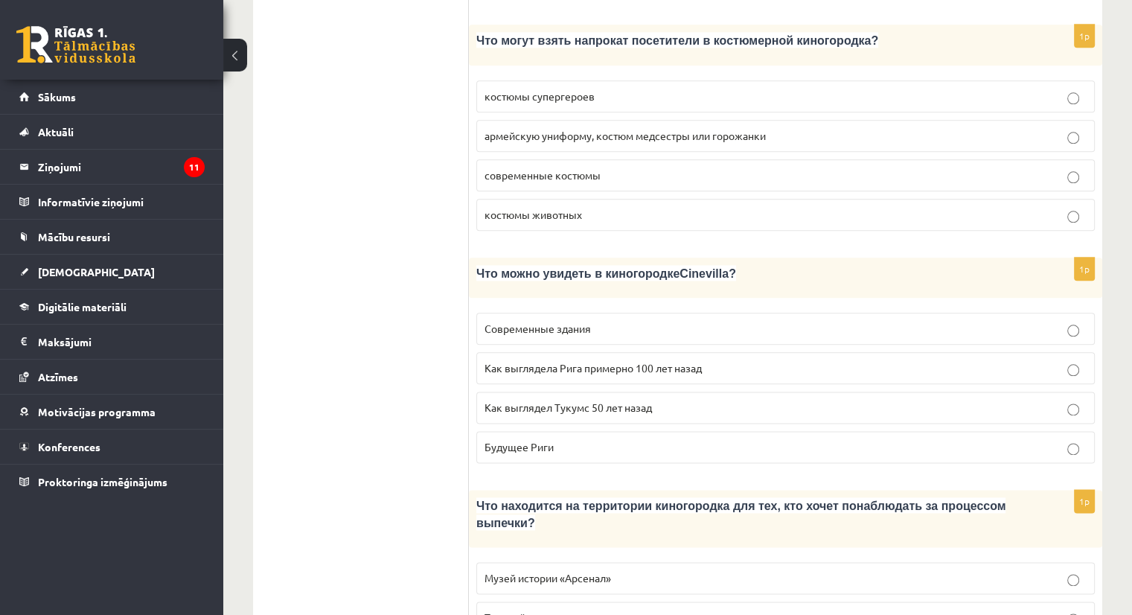
scroll to position [1793, 0]
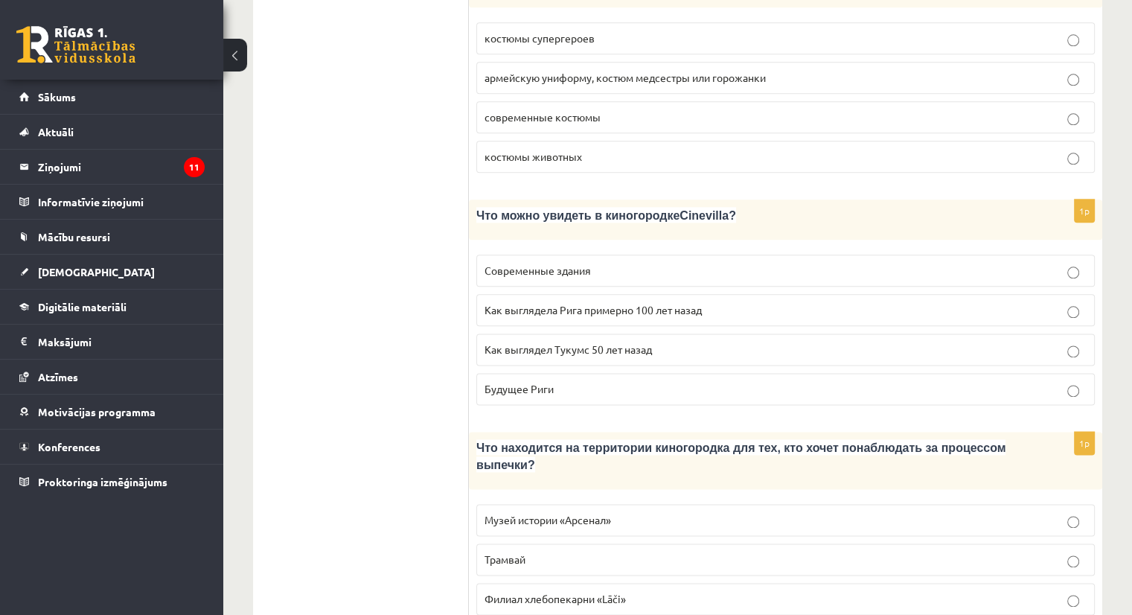
click at [551, 303] on span "Как выглядела Рига примерно 100 лет назад" at bounding box center [593, 309] width 217 height 13
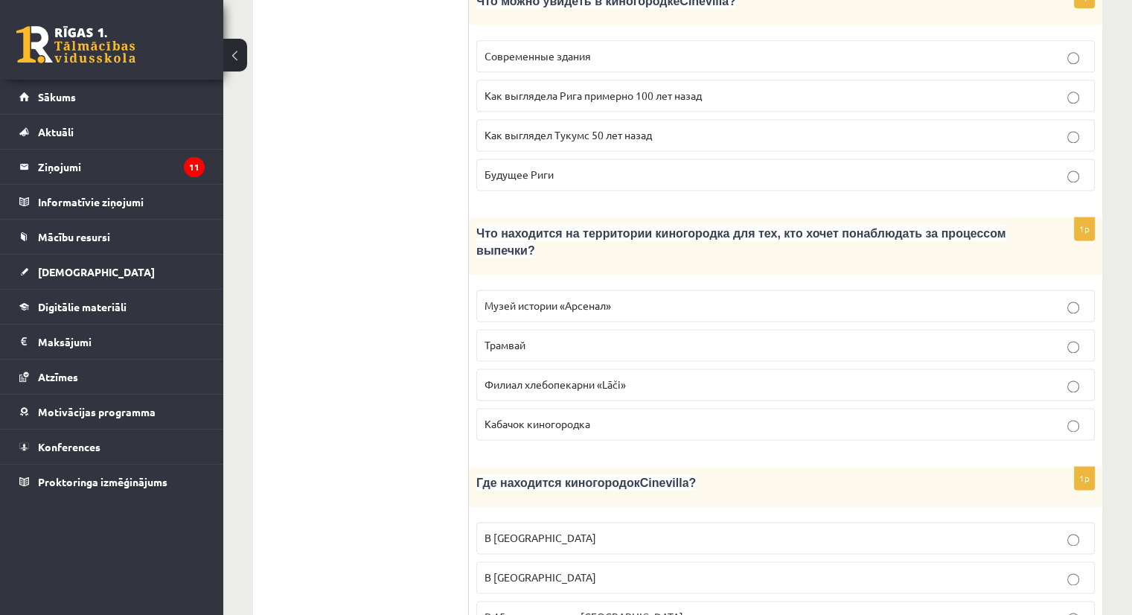
scroll to position [2007, 0]
click at [555, 377] on span "Филиал хлебопекарни «Lāči»" at bounding box center [555, 383] width 141 height 13
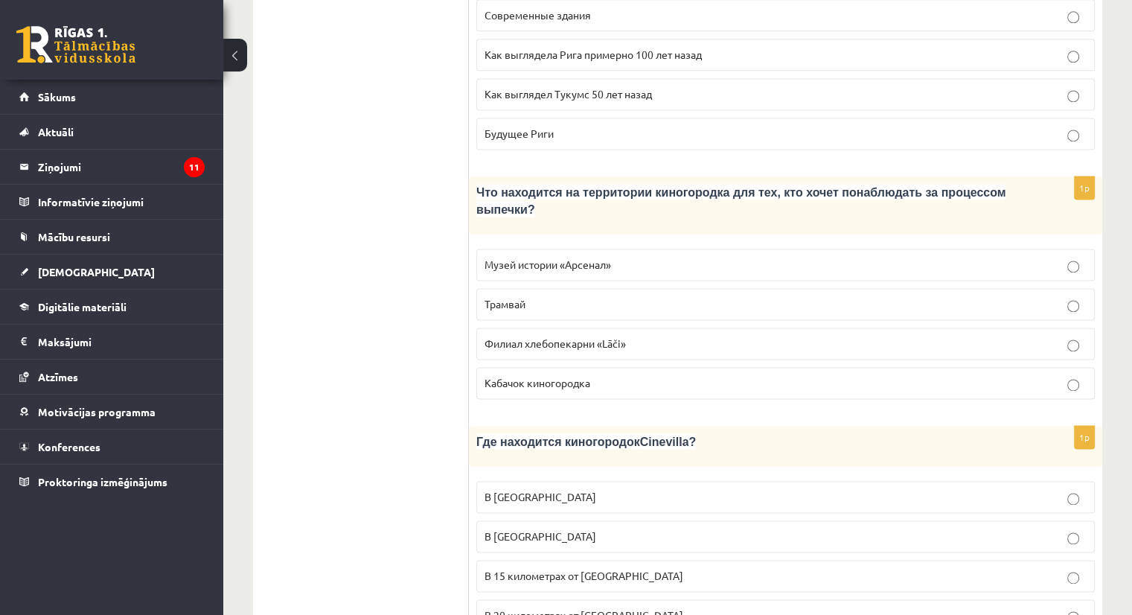
click at [491, 568] on p "В 15 километрах от Тукумса" at bounding box center [786, 576] width 602 height 16
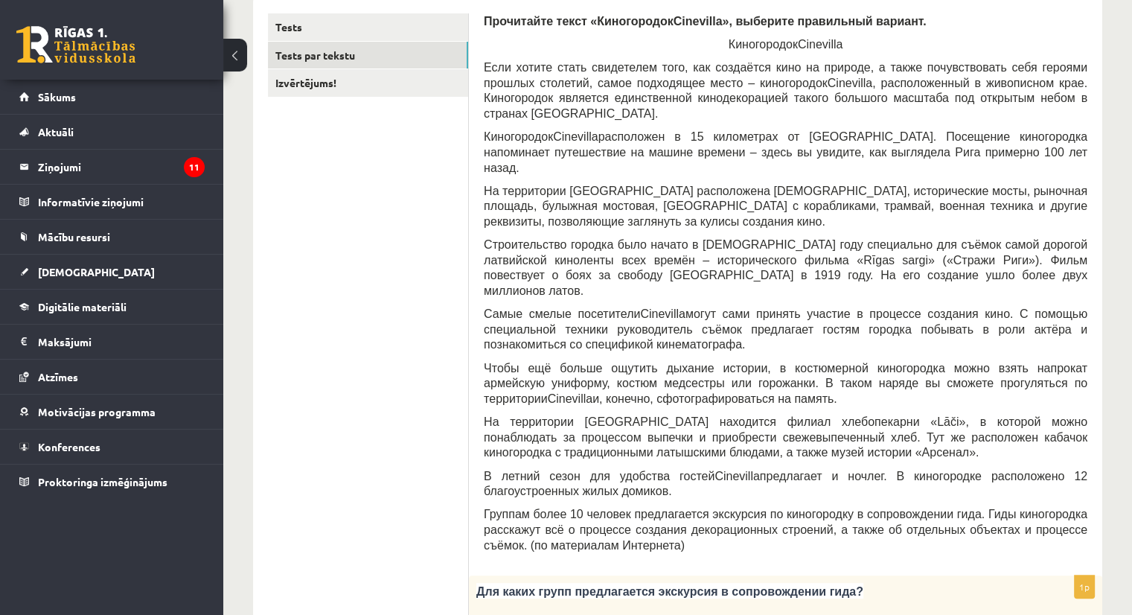
scroll to position [0, 0]
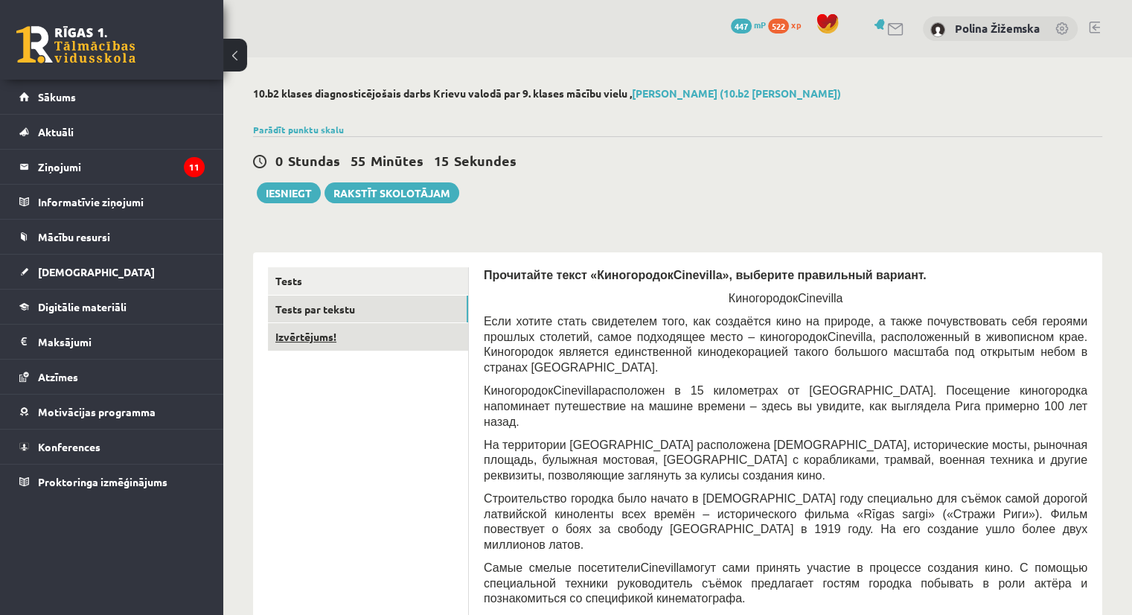
click at [310, 349] on link "Izvērtējums!" at bounding box center [368, 337] width 200 height 28
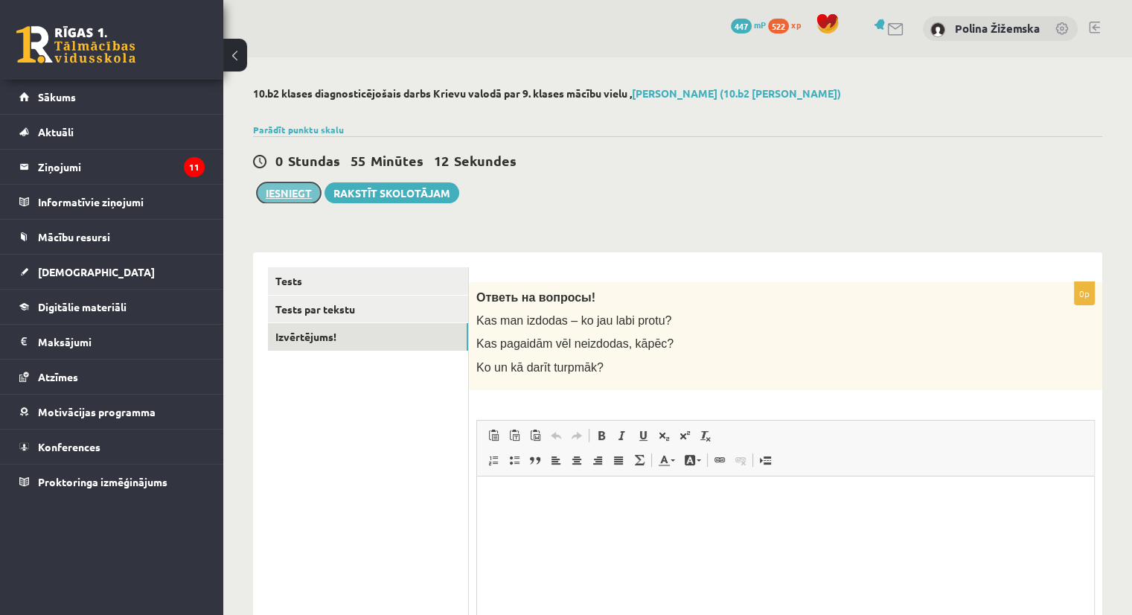
click at [292, 186] on button "Iesniegt" at bounding box center [289, 192] width 64 height 21
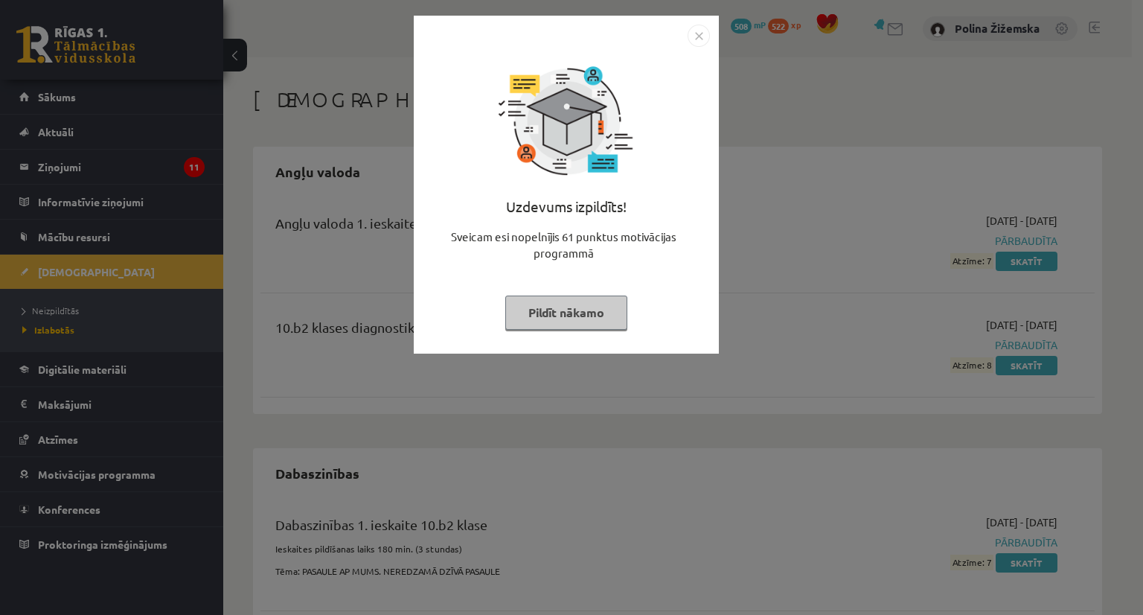
click at [604, 310] on button "Pildīt nākamo" at bounding box center [566, 313] width 122 height 34
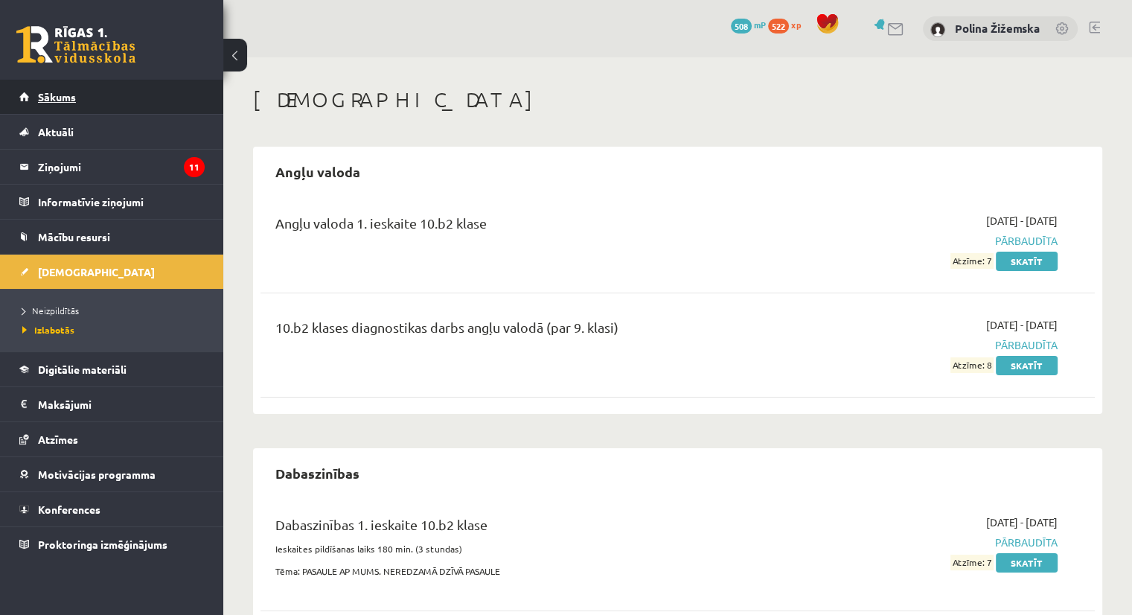
click at [60, 83] on link "Sākums" at bounding box center [111, 97] width 185 height 34
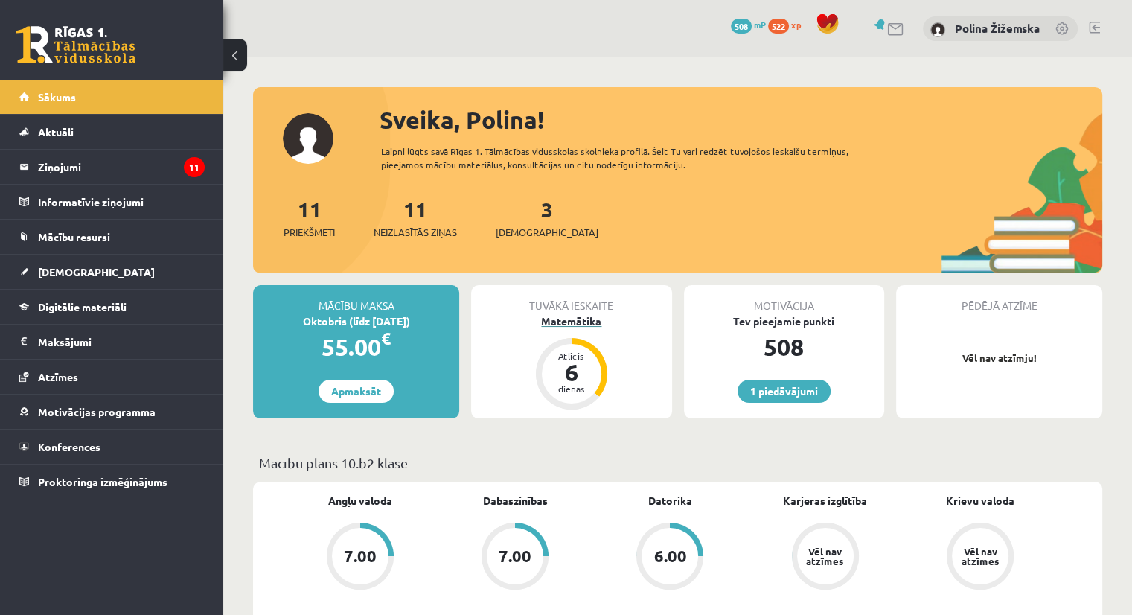
click at [579, 326] on div "Matemātika" at bounding box center [571, 321] width 200 height 16
